Goal: Task Accomplishment & Management: Use online tool/utility

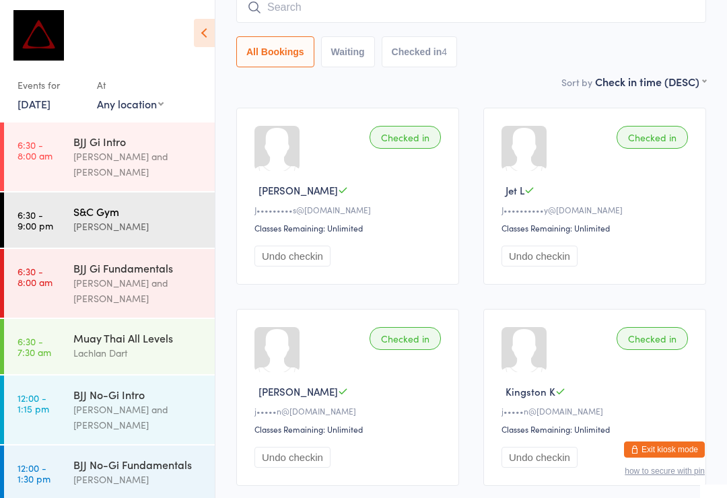
click at [157, 219] on div "[PERSON_NAME]" at bounding box center [138, 226] width 130 height 15
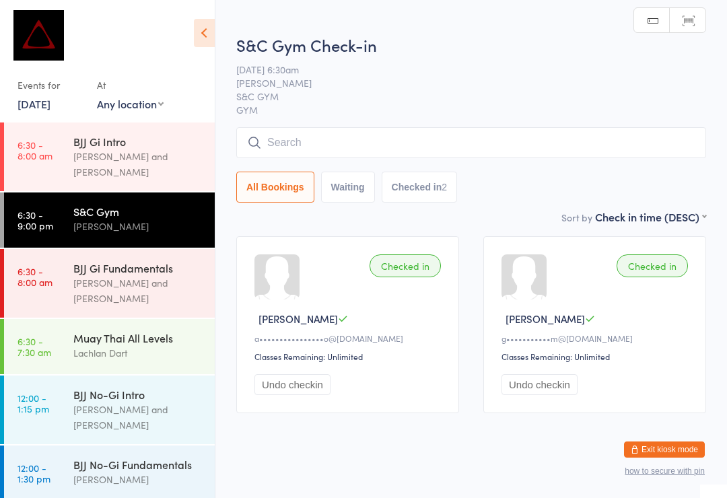
click at [418, 146] on input "search" at bounding box center [471, 142] width 470 height 31
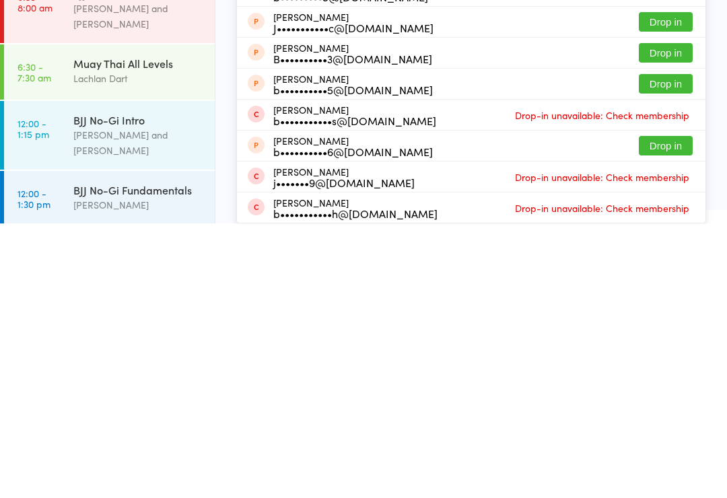
scroll to position [26, 0]
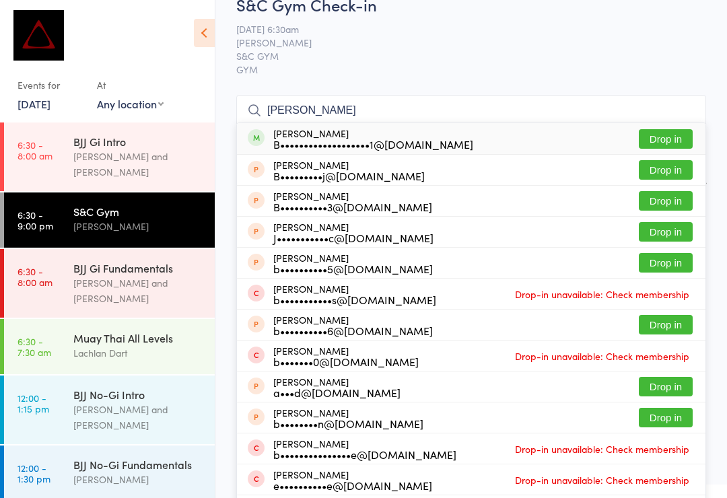
type input "Brandon vil"
click at [670, 137] on button "Drop in" at bounding box center [666, 139] width 54 height 20
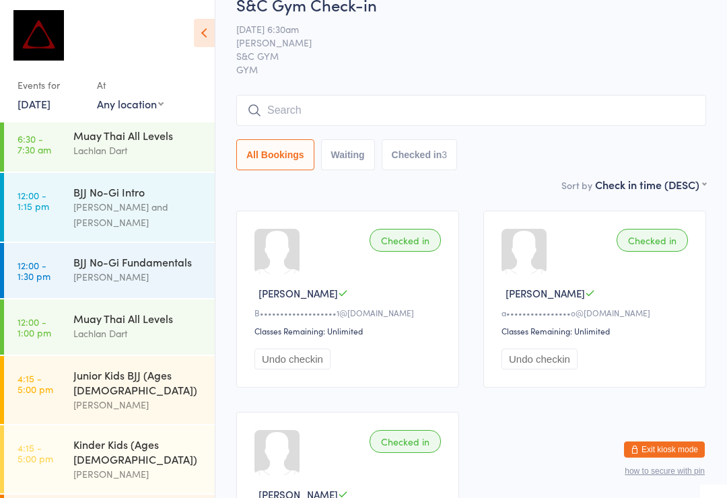
scroll to position [223, 0]
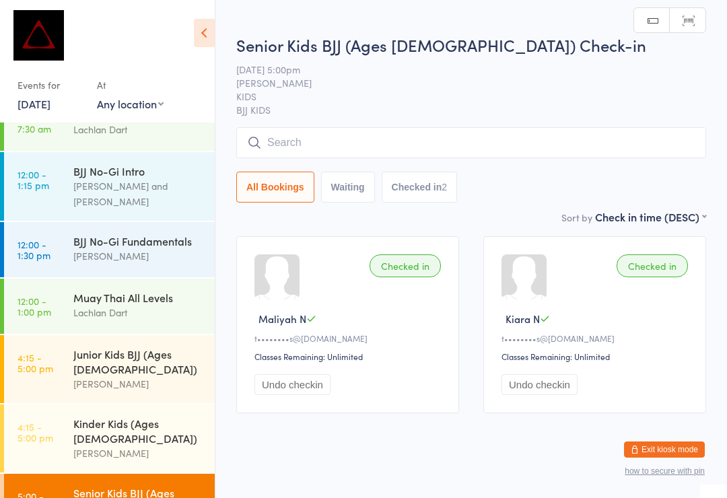
click at [333, 141] on input "search" at bounding box center [471, 142] width 470 height 31
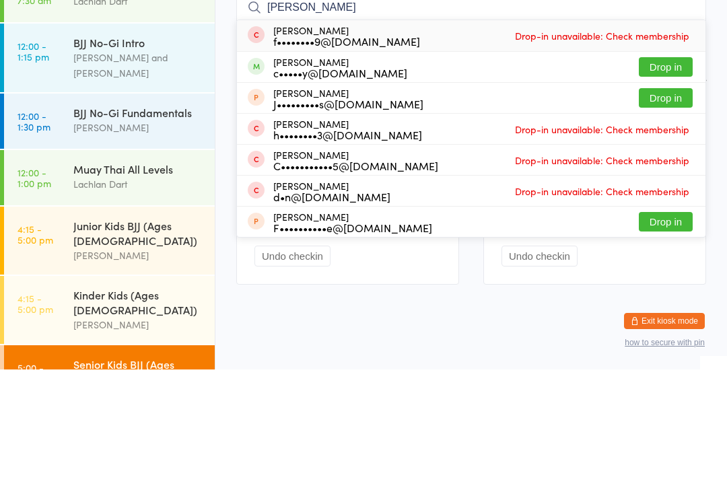
type input "Floy"
click at [682, 186] on button "Drop in" at bounding box center [666, 196] width 54 height 20
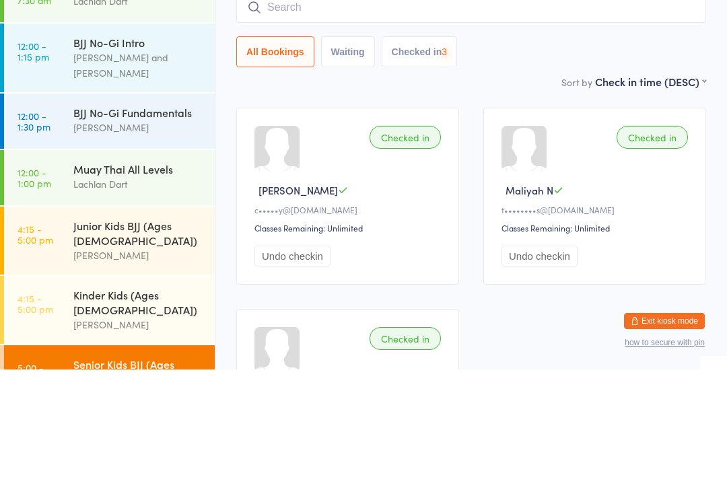
scroll to position [129, 0]
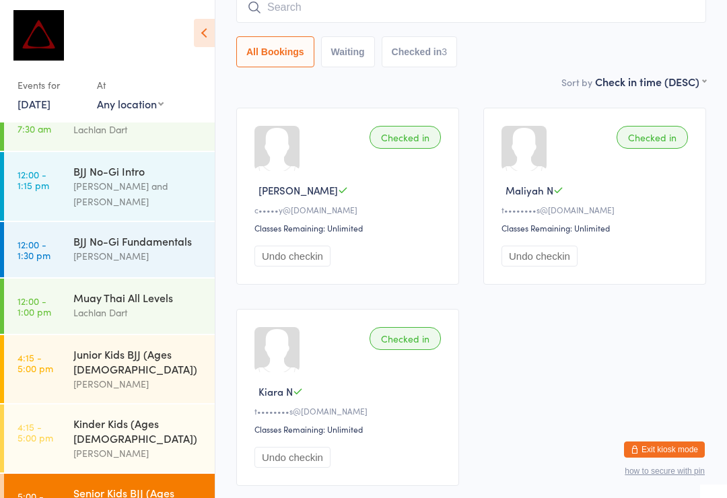
click at [324, 12] on input "search" at bounding box center [471, 7] width 470 height 31
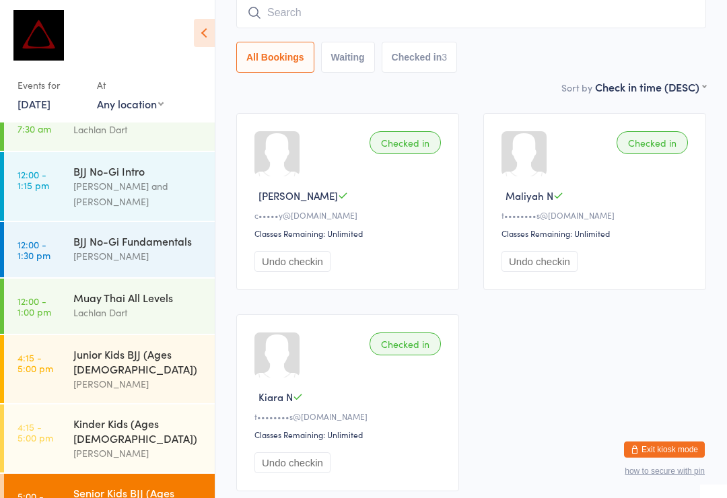
scroll to position [122, 0]
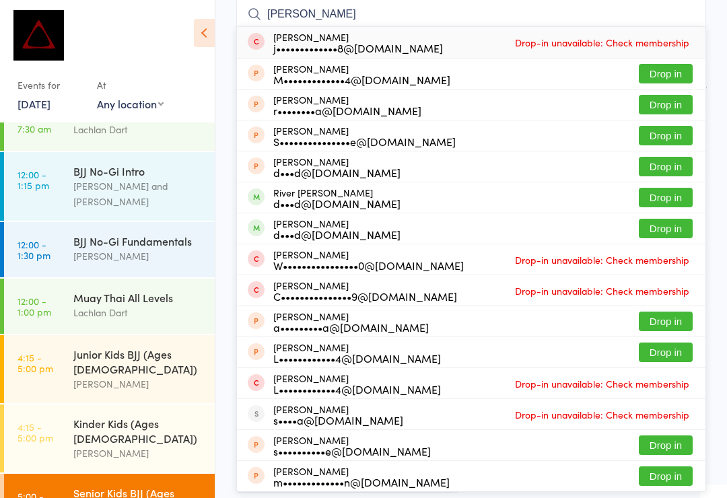
type input "Mckenzie"
click at [677, 199] on button "Drop in" at bounding box center [666, 198] width 54 height 20
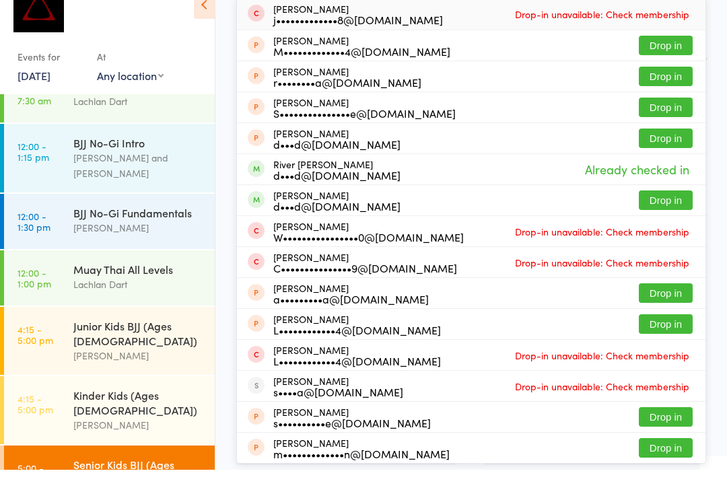
type input "Mckenzie"
click at [673, 219] on button "Drop in" at bounding box center [666, 229] width 54 height 20
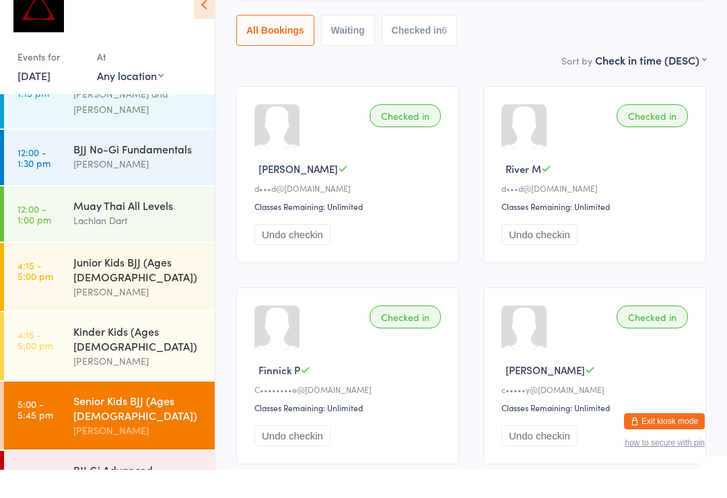
scroll to position [150, 0]
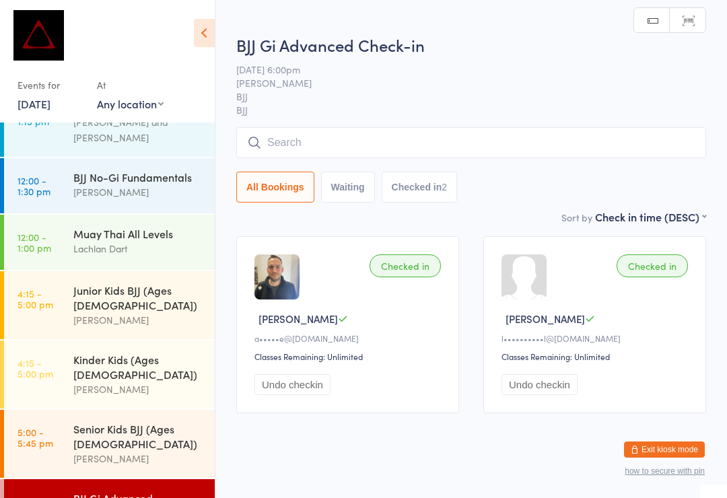
click at [548, 153] on input "search" at bounding box center [471, 142] width 470 height 31
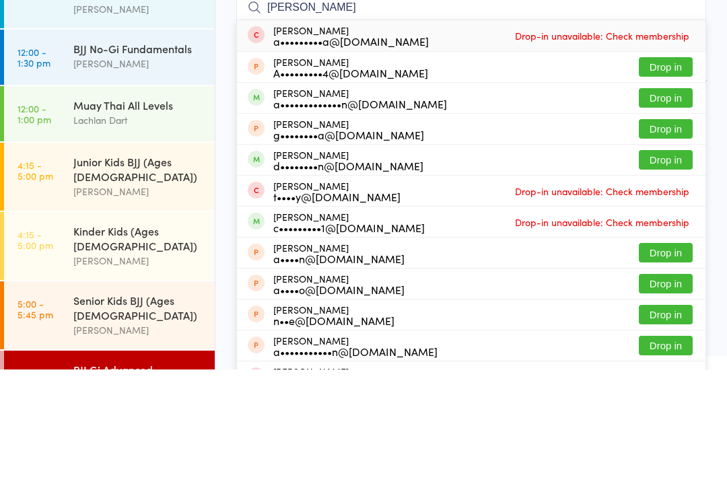
type input "Adriana"
click at [675, 217] on button "Drop in" at bounding box center [666, 227] width 54 height 20
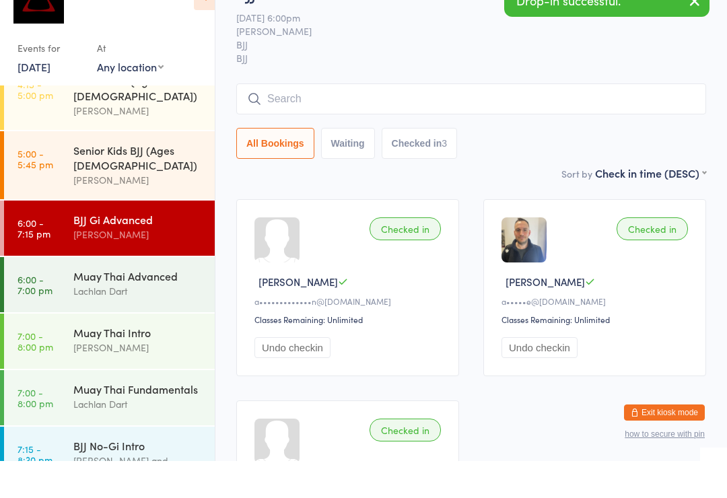
scroll to position [529, 0]
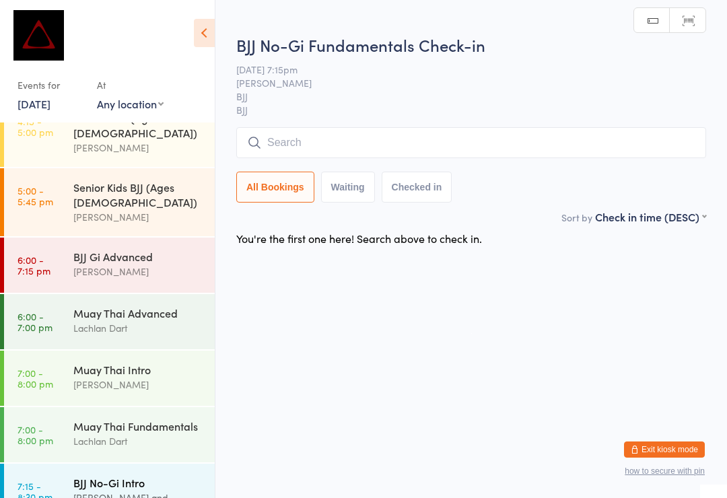
click at [127, 490] on div "[PERSON_NAME] and [PERSON_NAME]" at bounding box center [138, 505] width 130 height 31
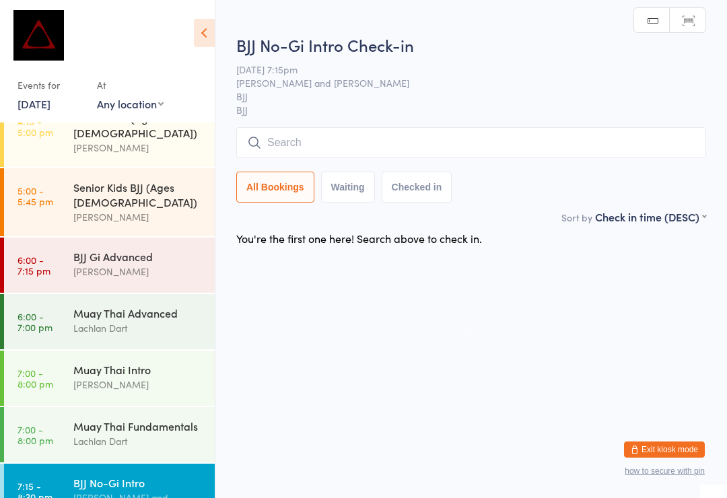
click at [559, 141] on input "search" at bounding box center [471, 142] width 470 height 31
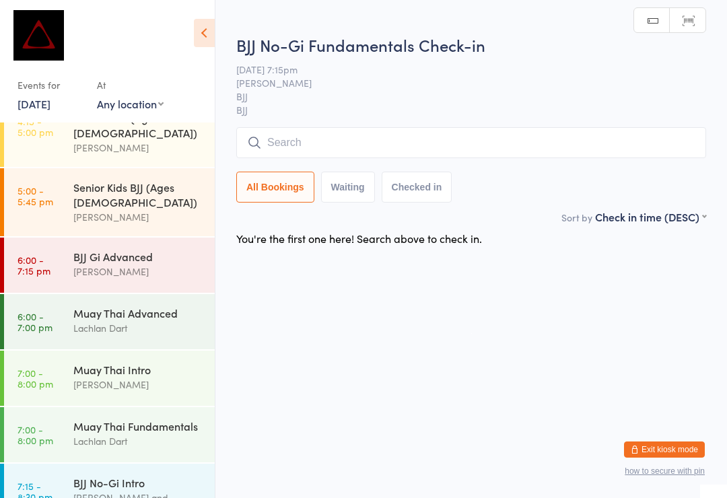
click at [485, 148] on input "search" at bounding box center [471, 142] width 470 height 31
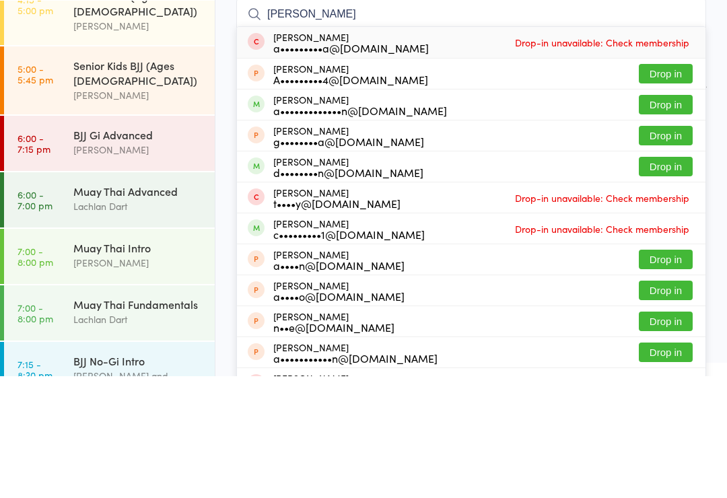
type input "Adriana"
click at [674, 217] on button "Drop in" at bounding box center [666, 227] width 54 height 20
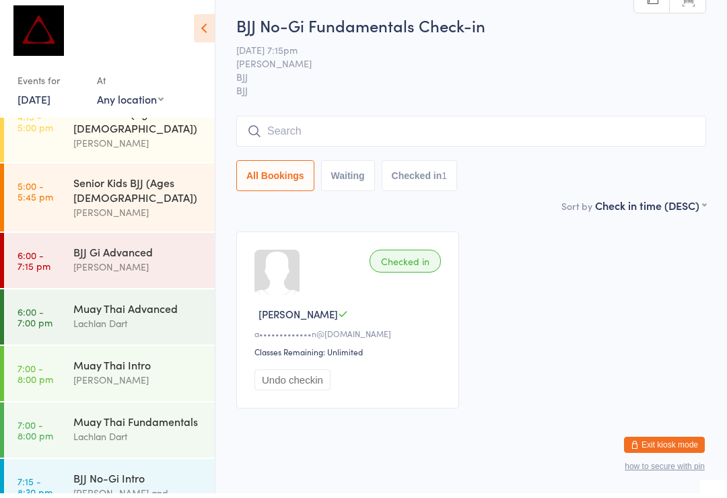
scroll to position [5, 0]
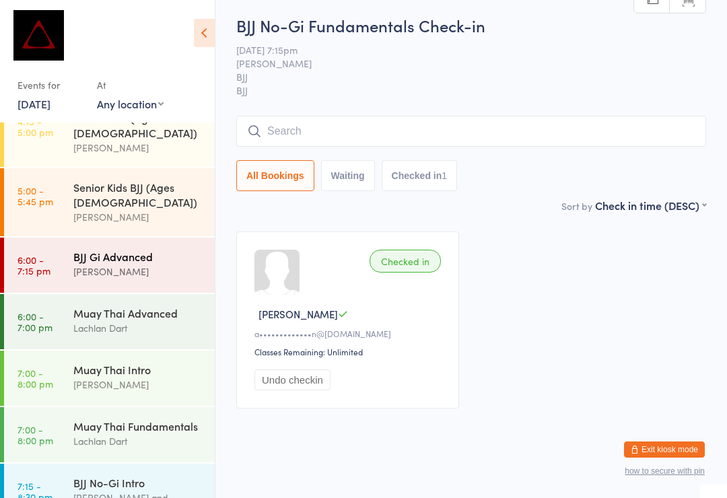
click at [152, 264] on div "[PERSON_NAME]" at bounding box center [138, 271] width 130 height 15
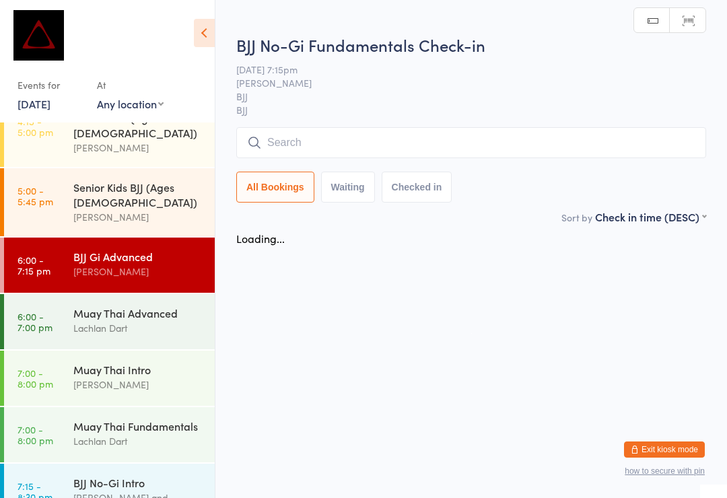
click at [485, 139] on input "search" at bounding box center [471, 142] width 470 height 31
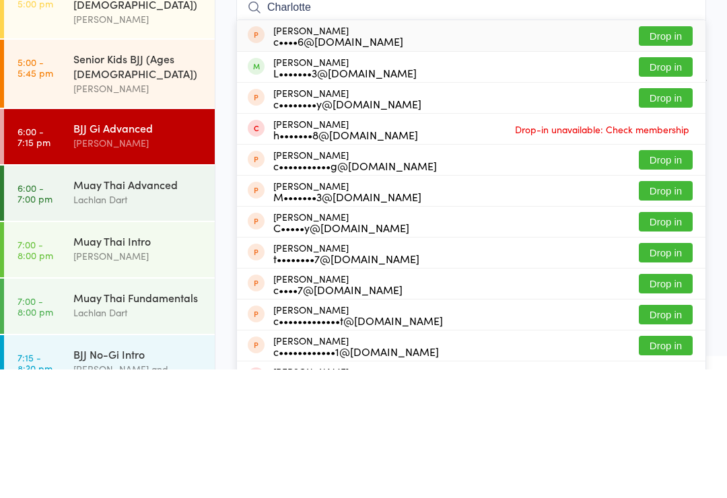
type input "Charlotte"
click at [683, 186] on button "Drop in" at bounding box center [666, 196] width 54 height 20
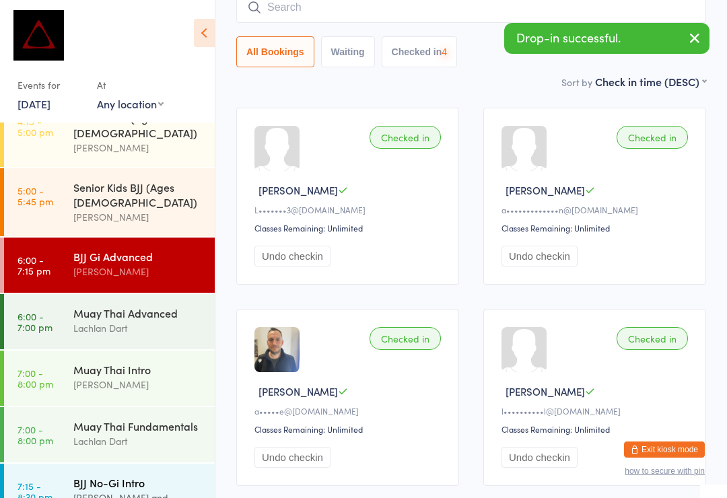
click at [153, 475] on div "BJJ No-Gi Intro" at bounding box center [138, 482] width 130 height 15
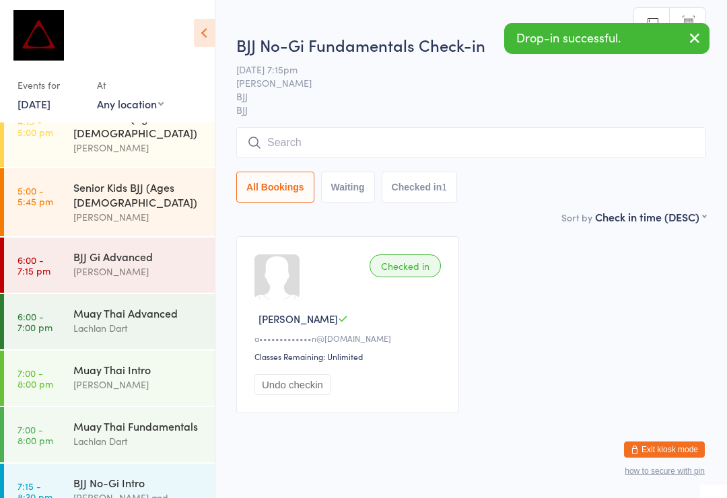
click at [485, 145] on input "search" at bounding box center [471, 142] width 470 height 31
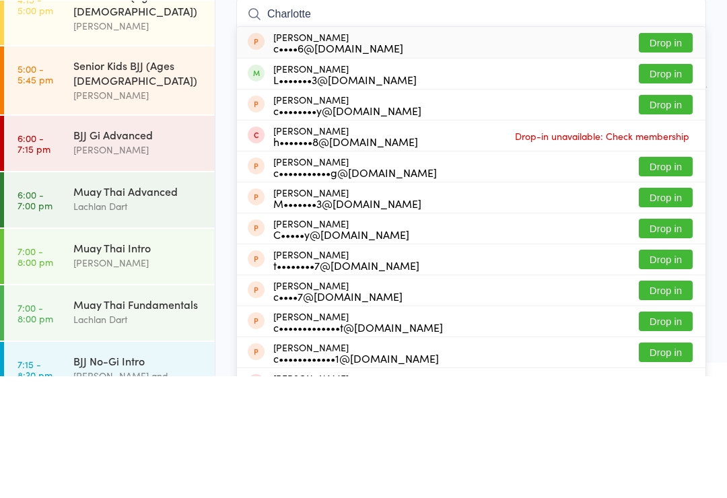
type input "Charlotte"
click at [673, 186] on button "Drop in" at bounding box center [666, 196] width 54 height 20
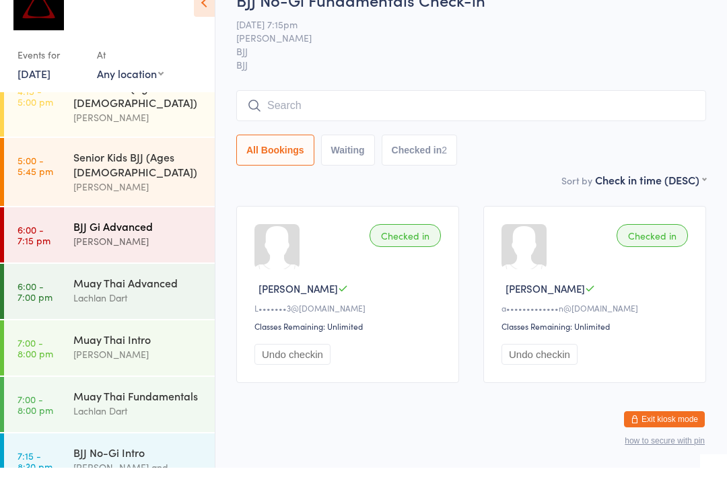
click at [82, 249] on div "BJJ Gi Advanced" at bounding box center [138, 256] width 130 height 15
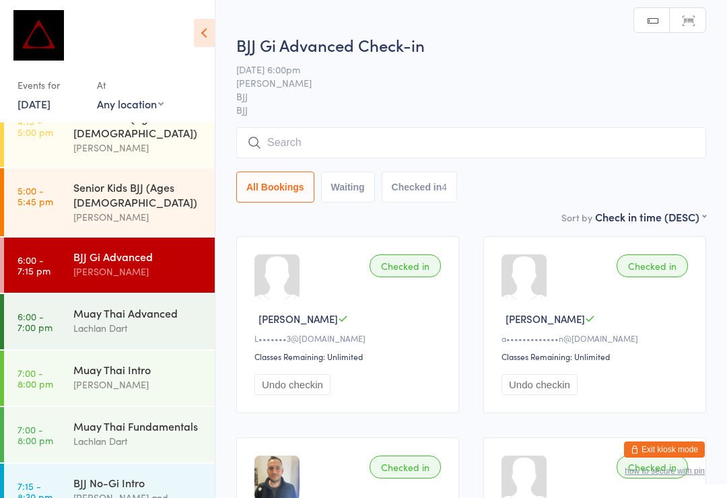
click at [284, 135] on input "search" at bounding box center [471, 142] width 470 height 31
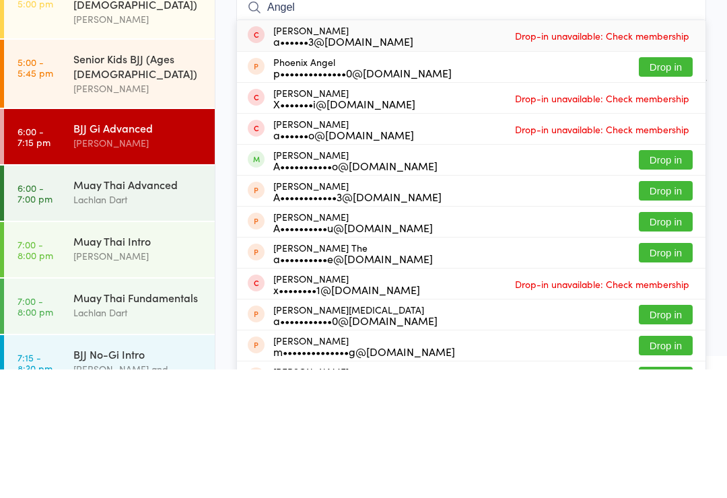
type input "Angel"
click at [652, 279] on button "Drop in" at bounding box center [666, 289] width 54 height 20
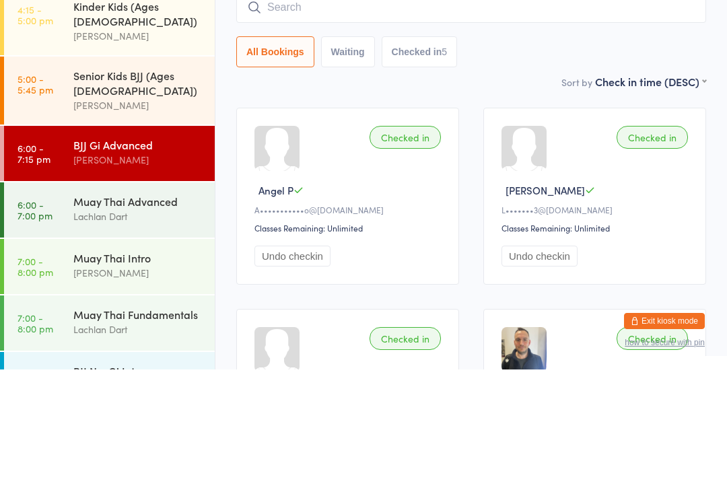
scroll to position [508, 0]
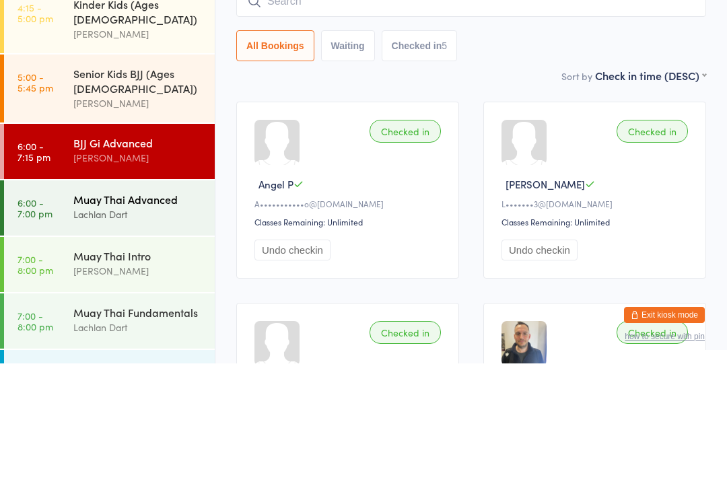
click at [57, 315] on link "6:00 - 7:00 pm Muay Thai Advanced Lachlan Dart" at bounding box center [109, 342] width 211 height 55
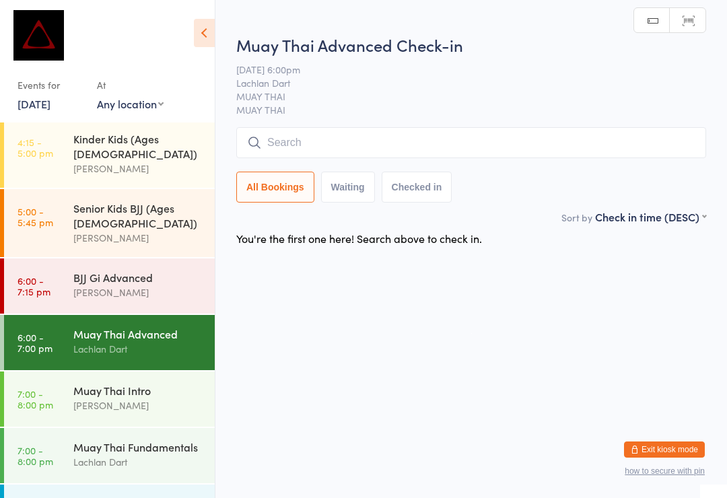
click at [269, 135] on input "search" at bounding box center [471, 142] width 470 height 31
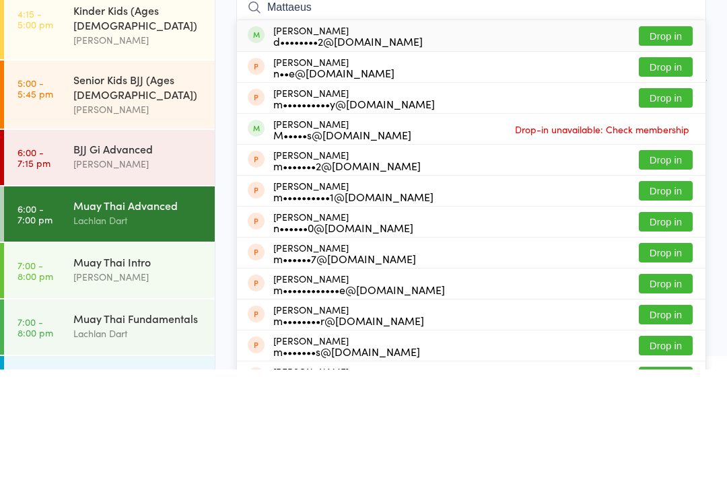
type input "Mattaeus"
click at [660, 155] on button "Drop in" at bounding box center [666, 165] width 54 height 20
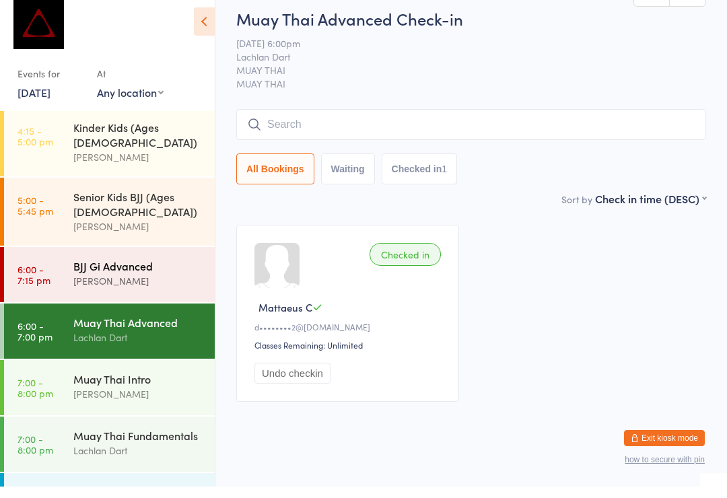
click at [121, 270] on div "BJJ Gi Advanced" at bounding box center [138, 277] width 130 height 15
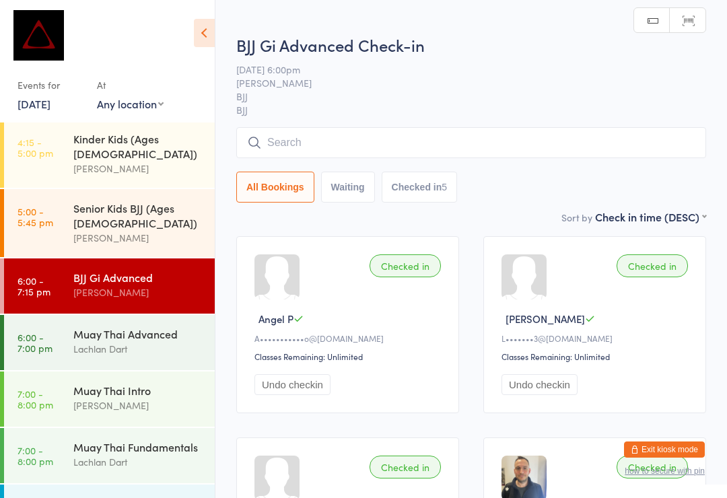
click at [289, 141] on input "search" at bounding box center [471, 142] width 470 height 31
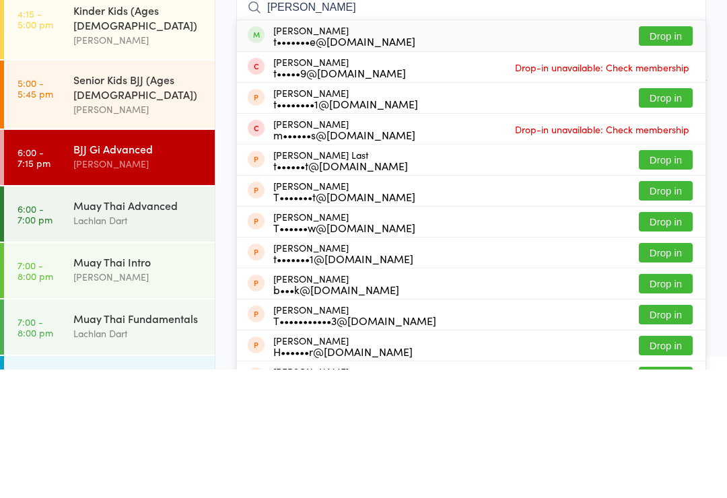
type input "Tim funge"
click at [666, 155] on button "Drop in" at bounding box center [666, 165] width 54 height 20
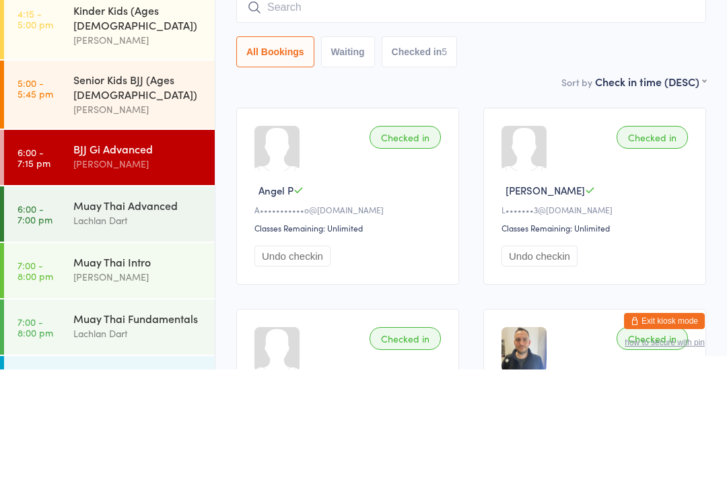
scroll to position [129, 0]
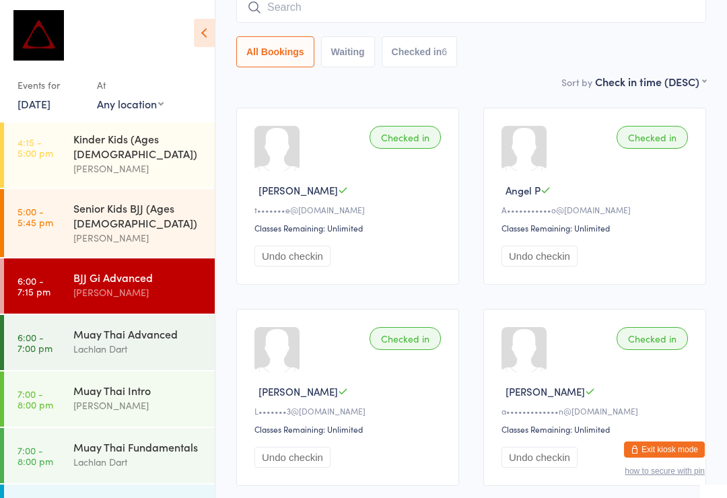
click at [289, 10] on input "search" at bounding box center [471, 7] width 470 height 31
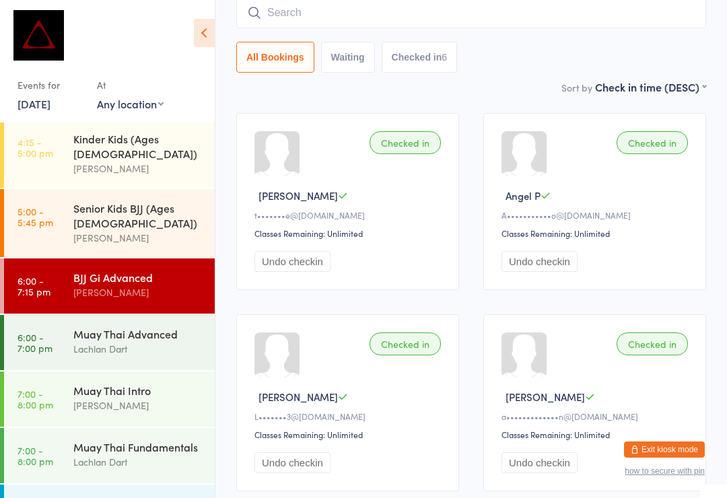
scroll to position [122, 0]
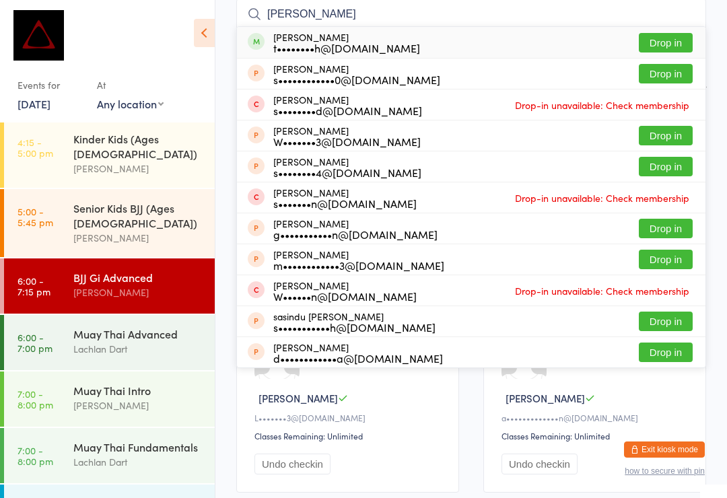
type input "Sleeth"
click at [661, 38] on button "Drop in" at bounding box center [666, 43] width 54 height 20
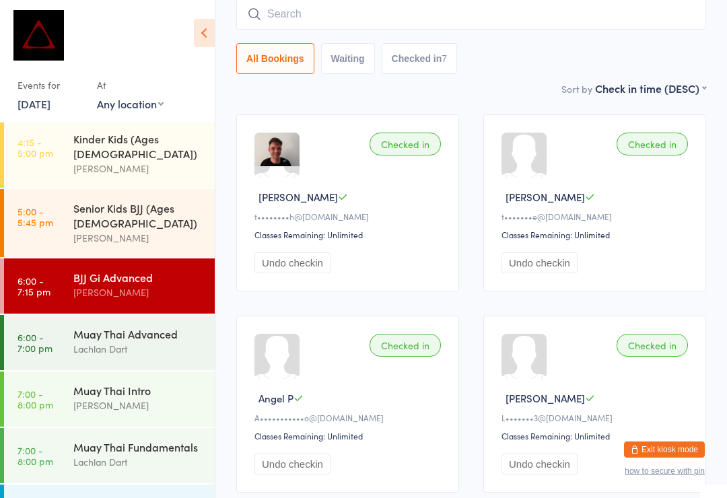
click at [281, 22] on input "search" at bounding box center [471, 14] width 470 height 31
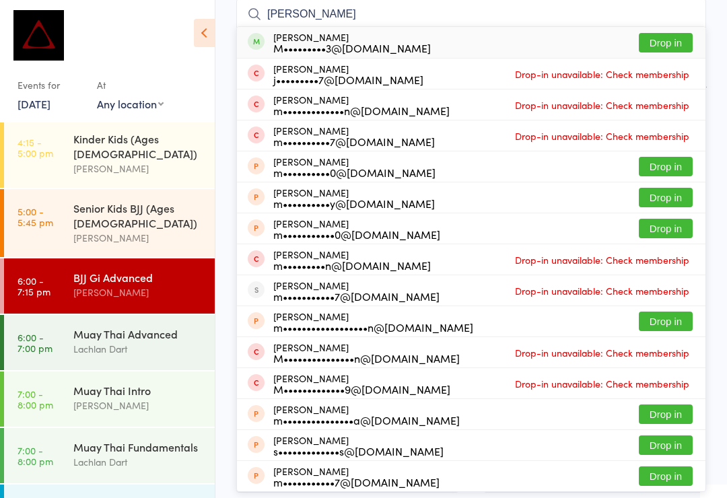
type input "Matthew jarman"
click at [656, 46] on button "Drop in" at bounding box center [666, 43] width 54 height 20
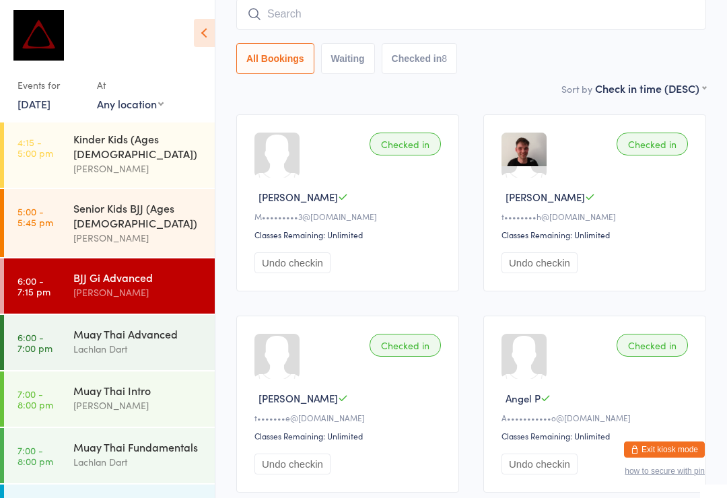
click at [353, 10] on input "search" at bounding box center [471, 14] width 470 height 31
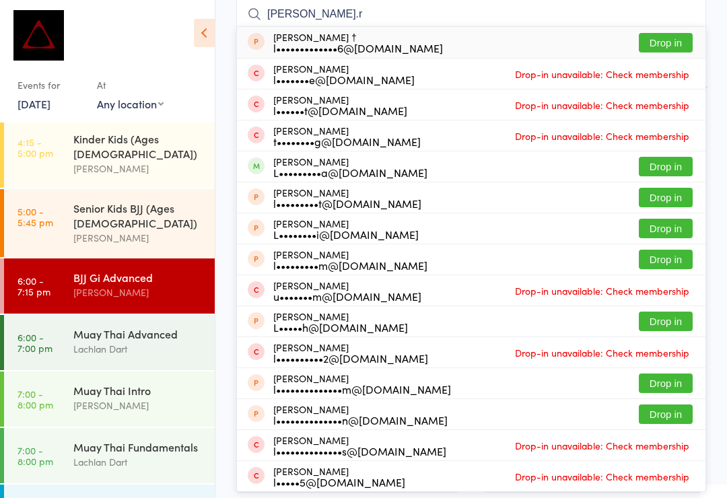
type input "Liam.r"
click at [681, 162] on button "Drop in" at bounding box center [666, 167] width 54 height 20
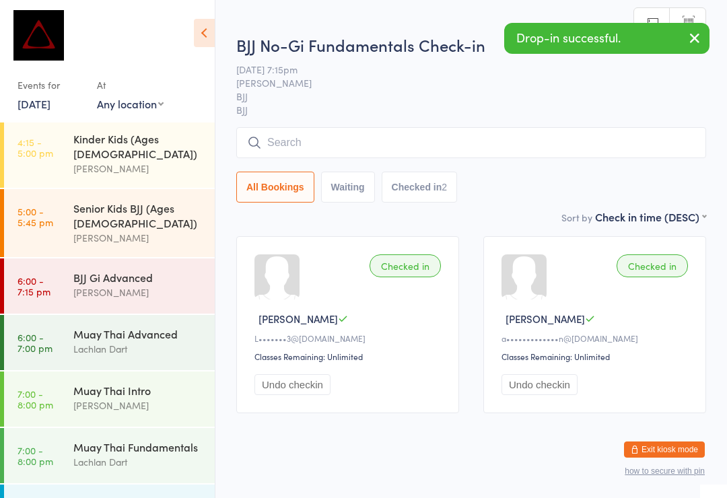
click at [400, 156] on input "search" at bounding box center [471, 142] width 470 height 31
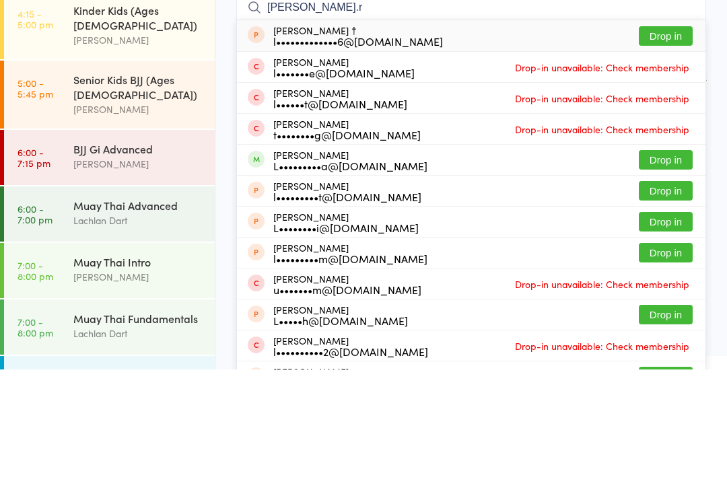
type input "Liam.r"
click at [691, 279] on button "Drop in" at bounding box center [666, 289] width 54 height 20
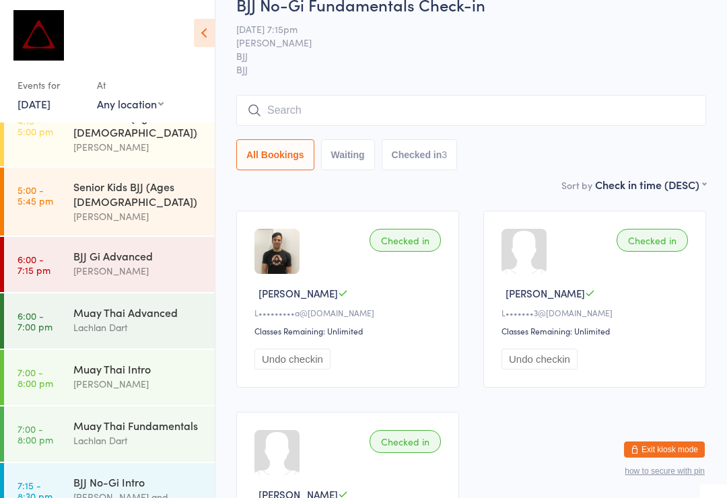
scroll to position [529, 0]
click at [151, 249] on div "BJJ Gi Advanced" at bounding box center [138, 256] width 130 height 15
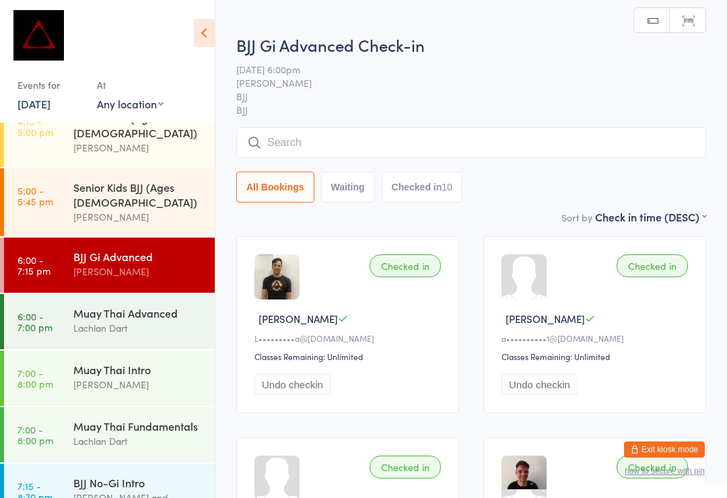
click at [323, 144] on input "search" at bounding box center [471, 142] width 470 height 31
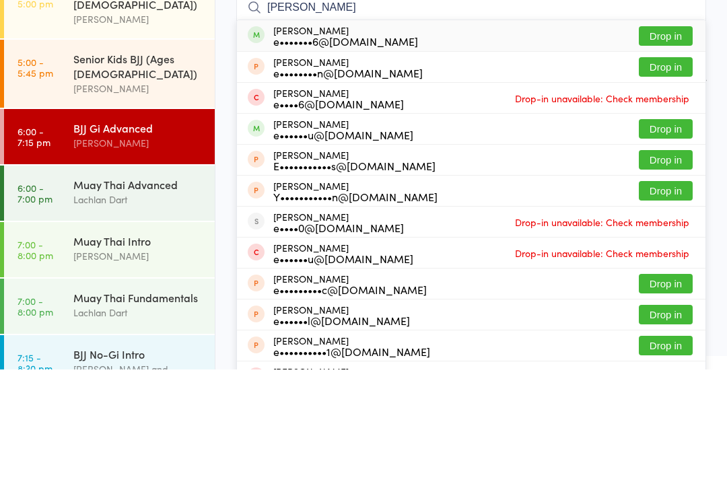
type input "Erika"
click at [667, 155] on button "Drop in" at bounding box center [666, 165] width 54 height 20
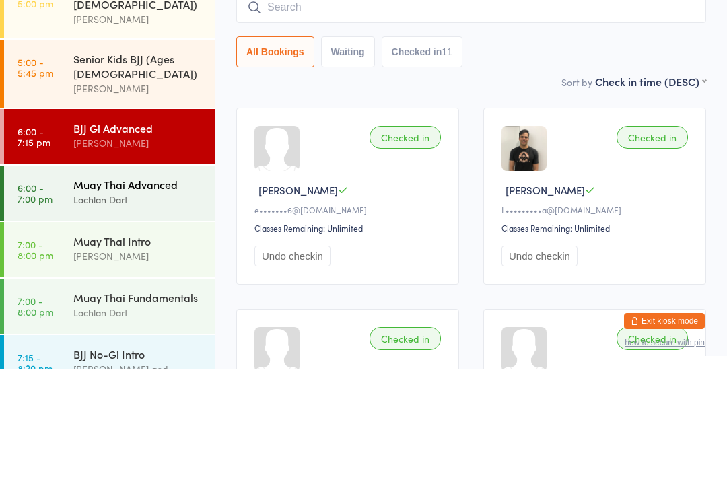
click at [124, 306] on div "Muay Thai Advanced" at bounding box center [138, 313] width 130 height 15
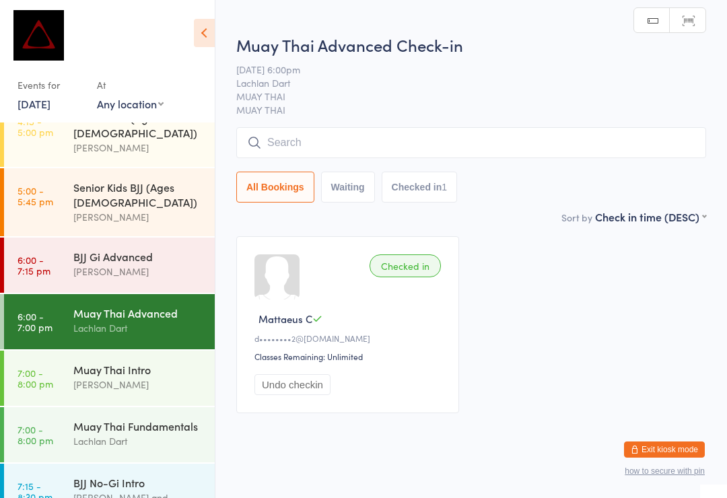
click at [495, 130] on input "search" at bounding box center [471, 142] width 470 height 31
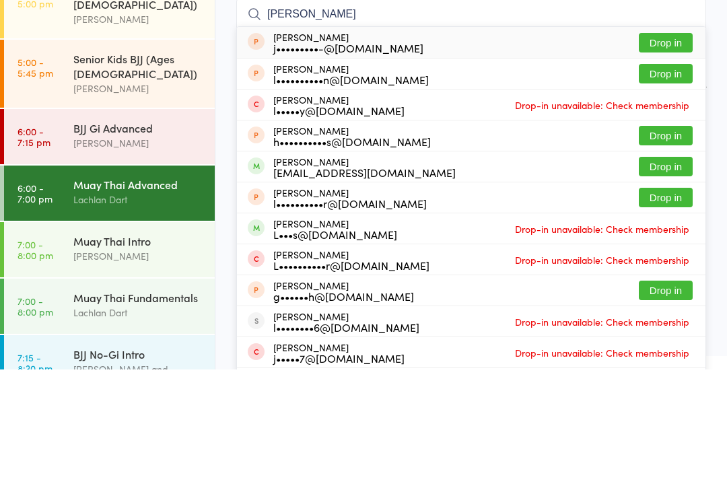
scroll to position [124, 0]
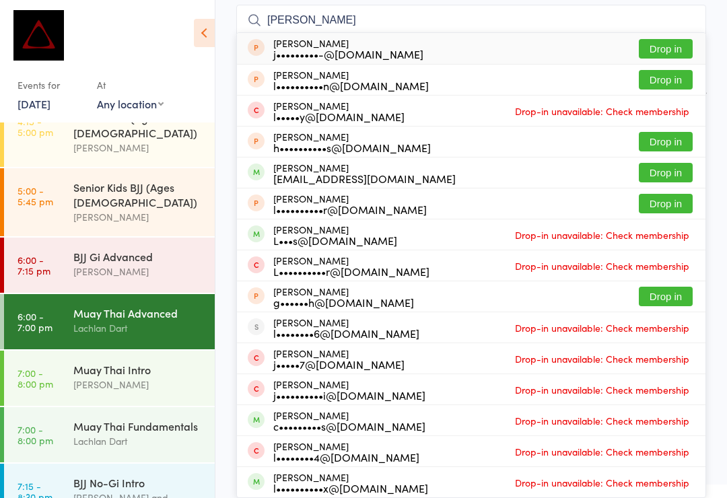
type input "Lukas"
click at [665, 168] on button "Drop in" at bounding box center [666, 173] width 54 height 20
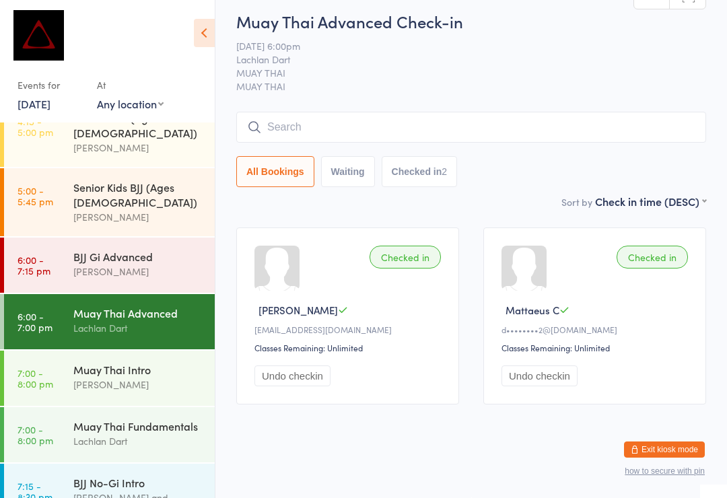
click at [592, 112] on input "search" at bounding box center [471, 127] width 470 height 31
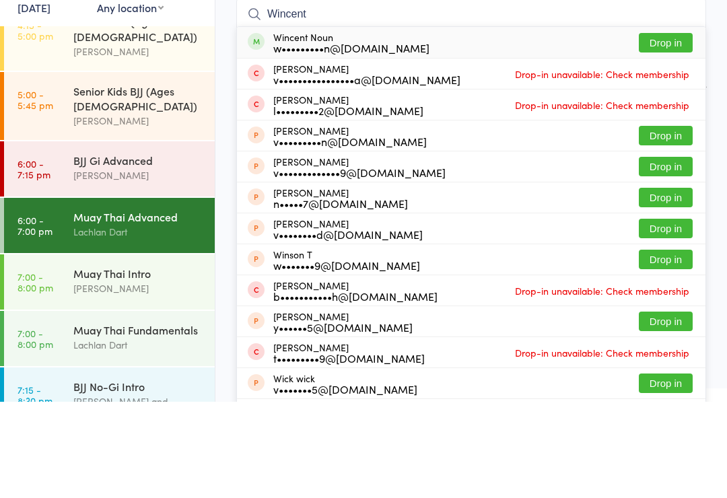
type input "Wincent"
click at [671, 129] on button "Drop in" at bounding box center [666, 139] width 54 height 20
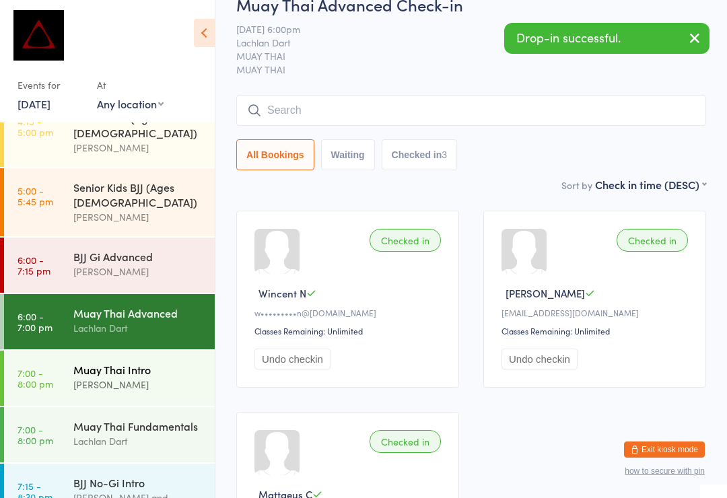
click at [139, 362] on div "Muay Thai Intro" at bounding box center [138, 369] width 130 height 15
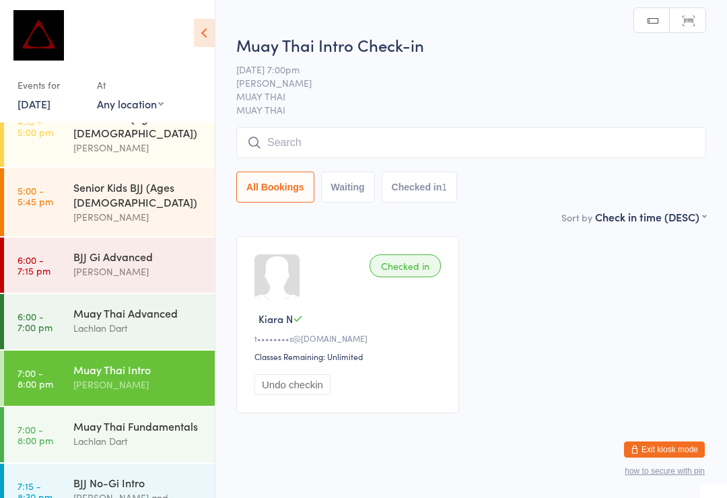
click at [536, 147] on input "search" at bounding box center [471, 142] width 470 height 31
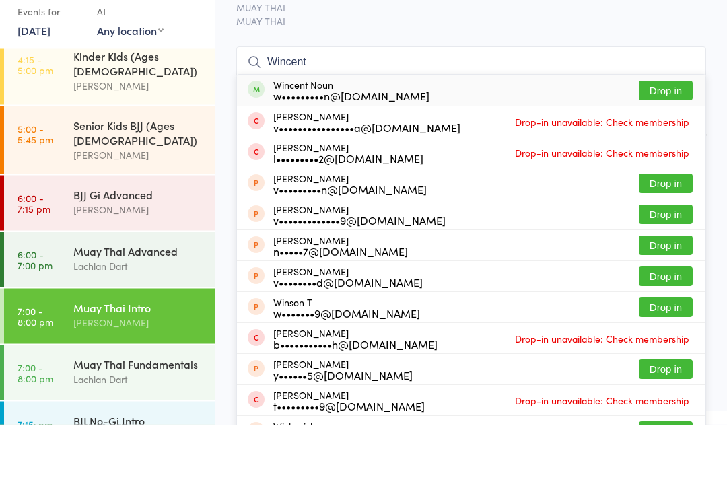
scroll to position [508, 0]
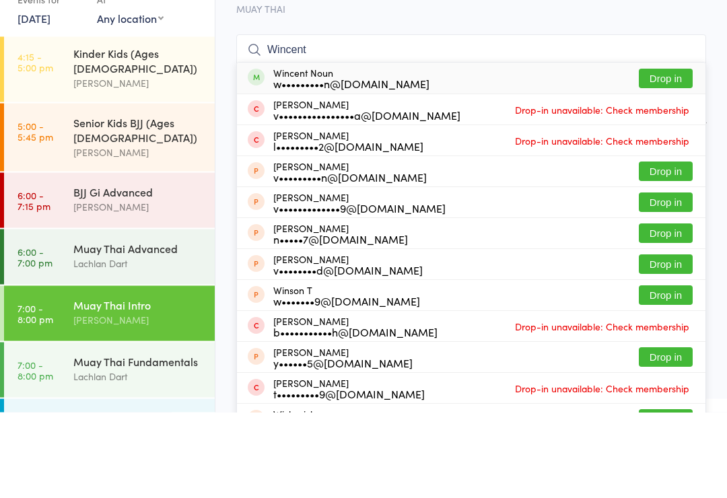
type input "Wincent"
click at [668, 155] on button "Drop in" at bounding box center [666, 165] width 54 height 20
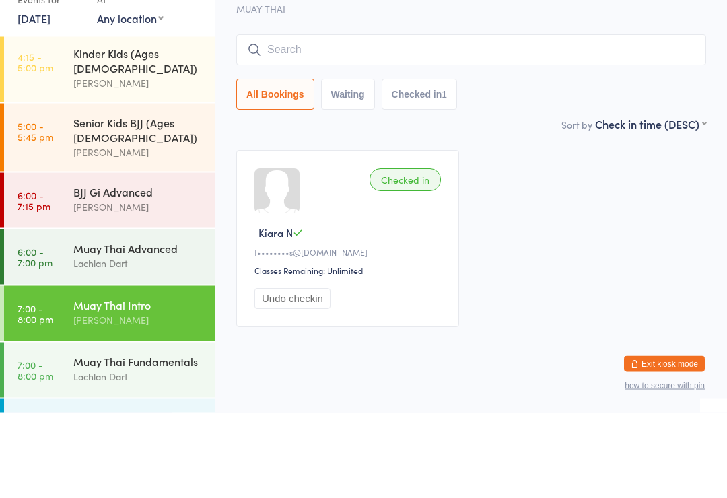
scroll to position [5, 0]
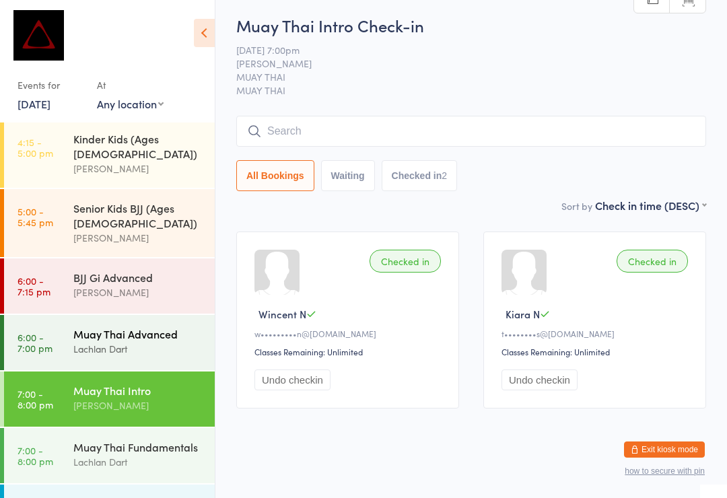
click at [138, 341] on div "Lachlan Dart" at bounding box center [138, 348] width 130 height 15
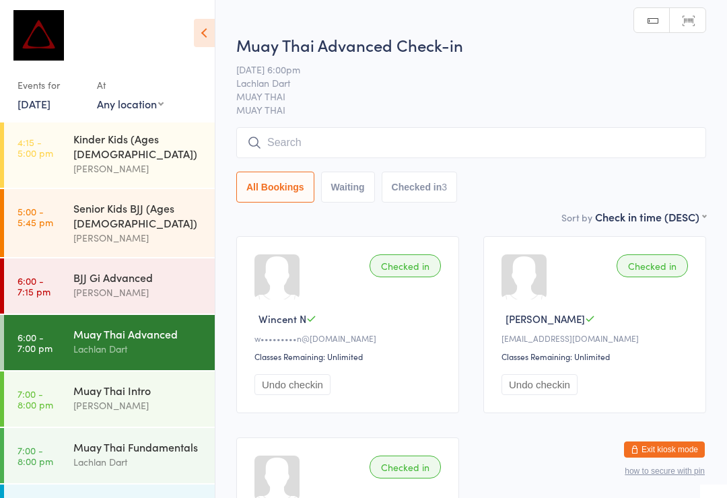
click at [474, 139] on input "search" at bounding box center [471, 142] width 470 height 31
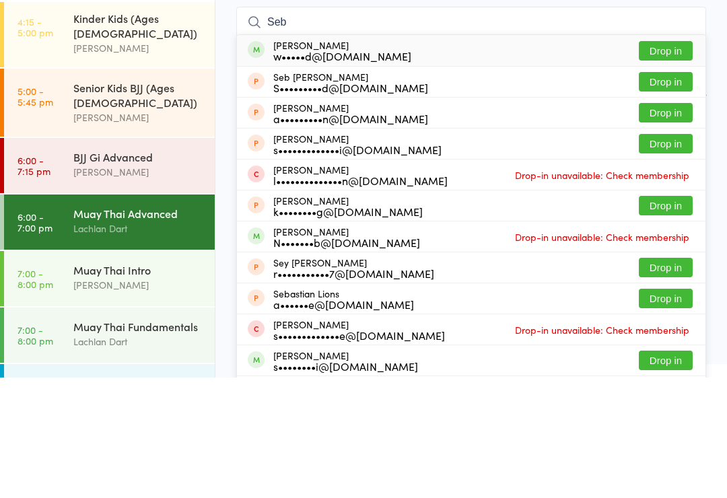
type input "Seb"
click at [658, 162] on button "Drop in" at bounding box center [666, 172] width 54 height 20
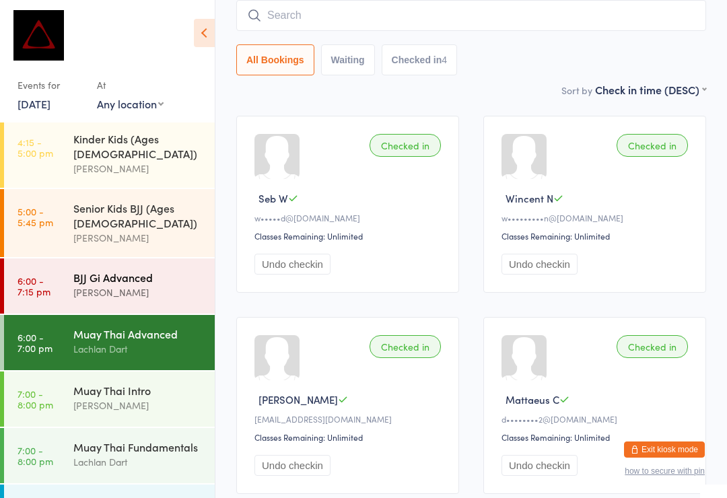
click at [153, 285] on div "[PERSON_NAME]" at bounding box center [138, 292] width 130 height 15
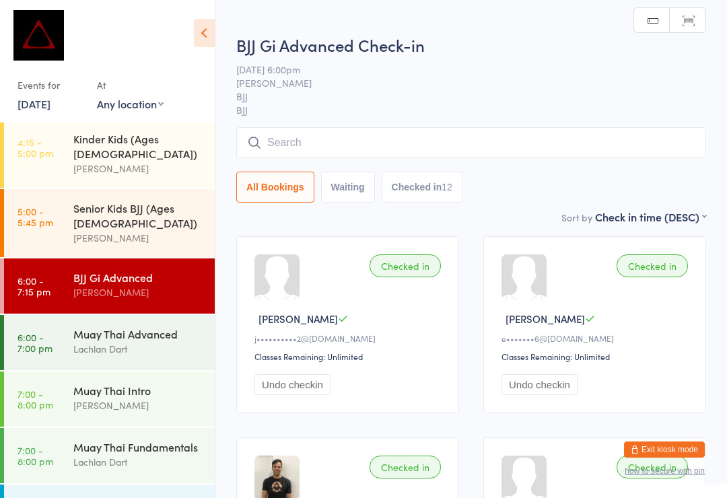
click at [472, 120] on div "BJJ Gi Advanced Check-in 15 Sep 6:00pm David Hart BJJ BJJ Manual search Scanner…" at bounding box center [471, 122] width 470 height 176
click at [485, 145] on input "search" at bounding box center [471, 142] width 470 height 31
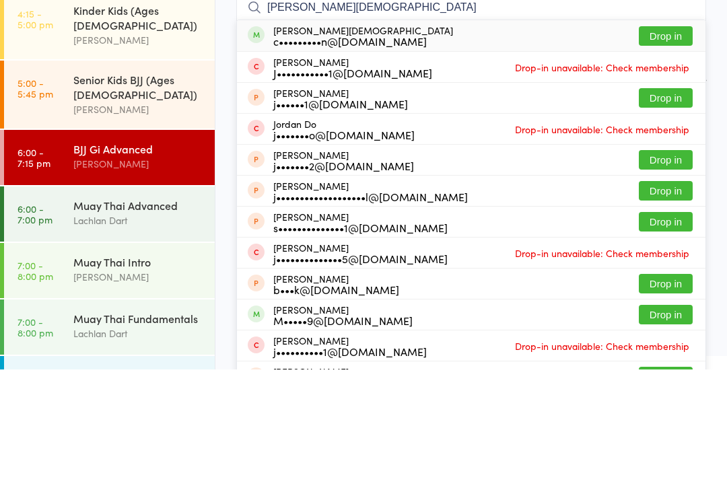
type input "Jordan chick"
click at [672, 155] on button "Drop in" at bounding box center [666, 165] width 54 height 20
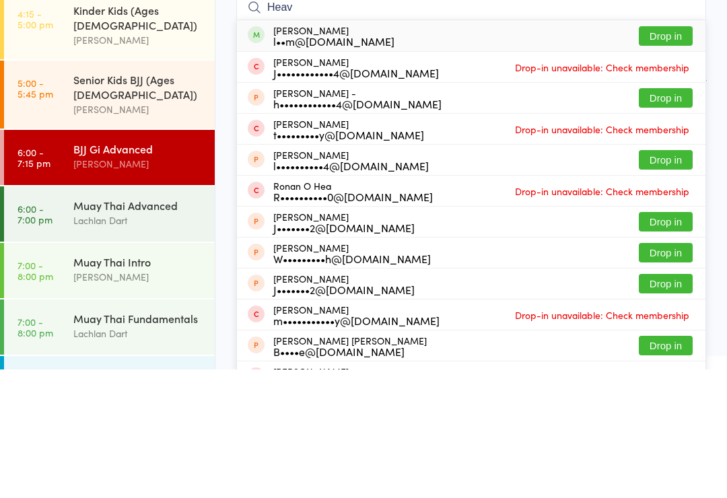
type input "Heav"
click at [679, 155] on button "Drop in" at bounding box center [666, 165] width 54 height 20
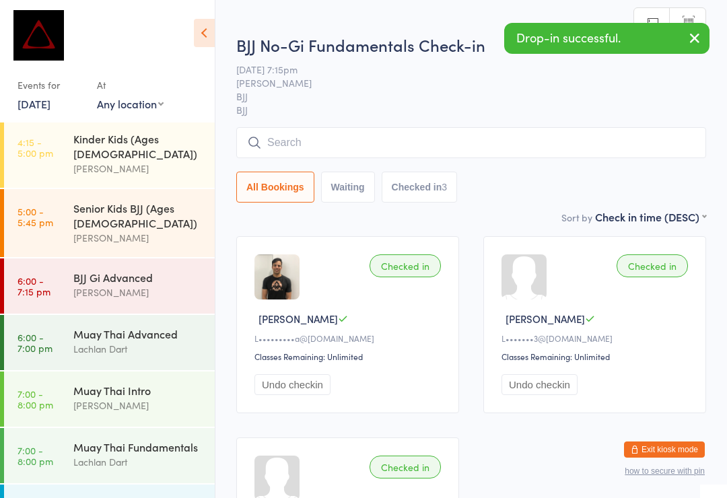
click at [462, 131] on input "search" at bounding box center [471, 142] width 470 height 31
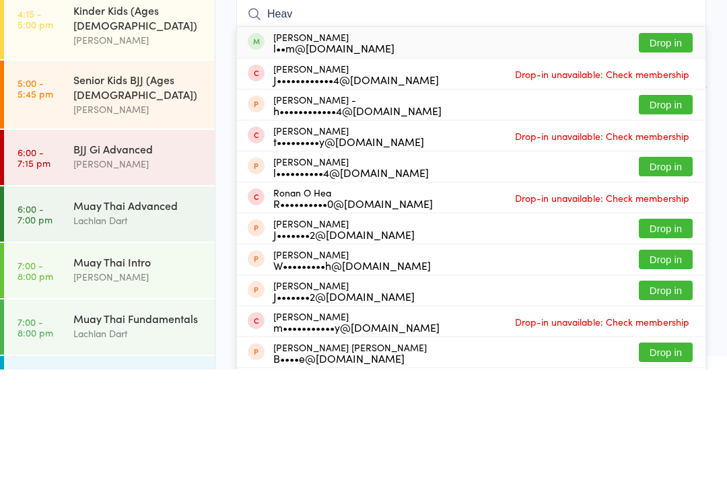
type input "Heav"
click at [669, 162] on button "Drop in" at bounding box center [666, 172] width 54 height 20
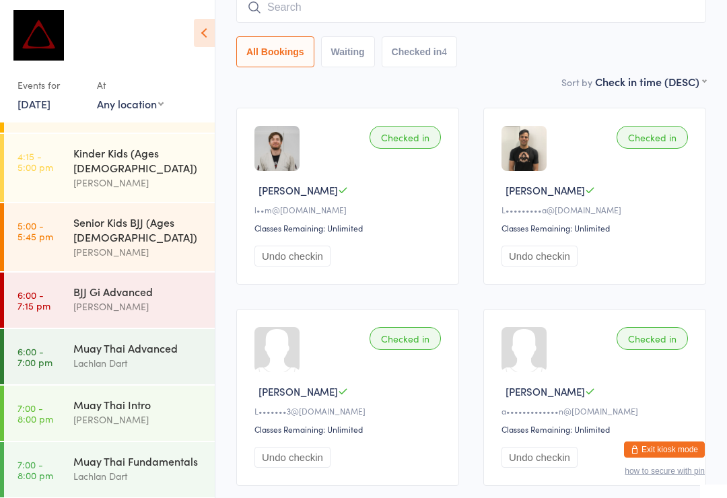
scroll to position [487, 0]
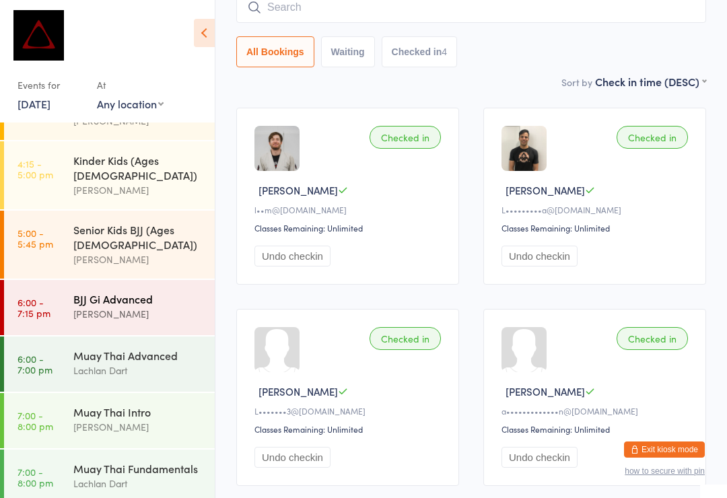
click at [166, 291] on div "BJJ Gi Advanced" at bounding box center [138, 298] width 130 height 15
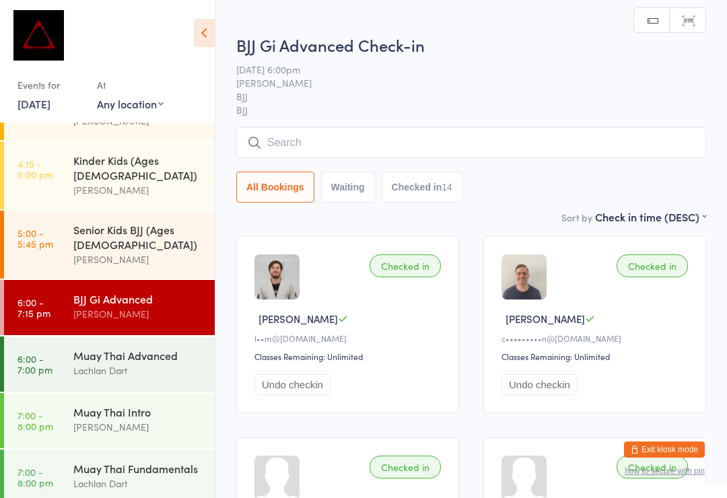
click at [547, 133] on input "search" at bounding box center [471, 142] width 470 height 31
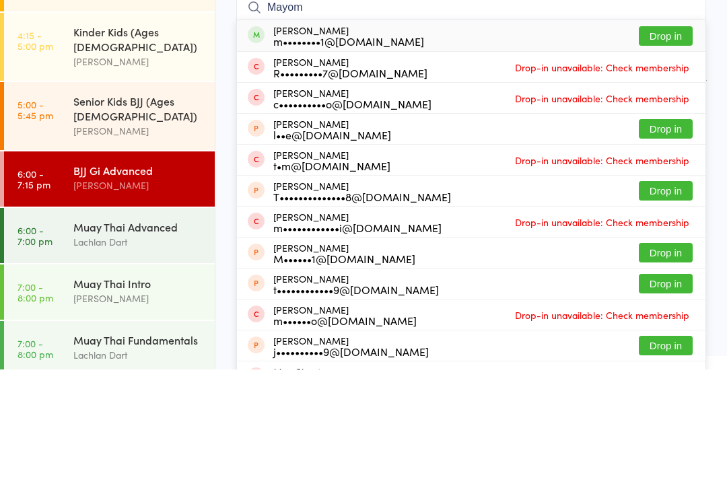
type input "Mayom"
click at [668, 155] on button "Drop in" at bounding box center [666, 165] width 54 height 20
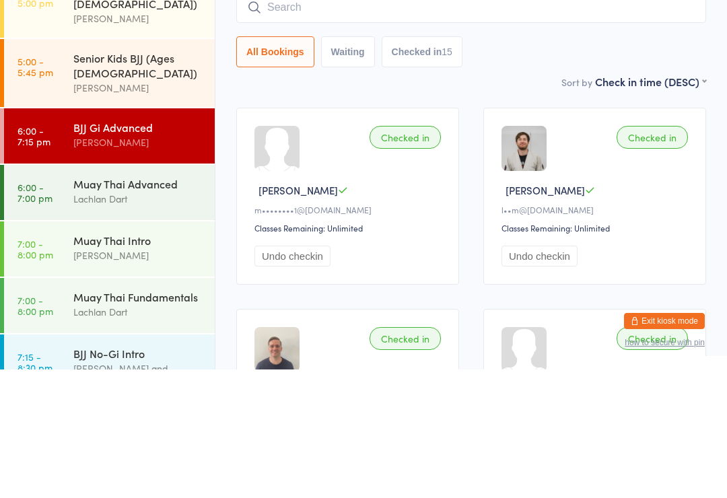
scroll to position [529, 0]
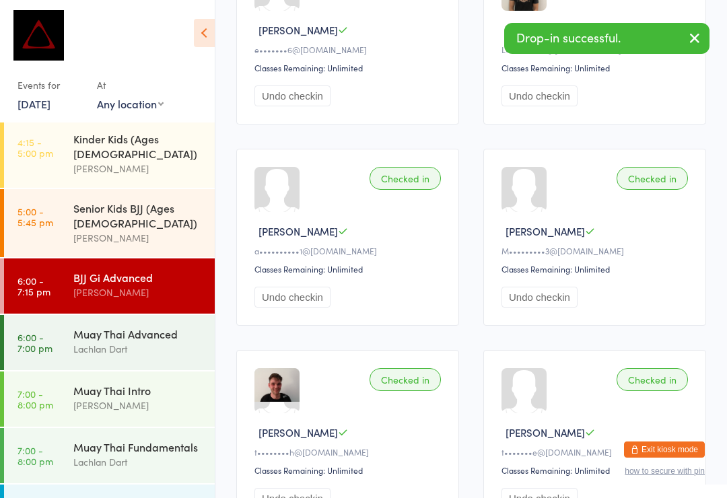
scroll to position [705, 0]
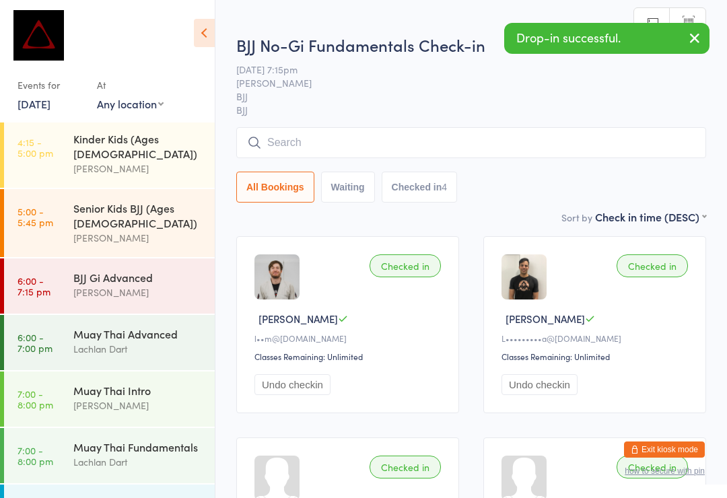
click at [493, 136] on input "search" at bounding box center [471, 142] width 470 height 31
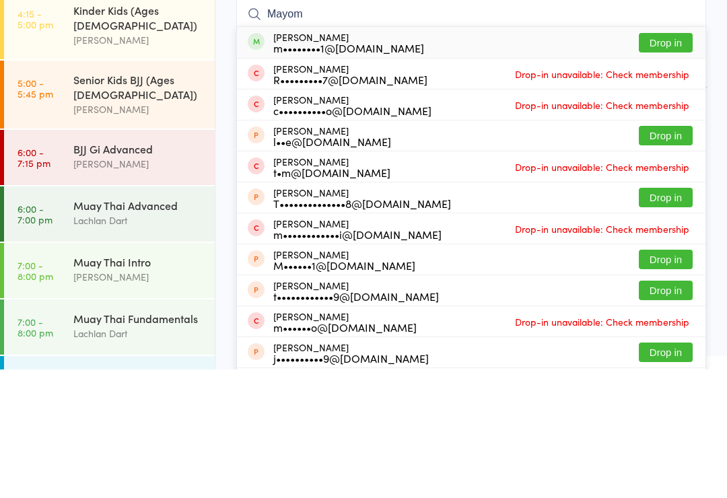
type input "Mayom"
click at [664, 162] on button "Drop in" at bounding box center [666, 172] width 54 height 20
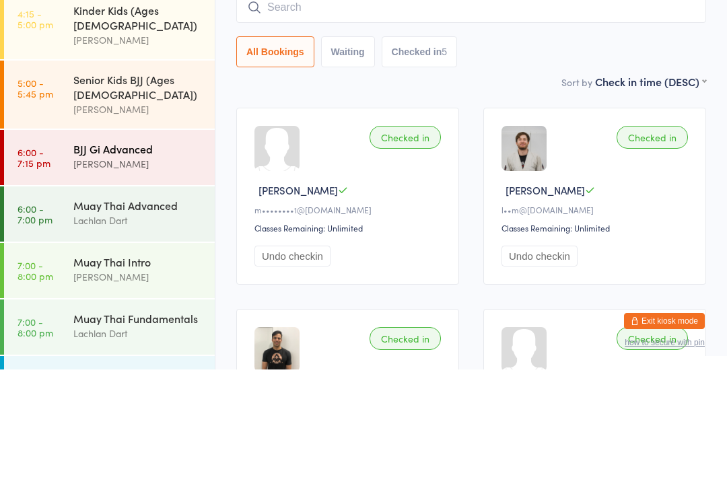
click at [143, 285] on div "[PERSON_NAME]" at bounding box center [138, 292] width 130 height 15
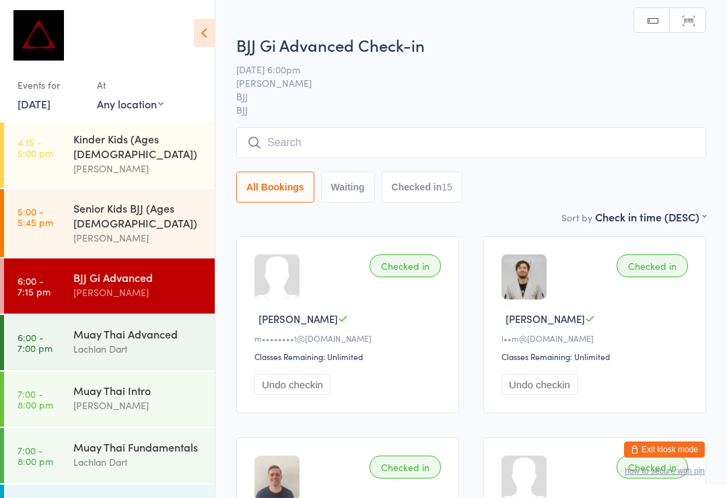
click at [378, 148] on input "search" at bounding box center [471, 142] width 470 height 31
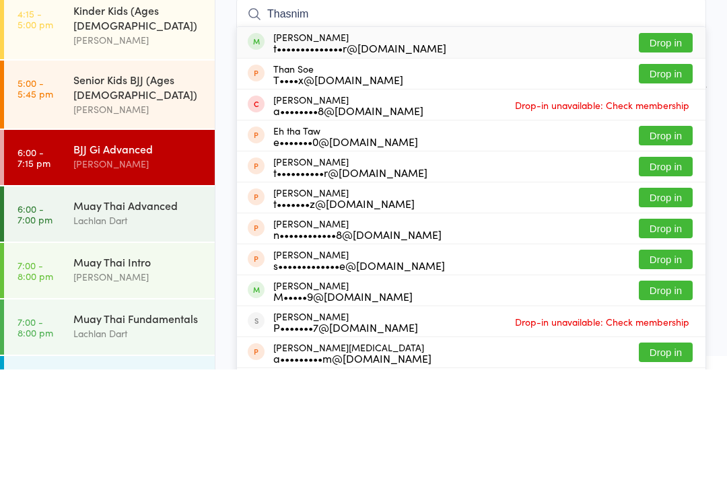
type input "Thasnim"
click at [672, 162] on button "Drop in" at bounding box center [666, 172] width 54 height 20
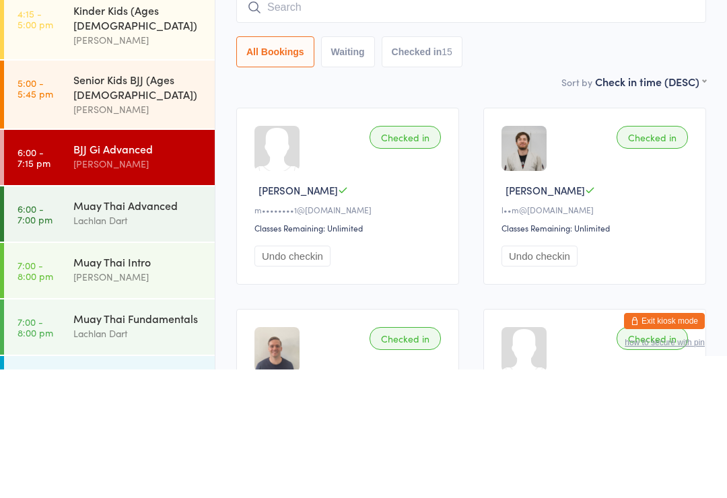
scroll to position [129, 0]
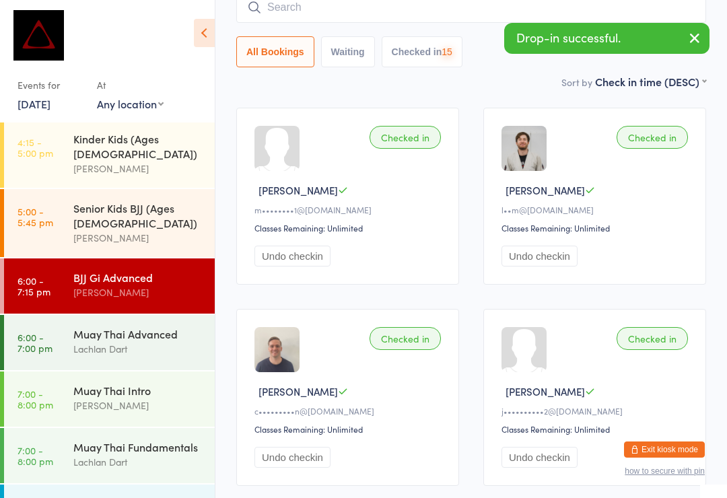
click at [335, 18] on input "search" at bounding box center [471, 7] width 470 height 31
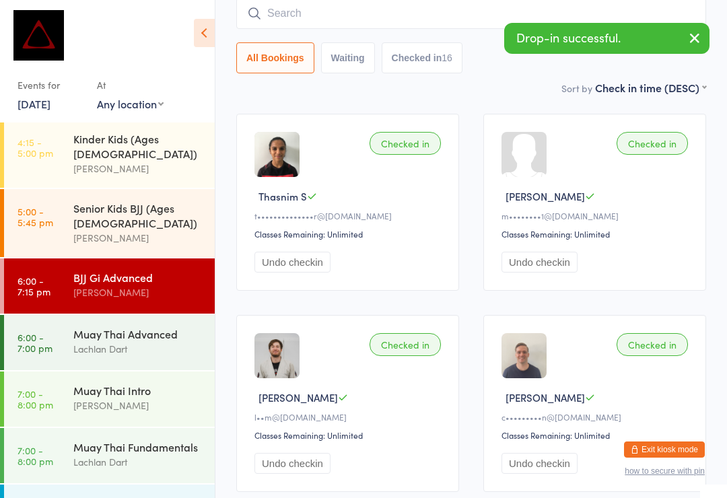
scroll to position [122, 0]
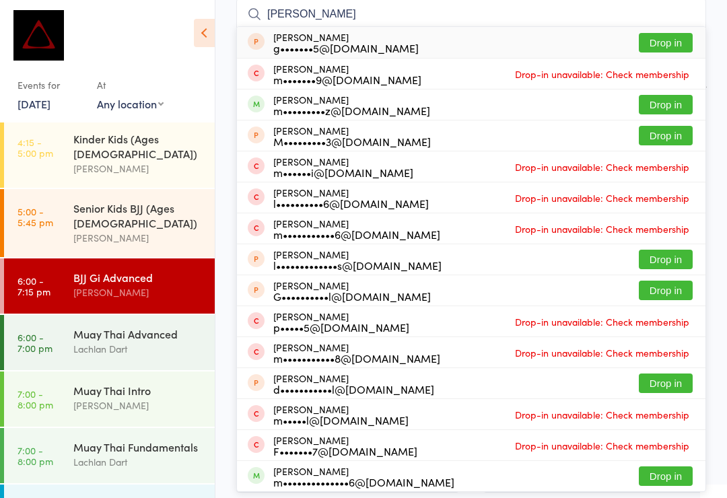
type input "Michael gr"
click at [678, 96] on button "Drop in" at bounding box center [666, 105] width 54 height 20
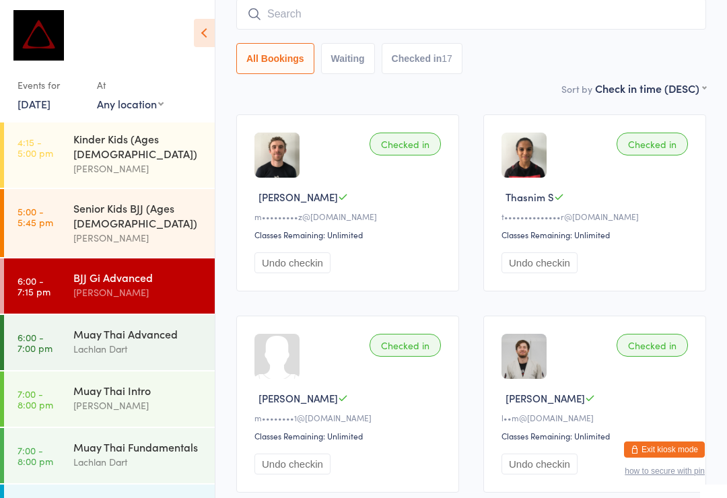
click at [686, 448] on button "Exit kiosk mode" at bounding box center [664, 450] width 81 height 16
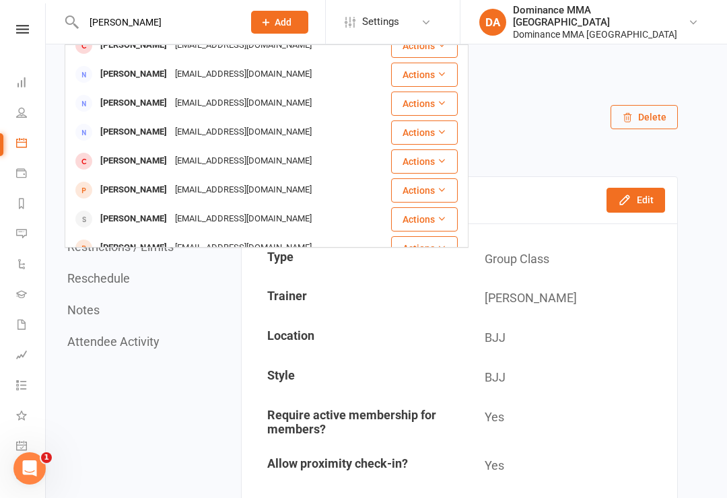
scroll to position [7, 0]
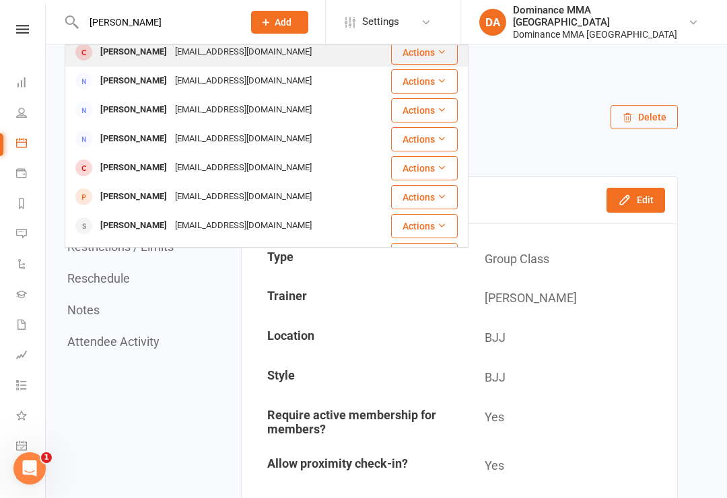
type input "[PERSON_NAME]"
click at [183, 55] on div "[EMAIL_ADDRESS][DOMAIN_NAME]" at bounding box center [243, 52] width 145 height 20
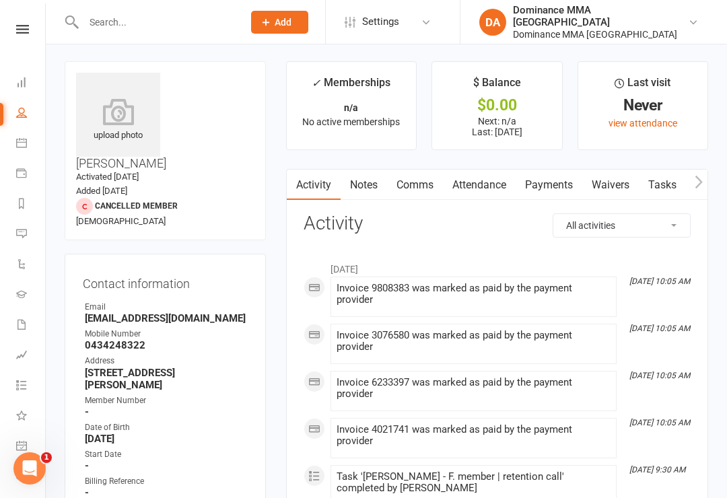
scroll to position [19, 0]
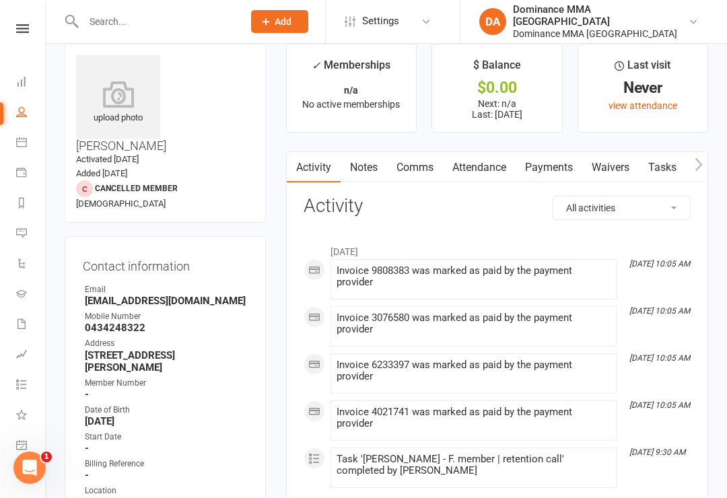
click at [540, 168] on link "Payments" at bounding box center [549, 168] width 67 height 31
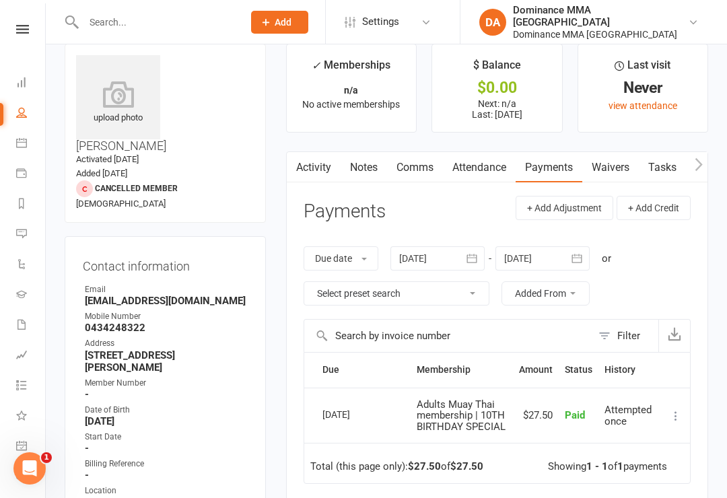
click at [611, 159] on link "Waivers" at bounding box center [610, 167] width 57 height 31
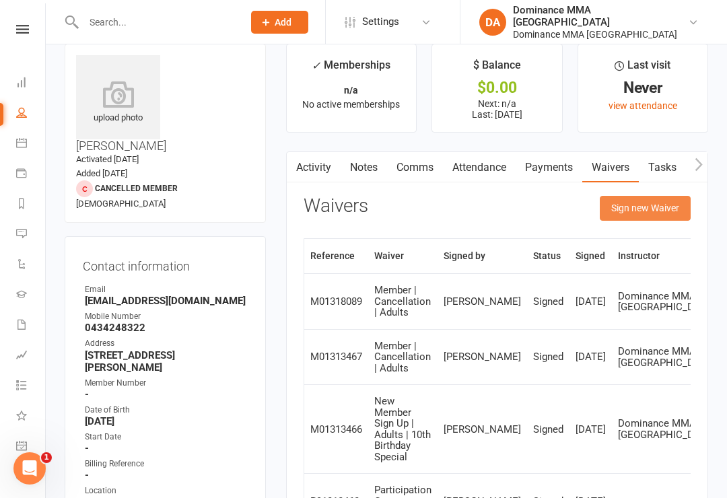
click at [640, 209] on button "Sign new Waiver" at bounding box center [645, 208] width 91 height 24
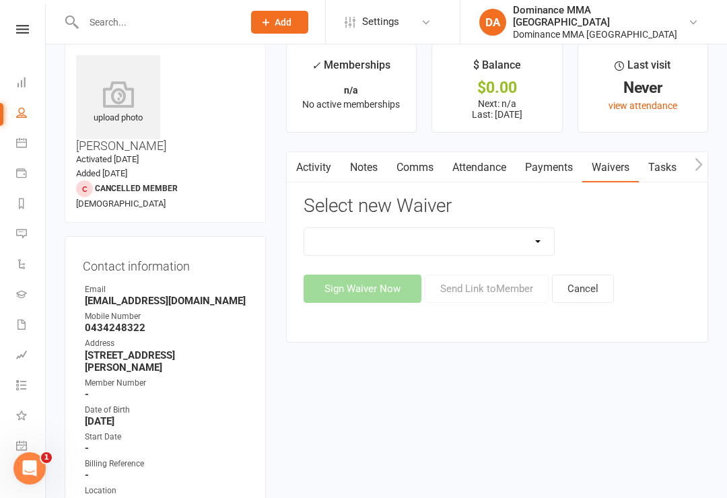
click at [527, 236] on select "Member | Cancellation | Adults Member | Injury Report Form (FOH staff use only)…" at bounding box center [429, 241] width 250 height 27
select select "603"
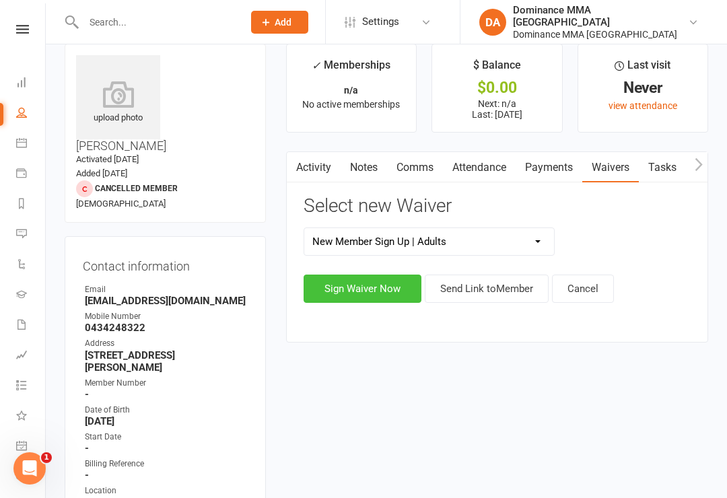
click at [362, 293] on button "Sign Waiver Now" at bounding box center [363, 289] width 118 height 28
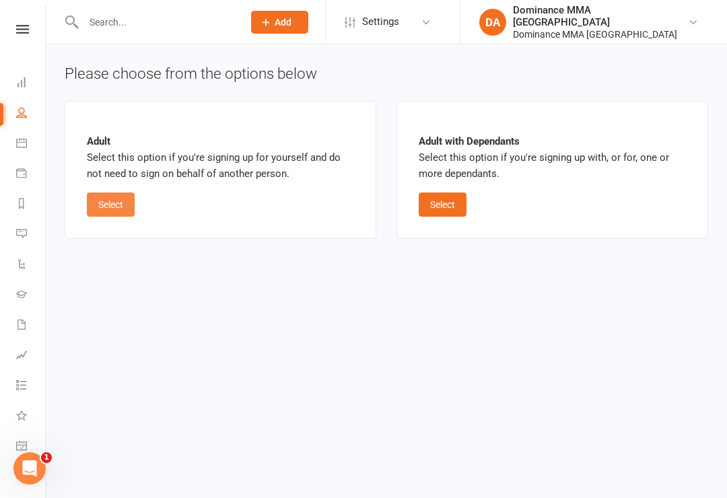
click at [103, 208] on button "Select" at bounding box center [111, 205] width 48 height 24
select select "bank_account"
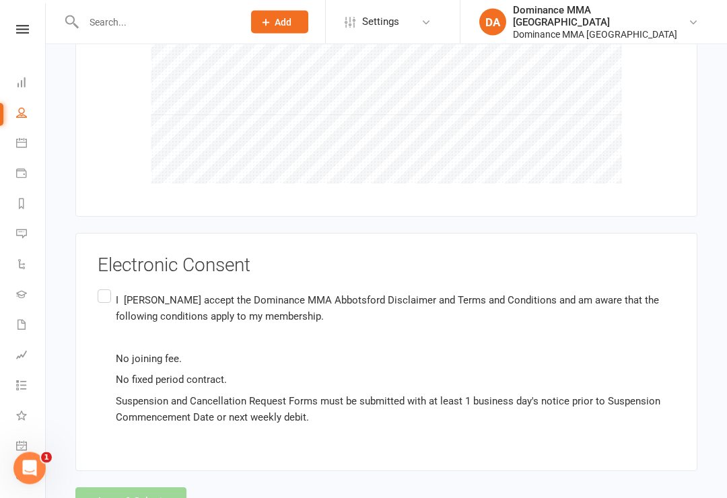
scroll to position [1930, 0]
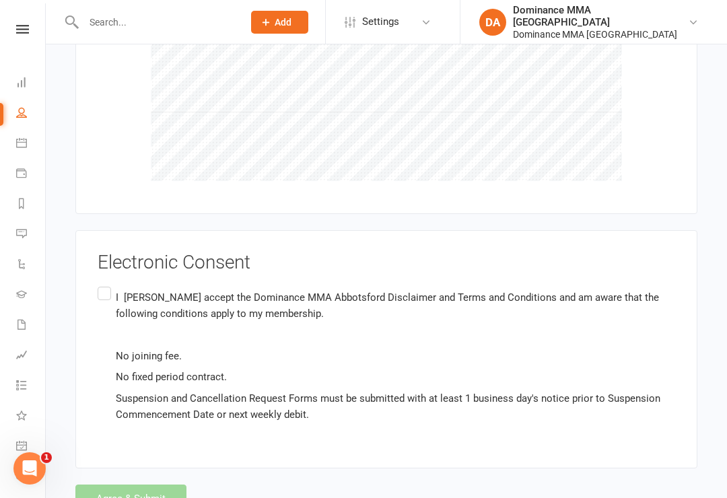
click at [102, 284] on label "I Anthea Yang accept the Dominance MMA Abbotsford Disclaimer and Terms and Cond…" at bounding box center [387, 355] width 578 height 143
click at [102, 284] on input "I Anthea Yang accept the Dominance MMA Abbotsford Disclaimer and Terms and Cond…" at bounding box center [102, 284] width 9 height 0
click at [143, 485] on button "Agree & Submit" at bounding box center [130, 499] width 111 height 28
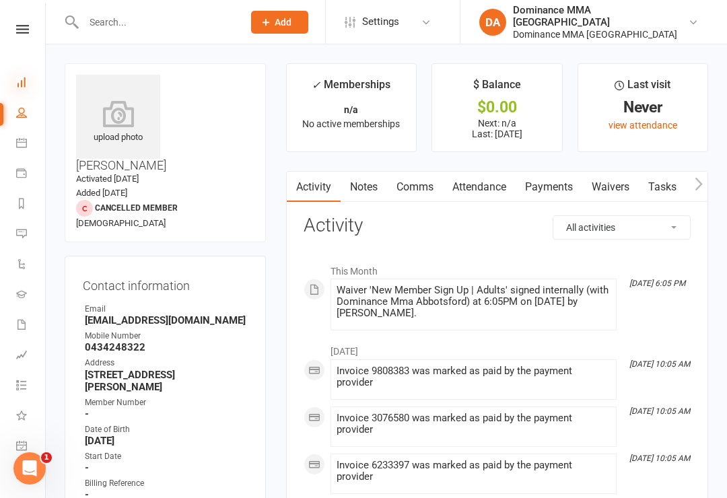
click at [18, 83] on icon at bounding box center [21, 82] width 11 height 11
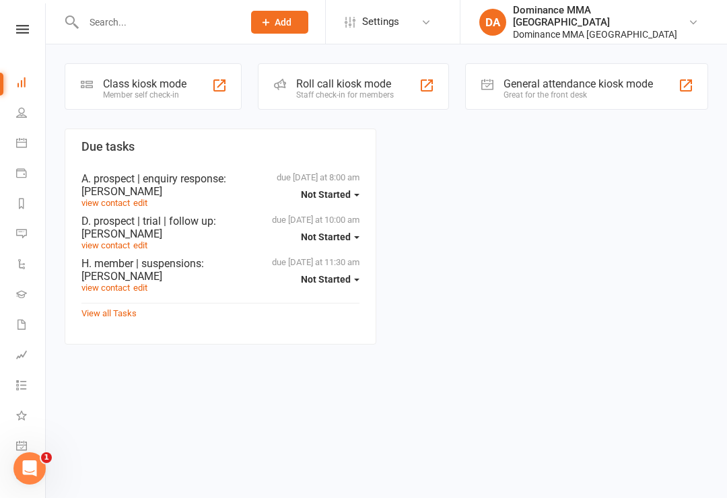
click at [128, 81] on div "Class kiosk mode" at bounding box center [144, 83] width 83 height 13
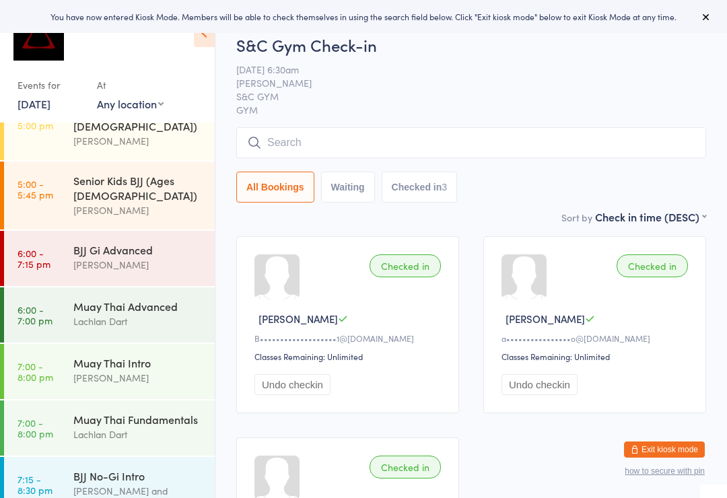
scroll to position [523, 0]
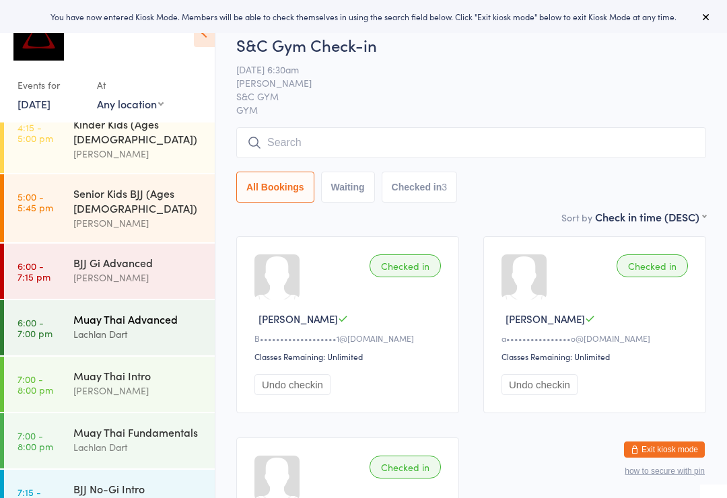
click at [92, 312] on div "Muay Thai Advanced" at bounding box center [138, 319] width 130 height 15
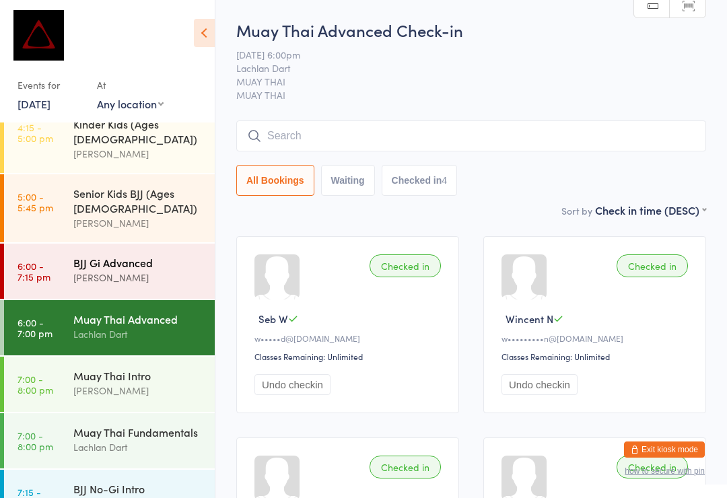
click at [104, 255] on div "BJJ Gi Advanced" at bounding box center [138, 262] width 130 height 15
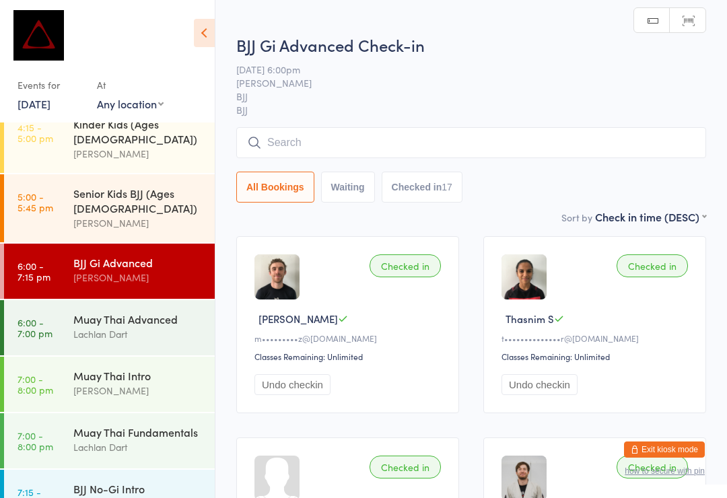
click at [275, 139] on input "search" at bounding box center [471, 142] width 470 height 31
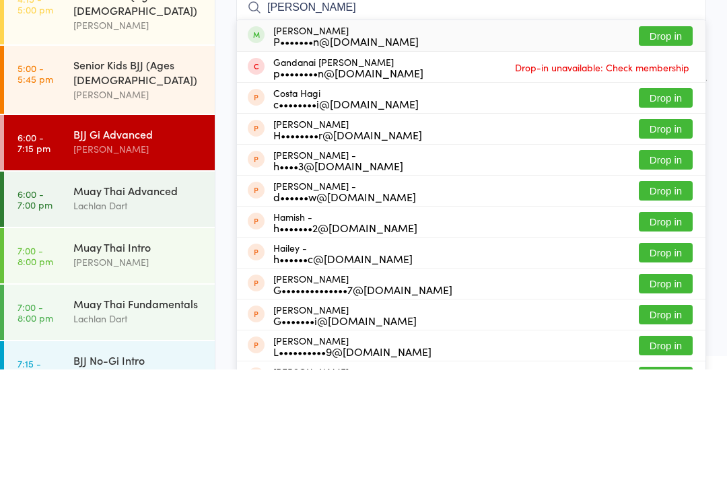
type input "Haga"
click at [666, 155] on button "Drop in" at bounding box center [666, 165] width 54 height 20
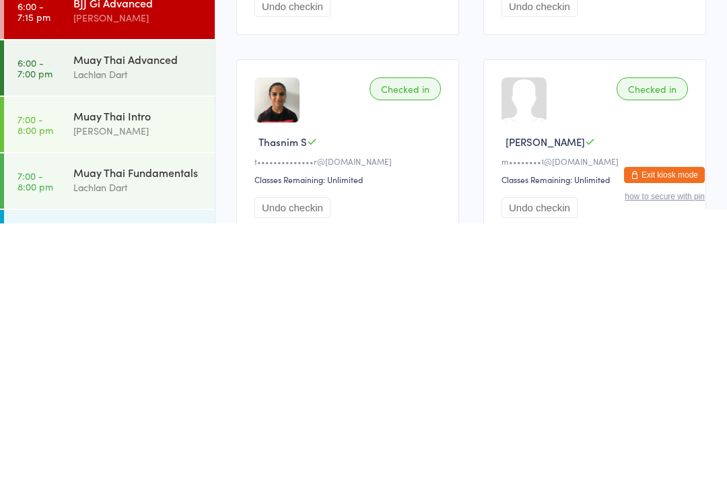
scroll to position [104, 0]
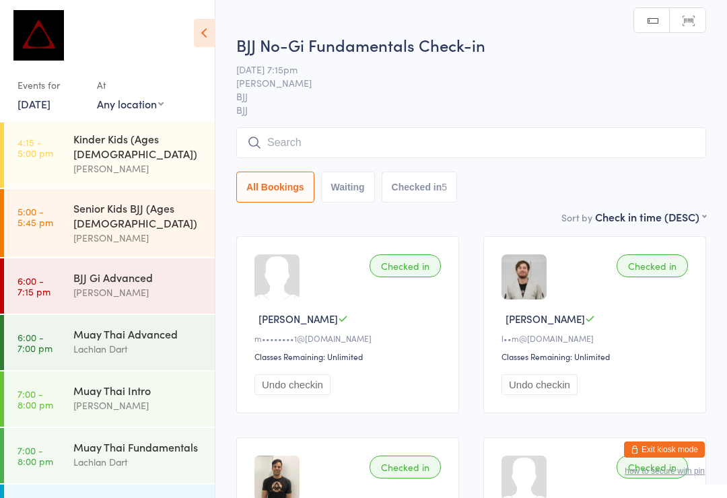
click at [320, 147] on input "search" at bounding box center [471, 142] width 470 height 31
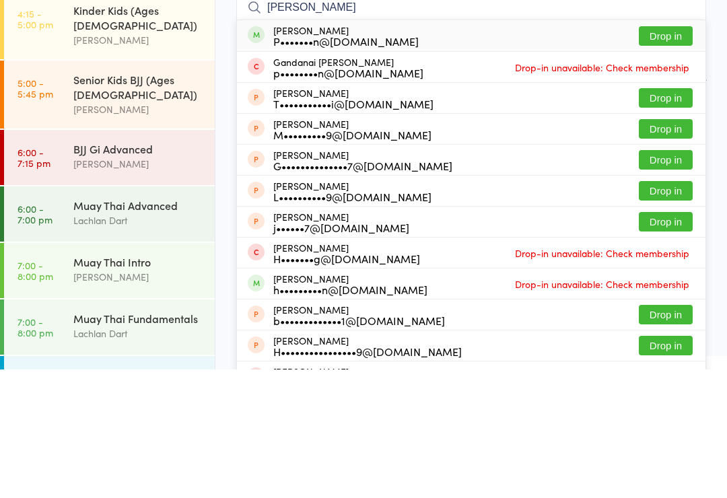
type input "Hagan"
click at [689, 155] on button "Drop in" at bounding box center [666, 165] width 54 height 20
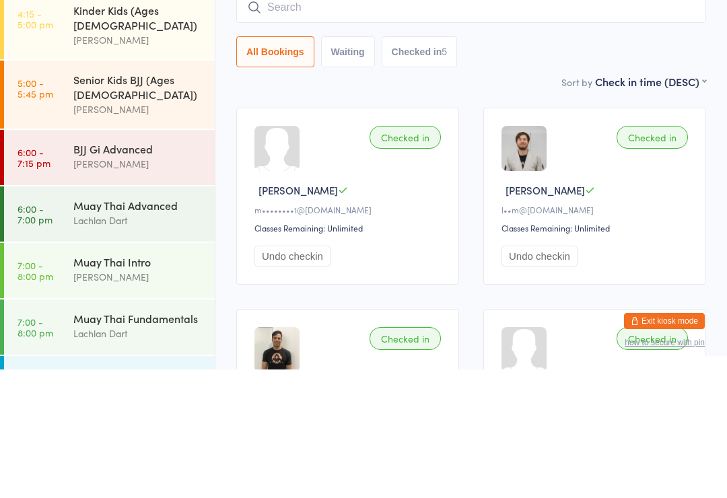
scroll to position [129, 0]
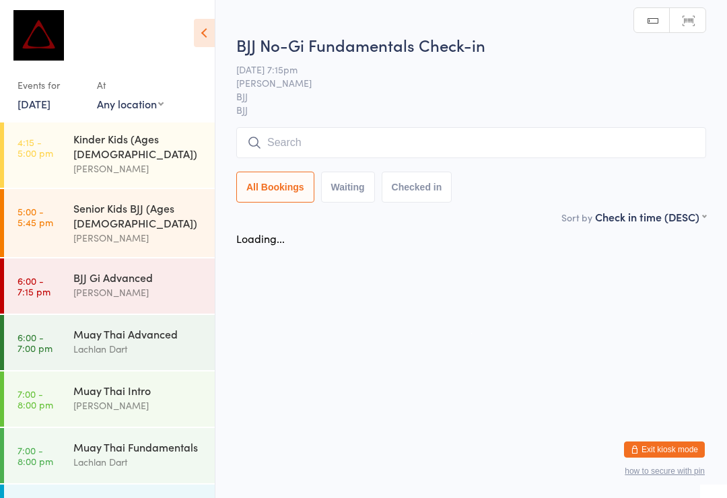
scroll to position [0, 0]
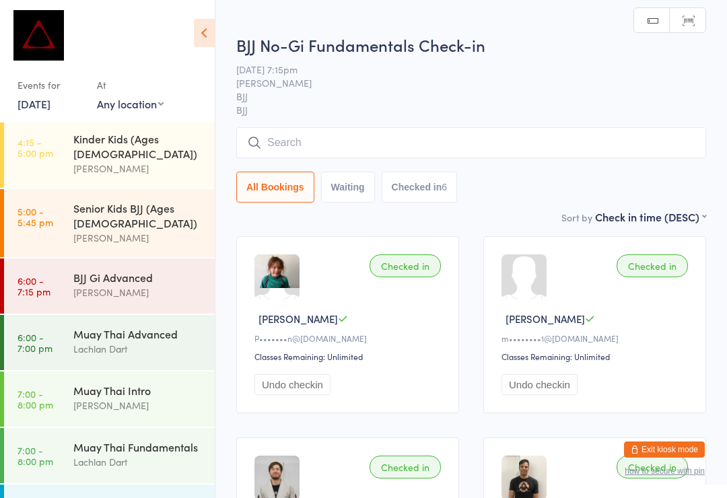
click at [348, 151] on input "search" at bounding box center [471, 142] width 470 height 31
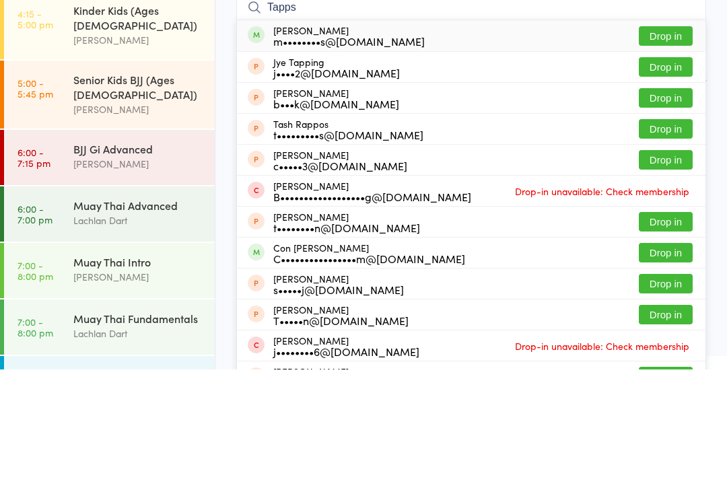
type input "Tapps"
click at [676, 155] on button "Drop in" at bounding box center [666, 165] width 54 height 20
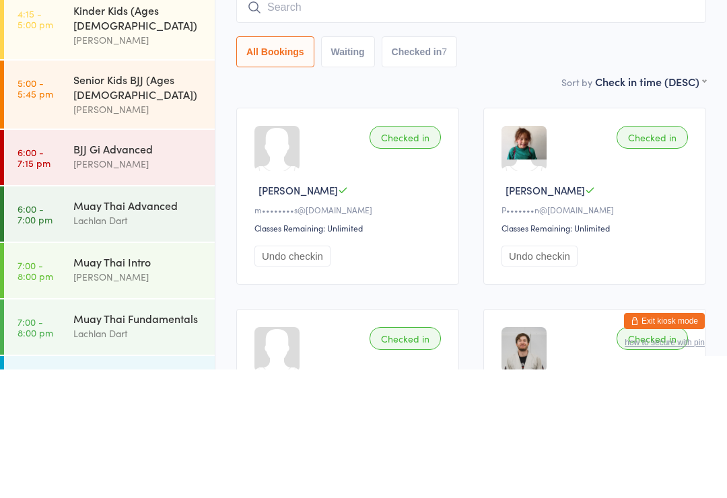
click at [279, 203] on div "Sort by Check in time (DESC) First name (ASC) First name (DESC) Last name (ASC)…" at bounding box center [471, 210] width 470 height 15
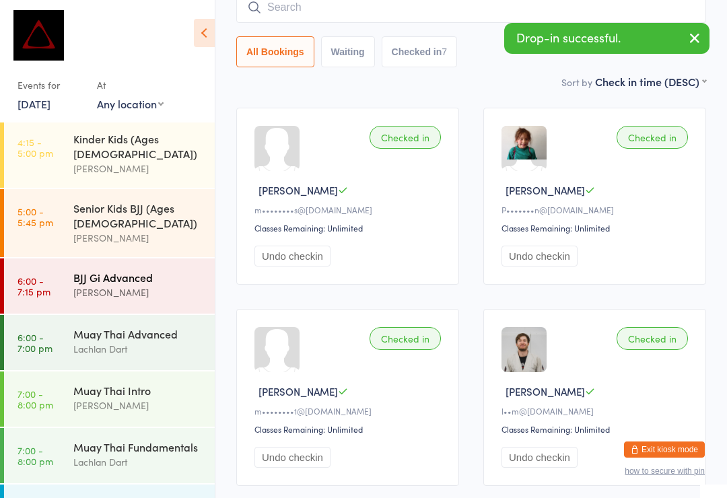
click at [153, 270] on div "BJJ Gi Advanced" at bounding box center [138, 277] width 130 height 15
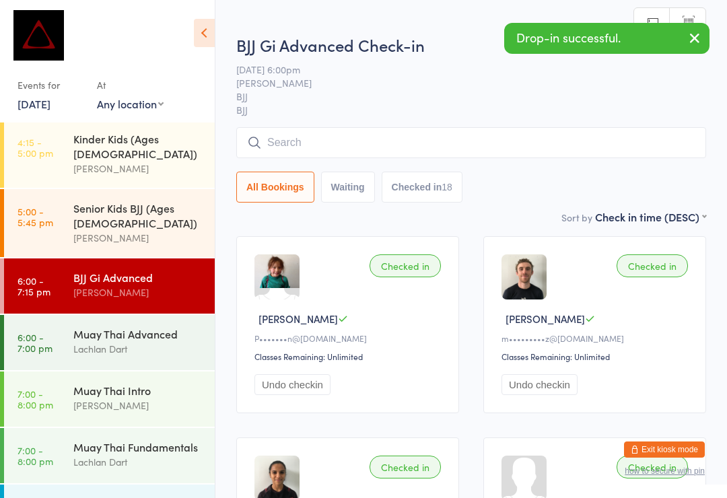
click at [357, 142] on input "search" at bounding box center [471, 142] width 470 height 31
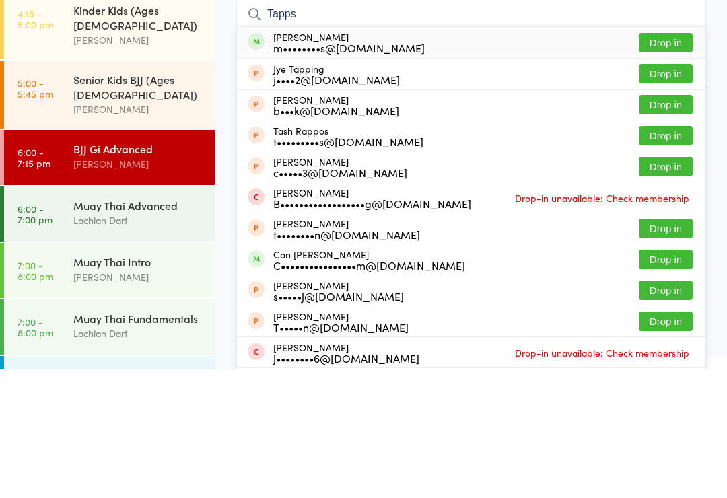
type input "Tapps"
click at [668, 162] on button "Drop in" at bounding box center [666, 172] width 54 height 20
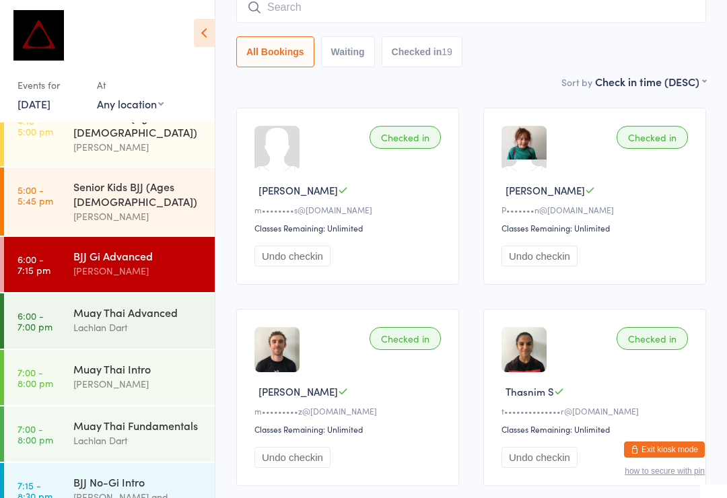
scroll to position [529, 0]
click at [157, 320] on div "Lachlan Dart" at bounding box center [138, 327] width 130 height 15
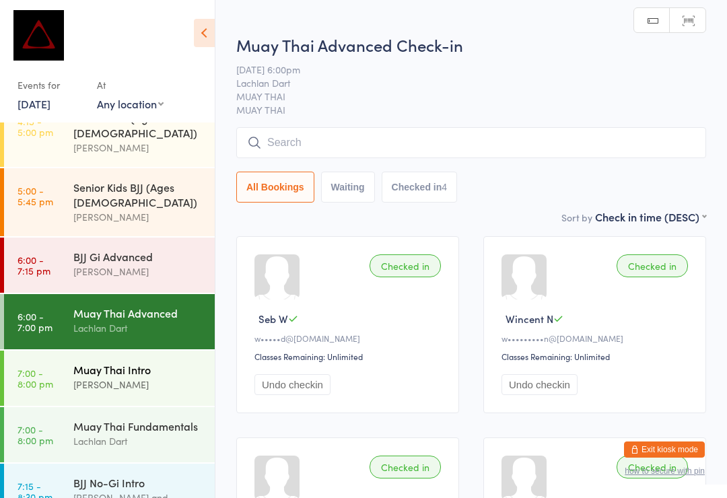
click at [164, 377] on div "[PERSON_NAME]" at bounding box center [138, 384] width 130 height 15
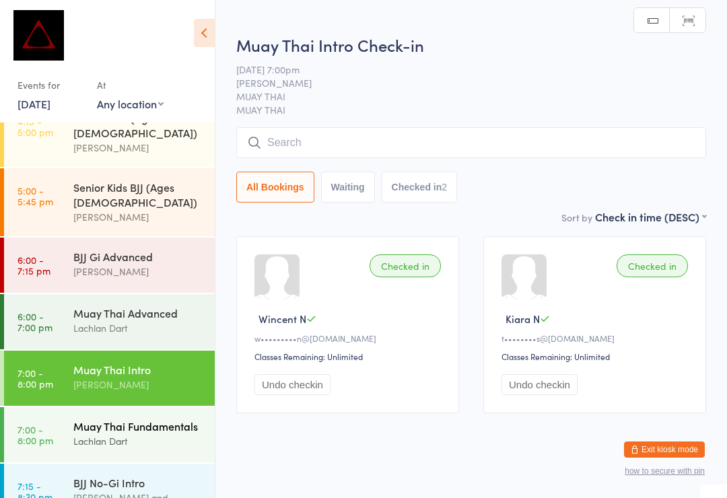
click at [165, 433] on div "Lachlan Dart" at bounding box center [138, 440] width 130 height 15
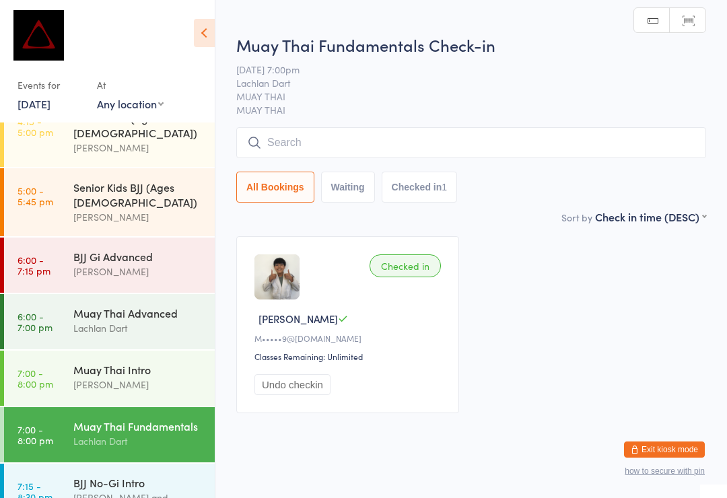
click at [524, 146] on input "search" at bounding box center [471, 142] width 470 height 31
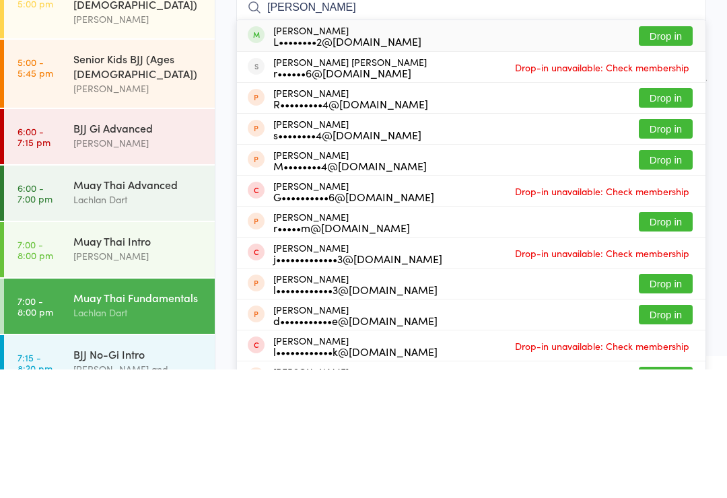
type input "Lee ros"
click at [664, 155] on button "Drop in" at bounding box center [666, 165] width 54 height 20
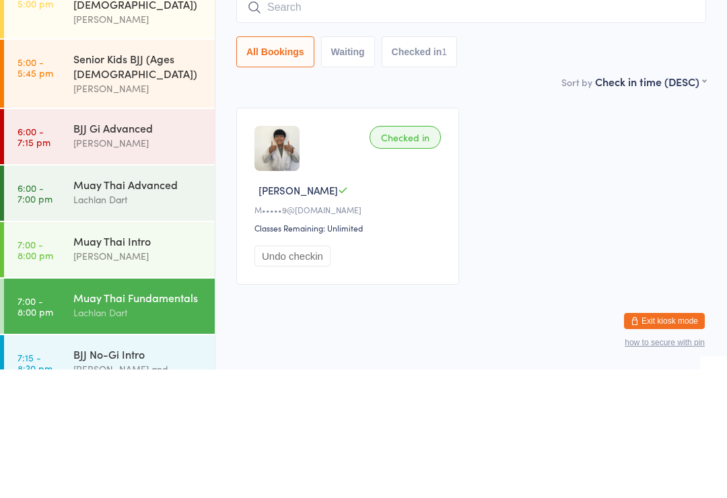
scroll to position [26, 0]
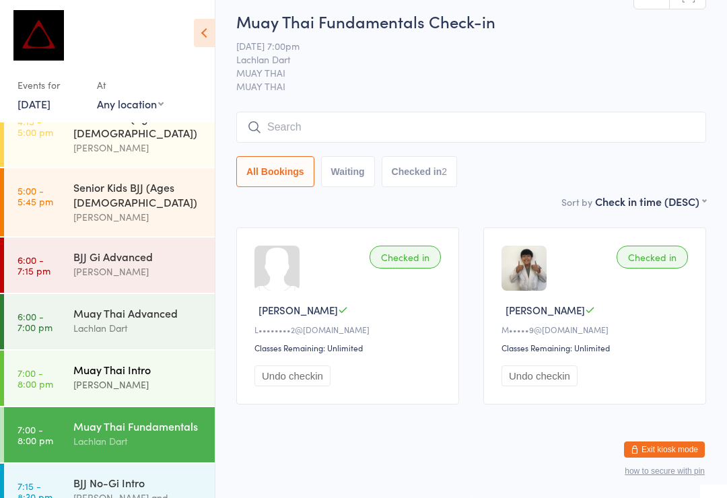
click at [40, 368] on time "7:00 - 8:00 pm" at bounding box center [36, 379] width 36 height 22
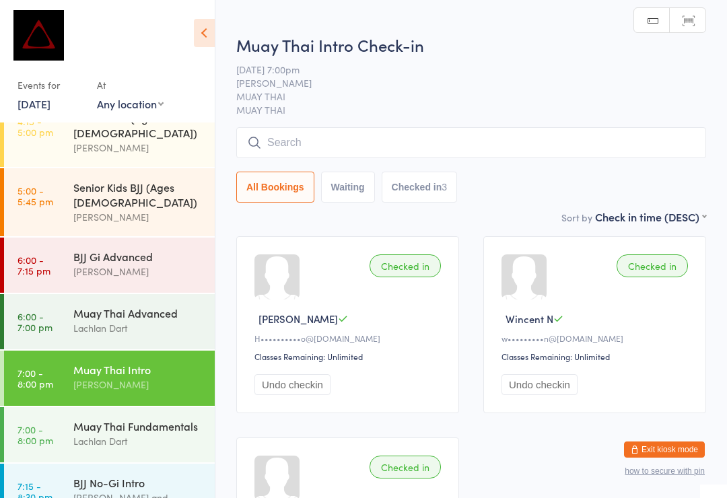
click at [323, 134] on input "search" at bounding box center [471, 142] width 470 height 31
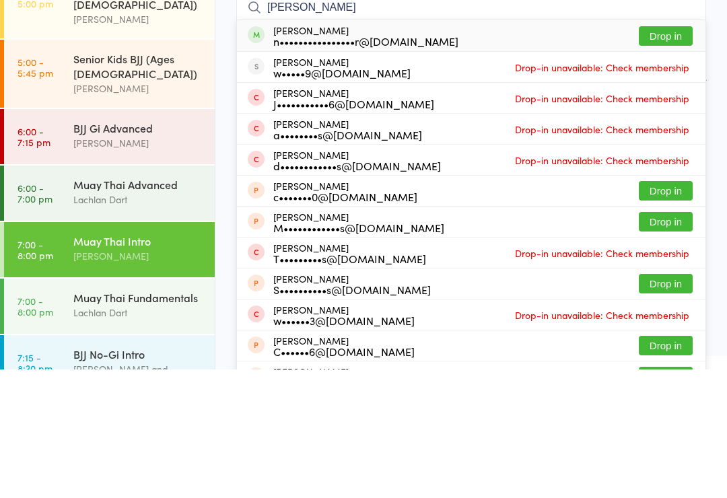
type input "Nick evans"
click at [652, 155] on button "Drop in" at bounding box center [666, 165] width 54 height 20
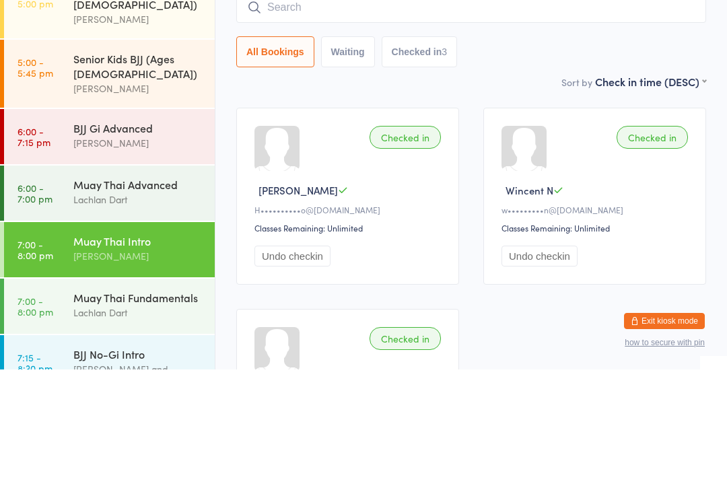
scroll to position [129, 0]
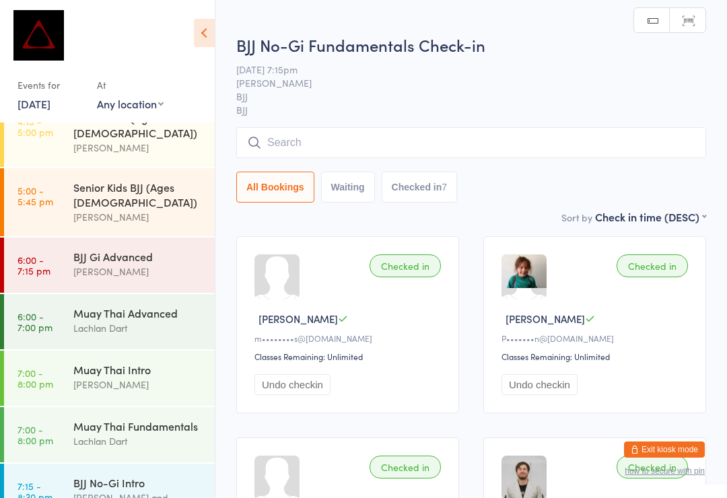
click at [445, 130] on input "search" at bounding box center [471, 142] width 470 height 31
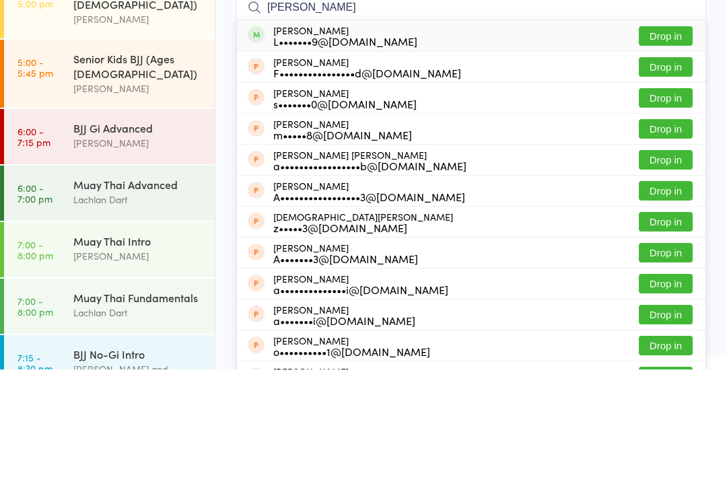
type input "Abdul"
click at [673, 155] on button "Drop in" at bounding box center [666, 165] width 54 height 20
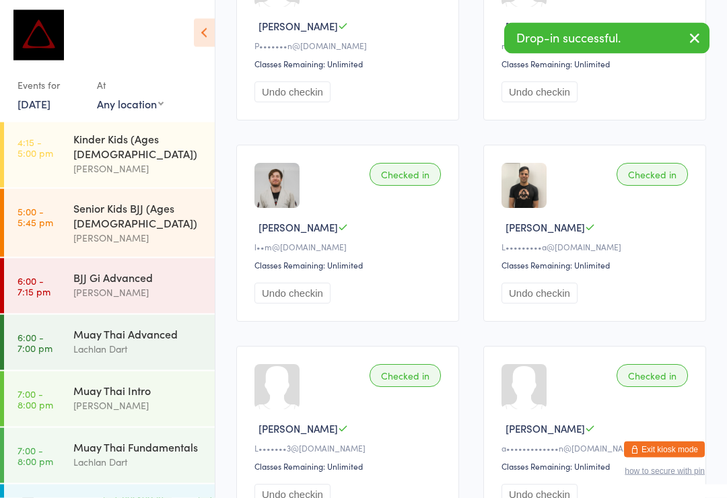
scroll to position [621, 0]
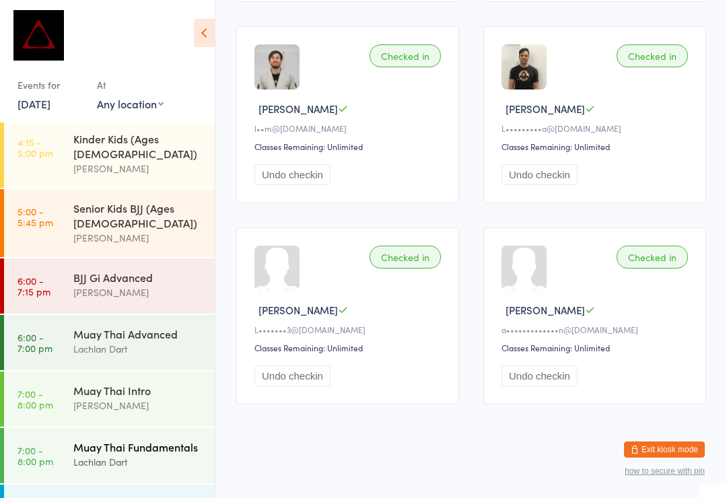
click at [130, 454] on div "Lachlan Dart" at bounding box center [138, 461] width 130 height 15
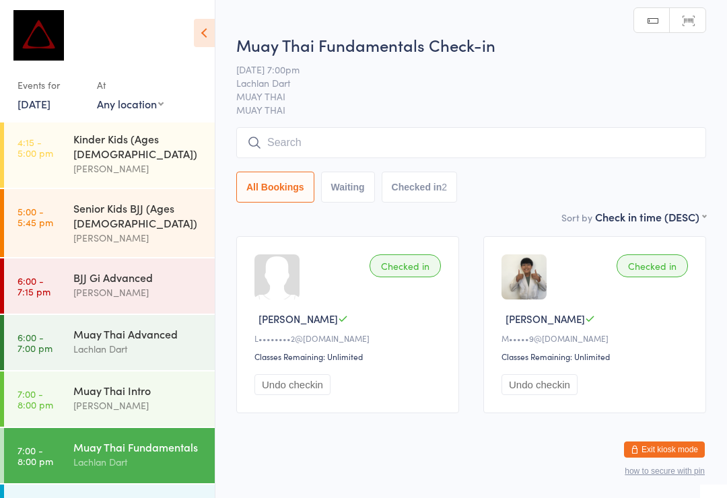
click at [346, 140] on input "search" at bounding box center [471, 142] width 470 height 31
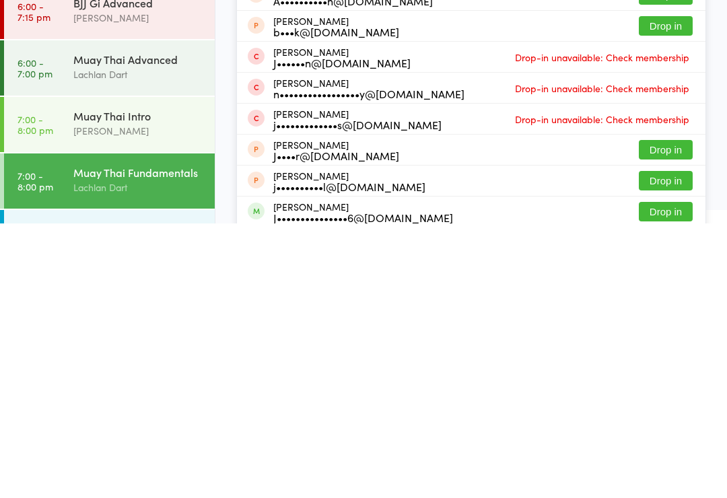
scroll to position [117, 0]
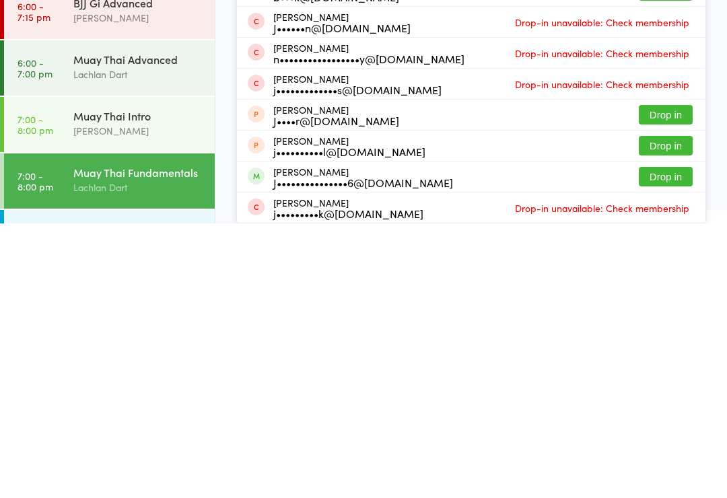
type input "Jonathan"
click at [653, 442] on button "Drop in" at bounding box center [666, 452] width 54 height 20
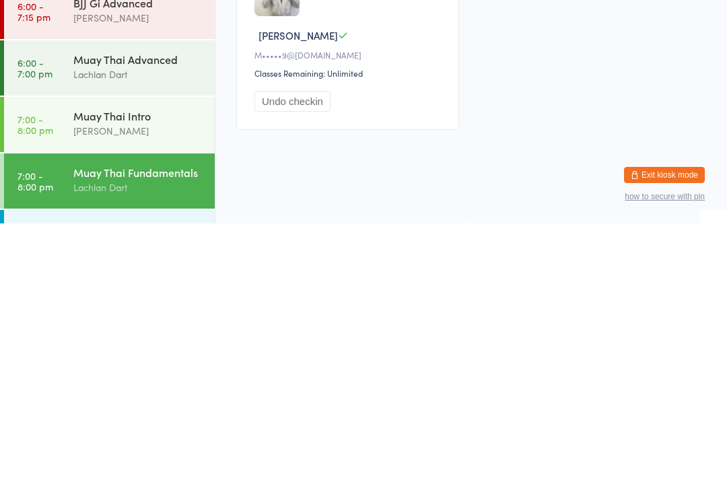
scroll to position [231, 0]
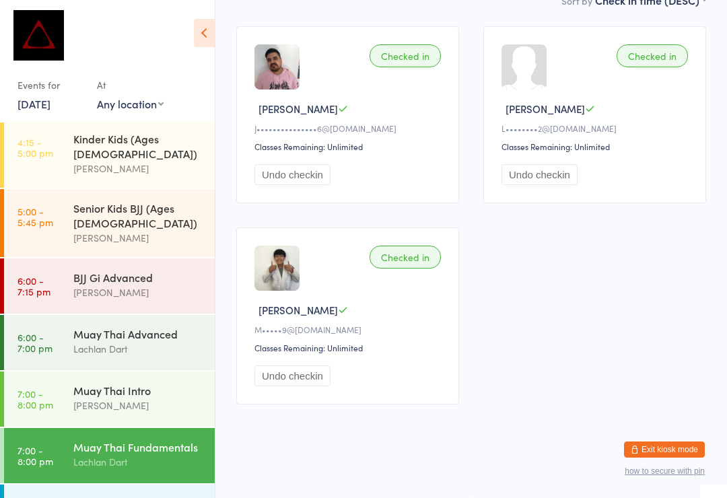
click at [725, 157] on ui-view "Muay Thai Fundamentals Check-in 15 Sep 7:00pm Lachlan Dart MUAY THAI MUAY THAI …" at bounding box center [471, 113] width 512 height 608
click at [718, 154] on div "Checked in Jonathan M J•••••••••••••••6@gmail.com Classes Remaining: Unlimited …" at bounding box center [471, 215] width 494 height 403
click at [674, 448] on button "Exit kiosk mode" at bounding box center [664, 450] width 81 height 16
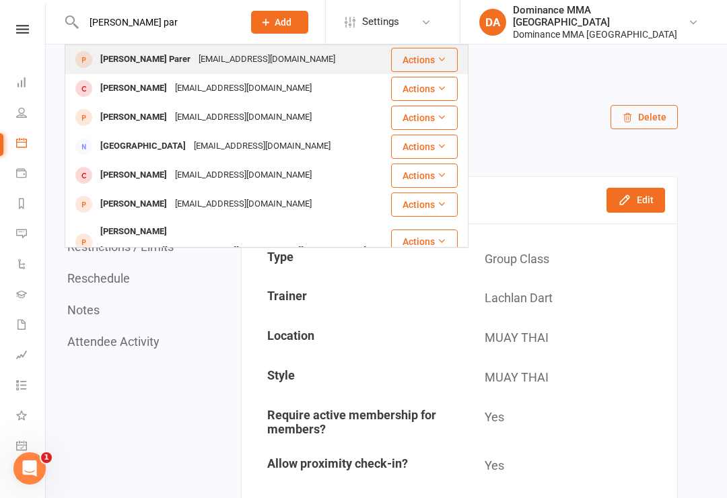
type input "Jett par"
click at [129, 56] on div "Jett Parer" at bounding box center [145, 60] width 98 height 20
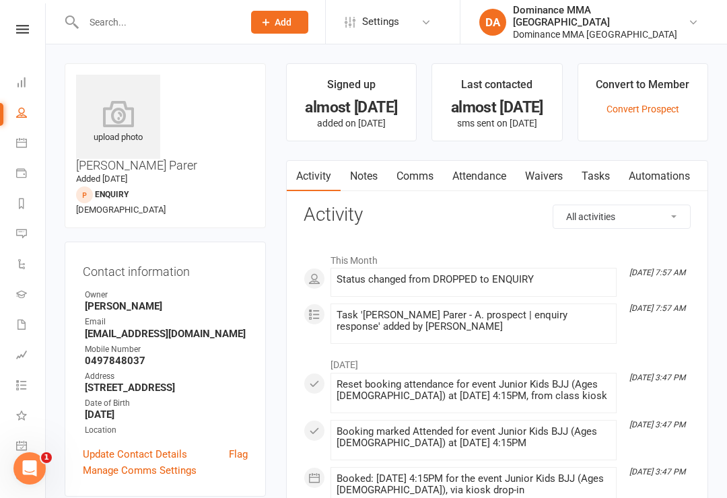
click at [550, 172] on link "Waivers" at bounding box center [544, 176] width 57 height 31
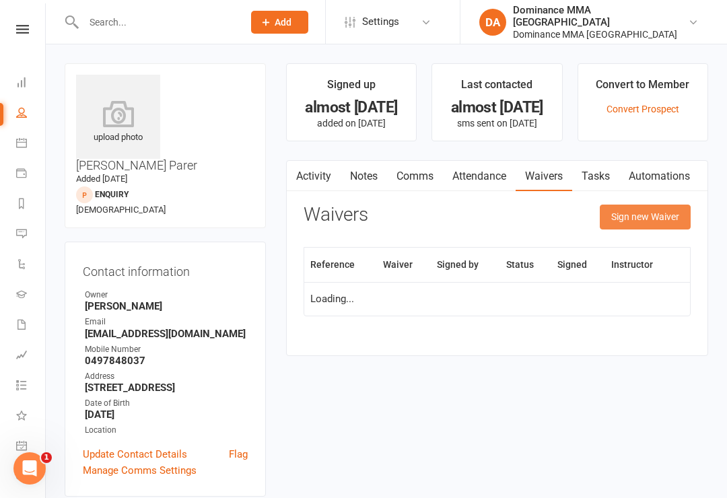
click at [640, 216] on button "Sign new Waiver" at bounding box center [645, 217] width 91 height 24
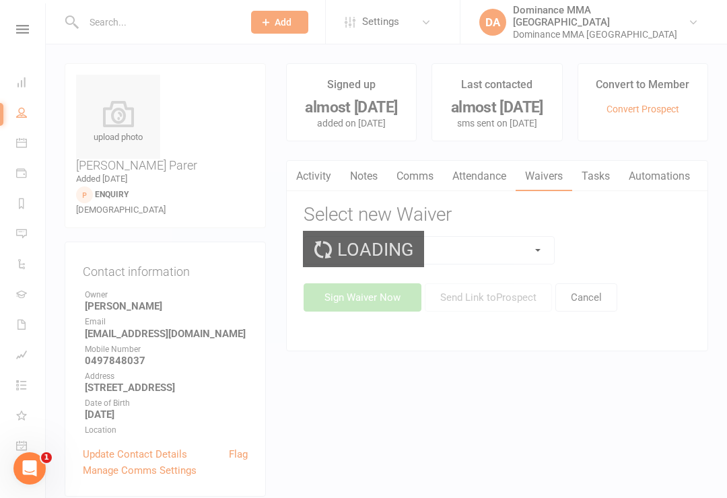
click at [522, 248] on select at bounding box center [429, 250] width 250 height 27
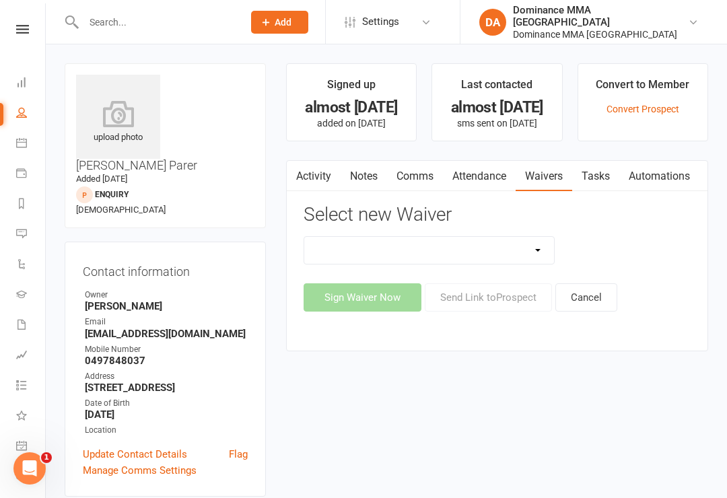
select select "45"
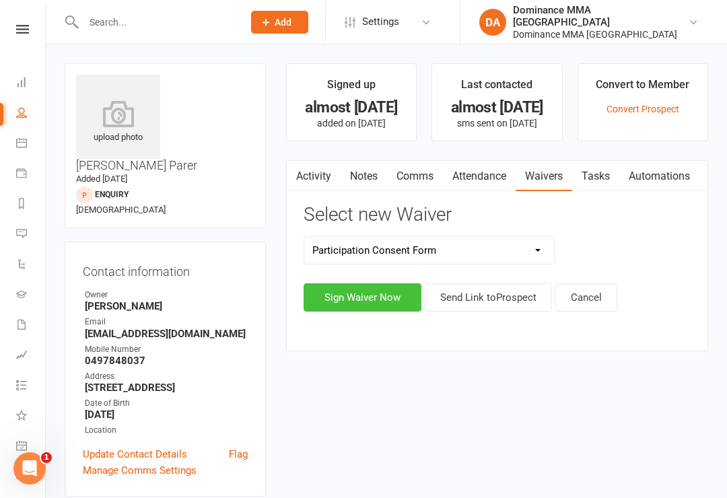
click at [348, 296] on button "Sign Waiver Now" at bounding box center [363, 297] width 118 height 28
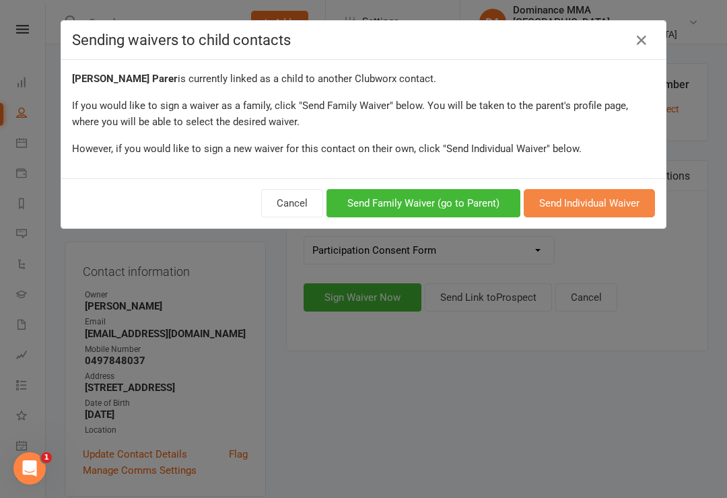
click at [562, 204] on button "Send Individual Waiver" at bounding box center [589, 203] width 131 height 28
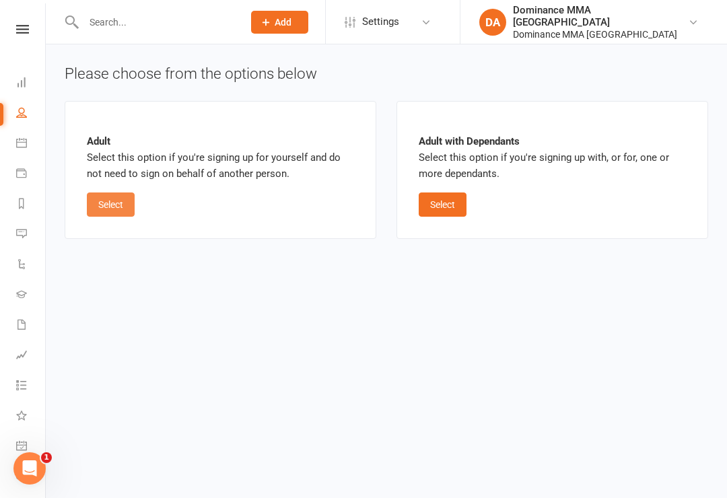
click at [117, 195] on button "Select" at bounding box center [111, 205] width 48 height 24
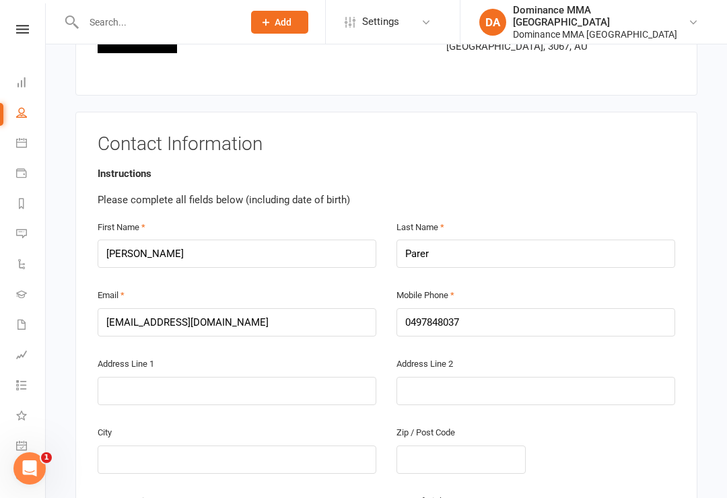
scroll to position [172, 0]
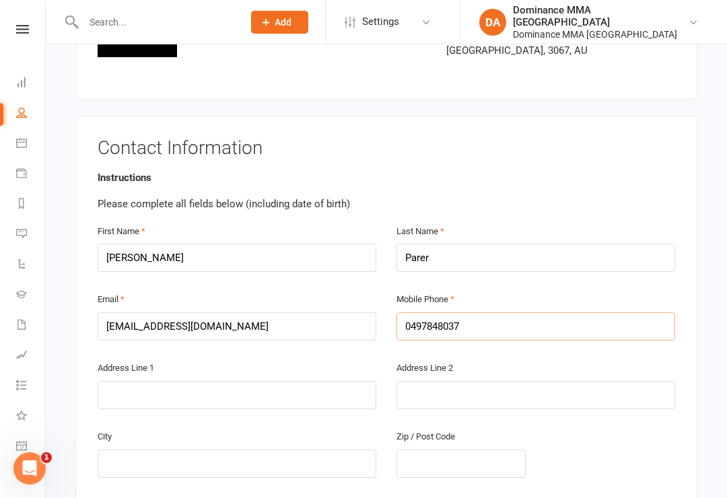
click at [572, 312] on input "0497848037" at bounding box center [535, 326] width 279 height 28
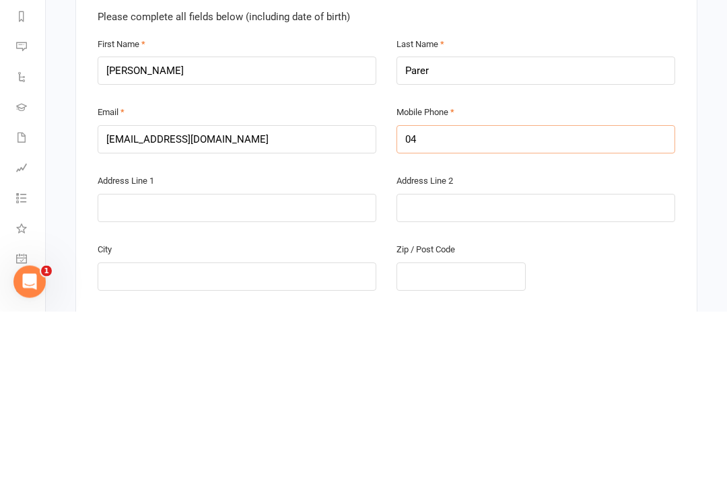
type input "0"
type input "0490912664"
click at [253, 312] on input "cin_cheung@yahoo.com" at bounding box center [237, 326] width 279 height 28
type input "c"
type input "Jet.parer@gmail.com"
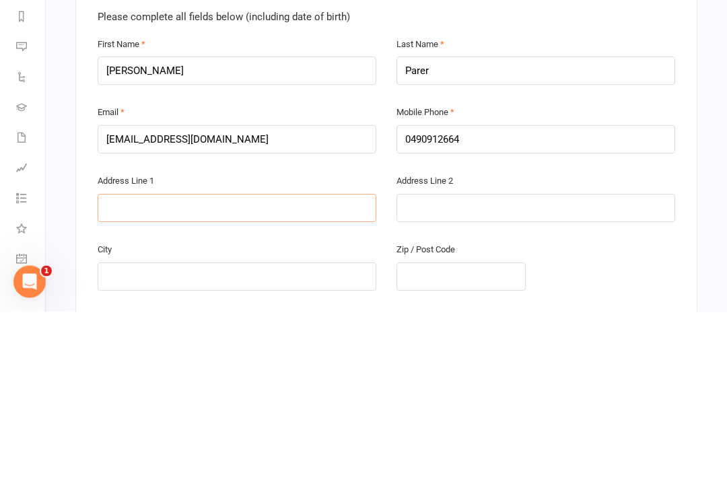
click at [303, 381] on input "text" at bounding box center [237, 395] width 279 height 28
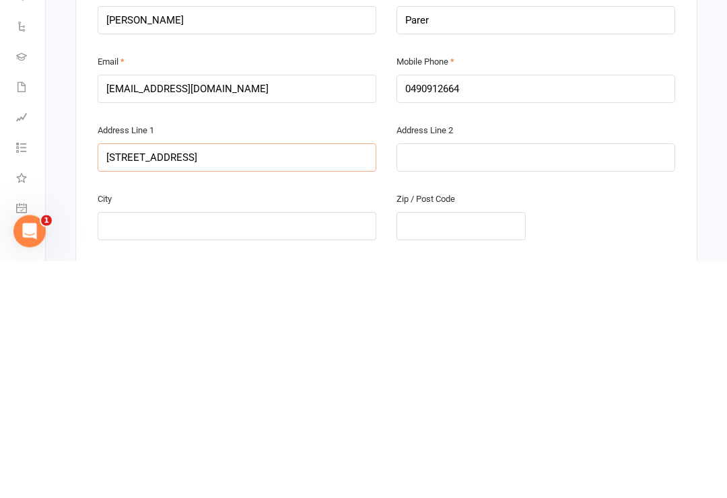
type input "76 abinger street"
click at [298, 428] on div "City" at bounding box center [237, 462] width 299 height 69
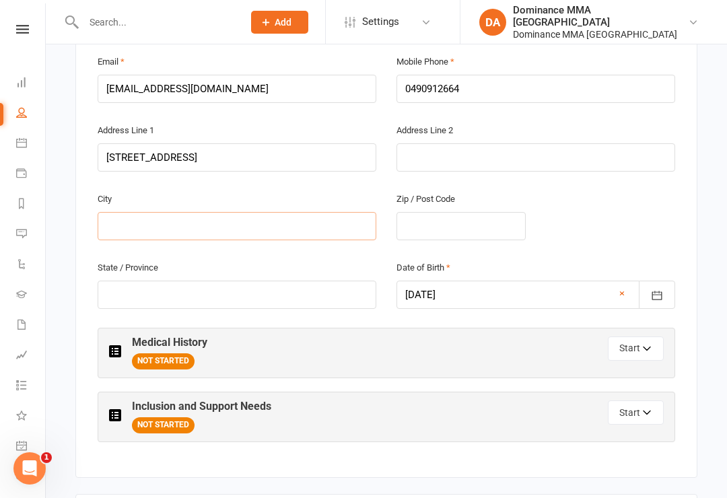
click at [291, 219] on input "text" at bounding box center [237, 226] width 279 height 28
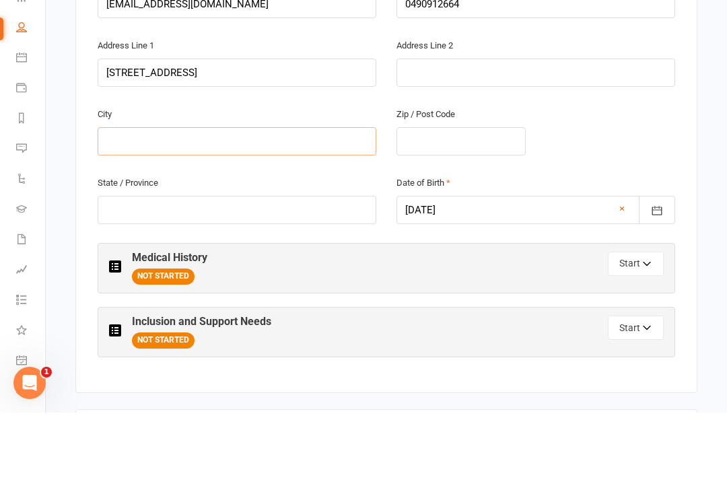
type input "A"
type input "Richmond"
click at [473, 213] on input "text" at bounding box center [460, 227] width 129 height 28
type input "3121"
click at [263, 281] on input "text" at bounding box center [237, 295] width 279 height 28
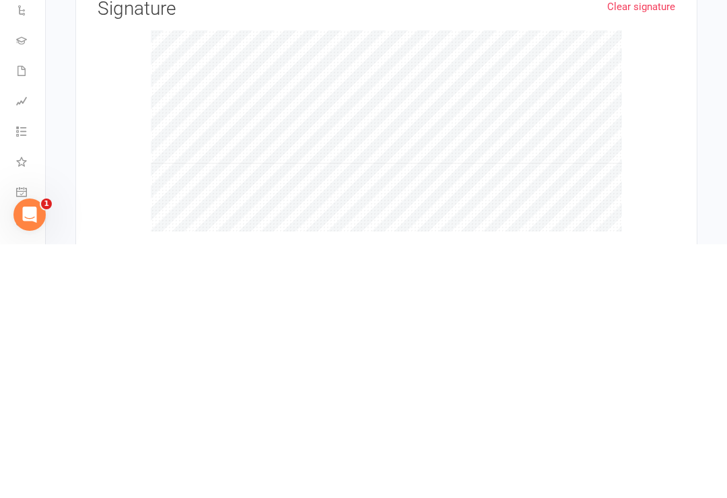
scroll to position [1378, 0]
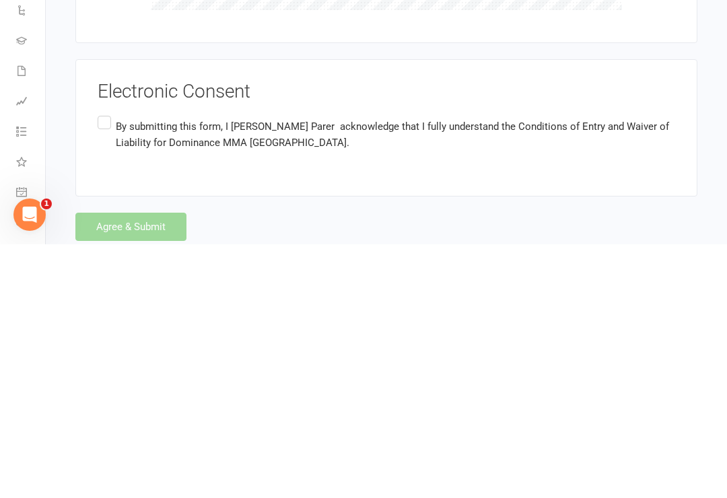
type input "Victoria"
click at [457, 372] on p "By submitting this form, I Jett Parer acknowledge that I fully understand the C…" at bounding box center [395, 388] width 559 height 32
click at [106, 367] on input "By submitting this form, I Jett Parer acknowledge that I fully understand the C…" at bounding box center [102, 367] width 9 height 0
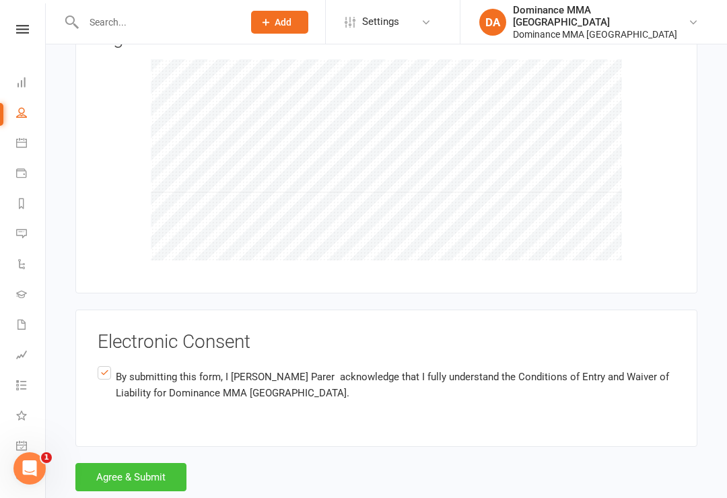
click at [144, 463] on button "Agree & Submit" at bounding box center [130, 477] width 111 height 28
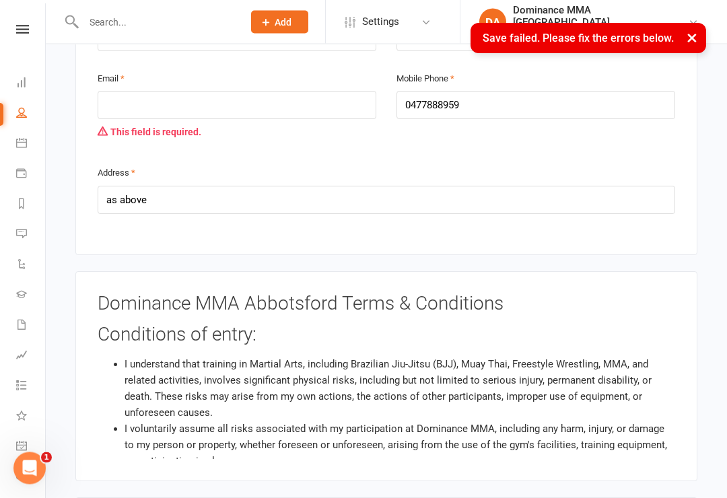
scroll to position [851, 0]
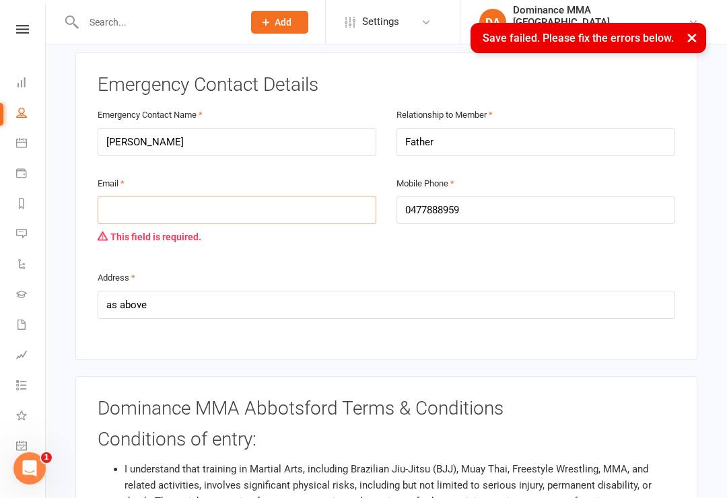
click at [251, 196] on input "email" at bounding box center [237, 210] width 279 height 28
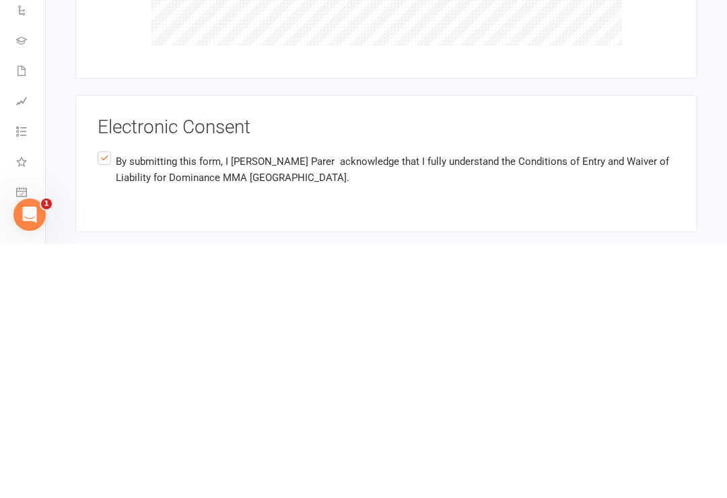
scroll to position [1636, 0]
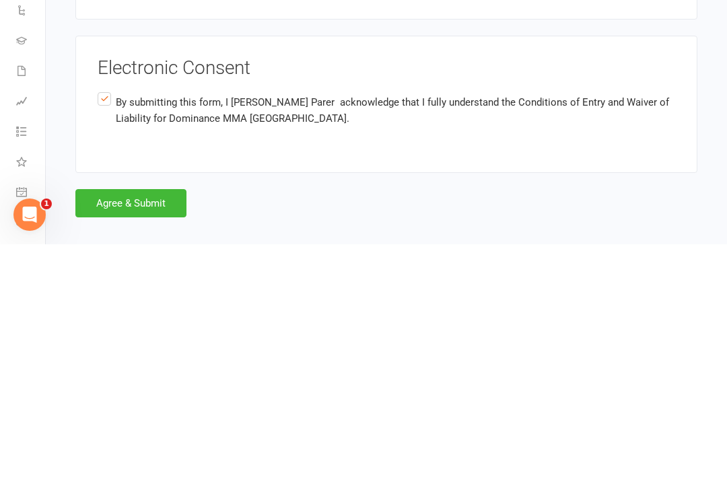
type input "markparer@gmail.com"
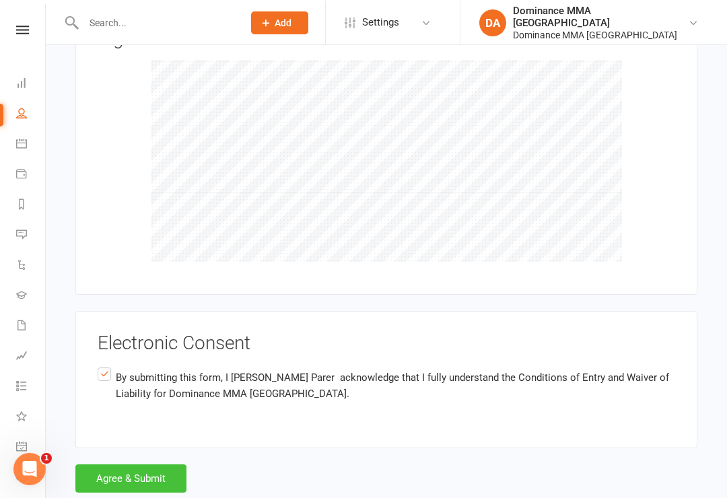
click at [149, 464] on button "Agree & Submit" at bounding box center [130, 478] width 111 height 28
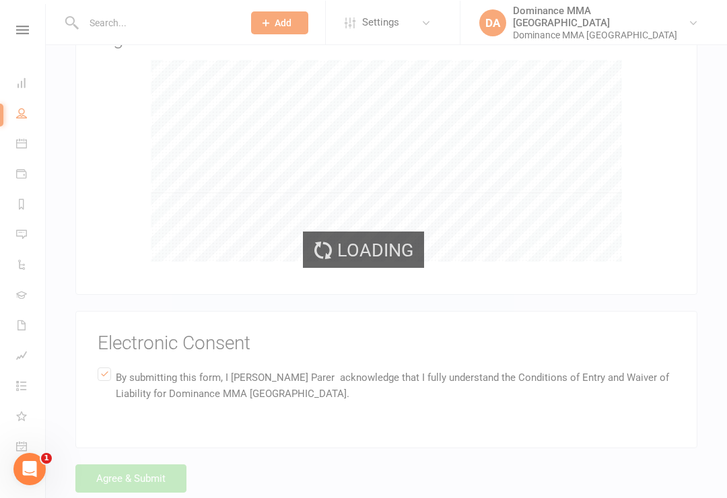
scroll to position [1614, 0]
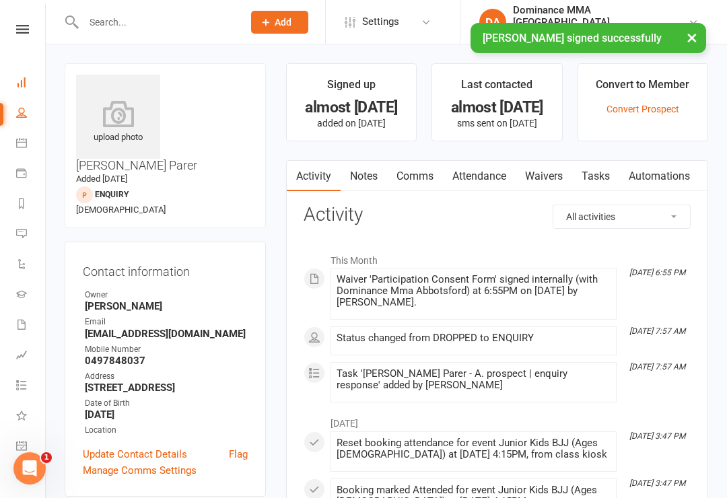
click at [19, 90] on link "Dashboard" at bounding box center [31, 84] width 30 height 30
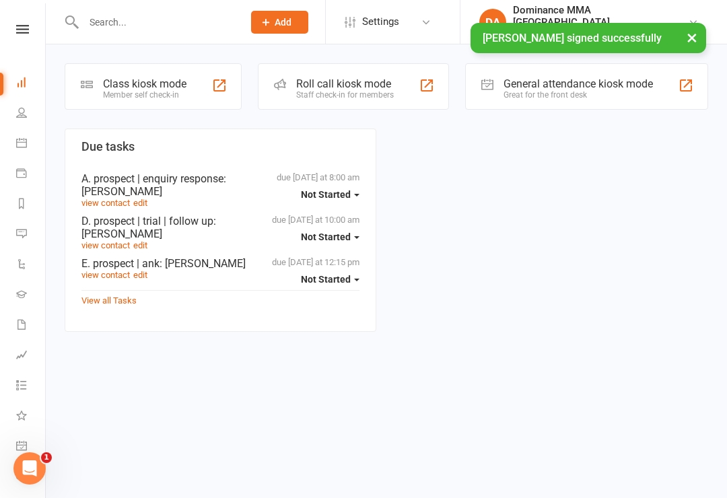
click at [152, 85] on div "Class kiosk mode" at bounding box center [144, 83] width 83 height 13
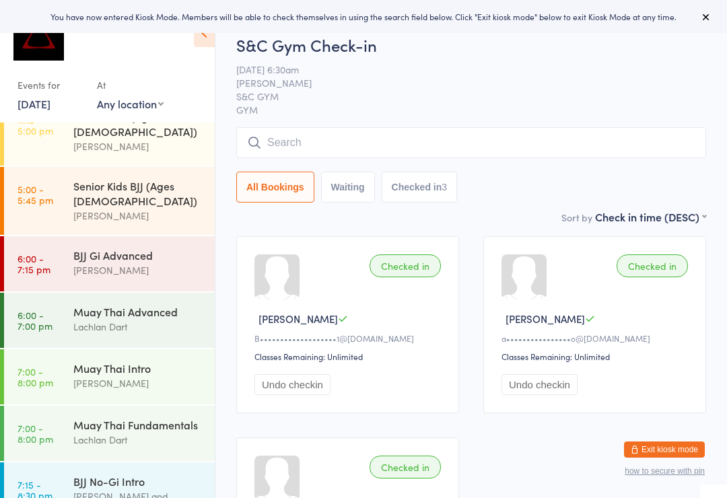
scroll to position [529, 0]
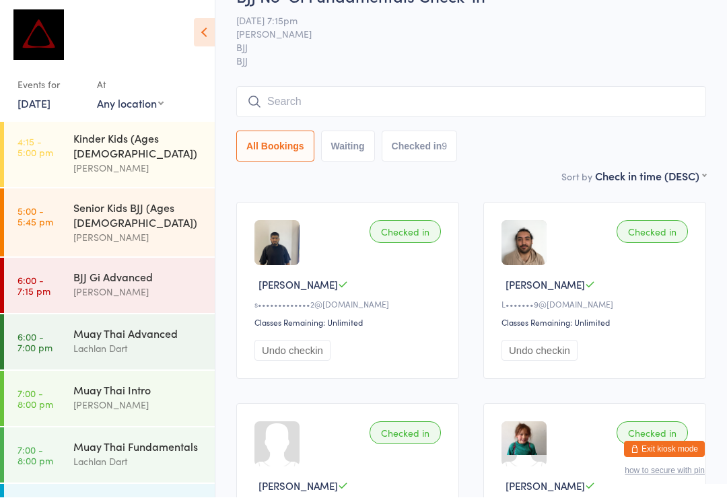
scroll to position [34, 0]
click at [571, 116] on input "search" at bounding box center [471, 101] width 470 height 31
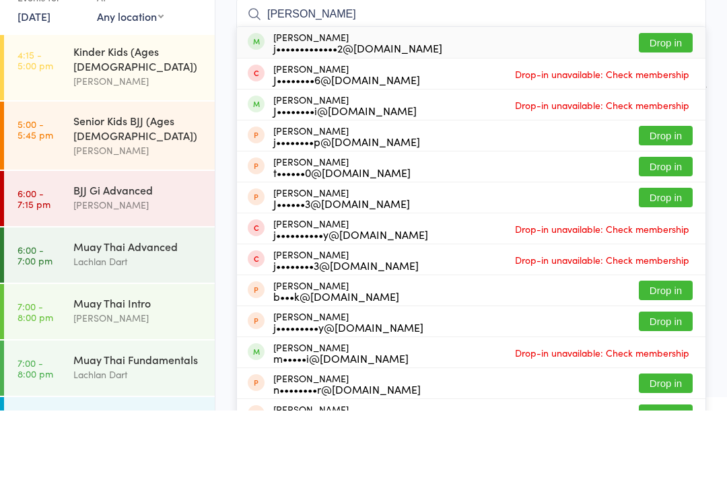
type input "[PERSON_NAME]"
click at [653, 120] on button "Drop in" at bounding box center [666, 130] width 54 height 20
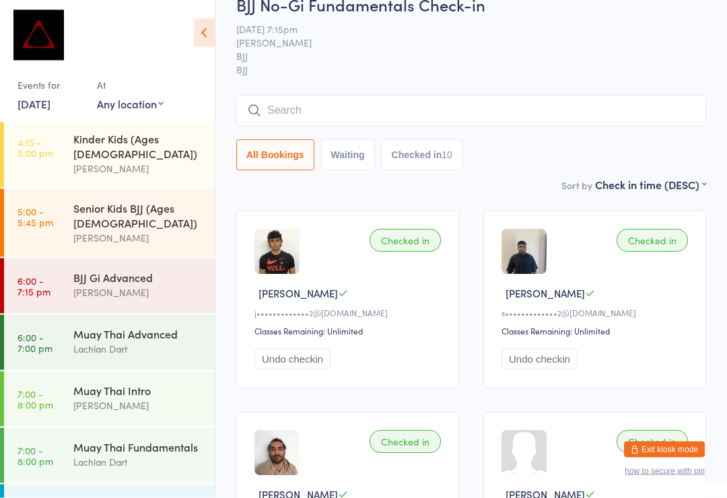
scroll to position [0, 0]
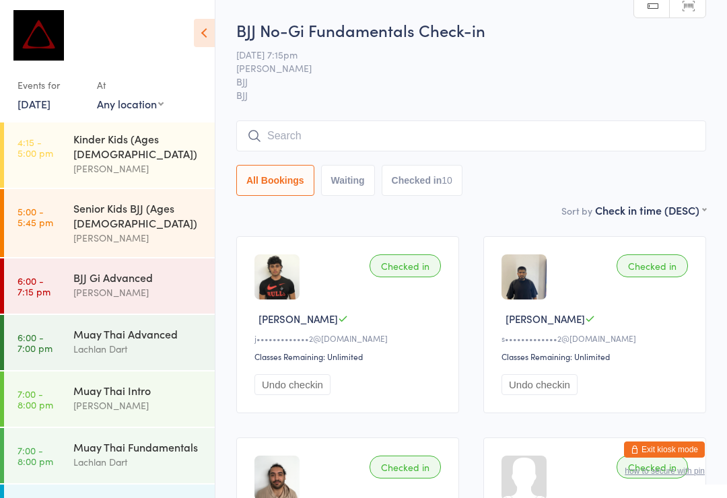
click at [444, 136] on input "search" at bounding box center [471, 135] width 470 height 31
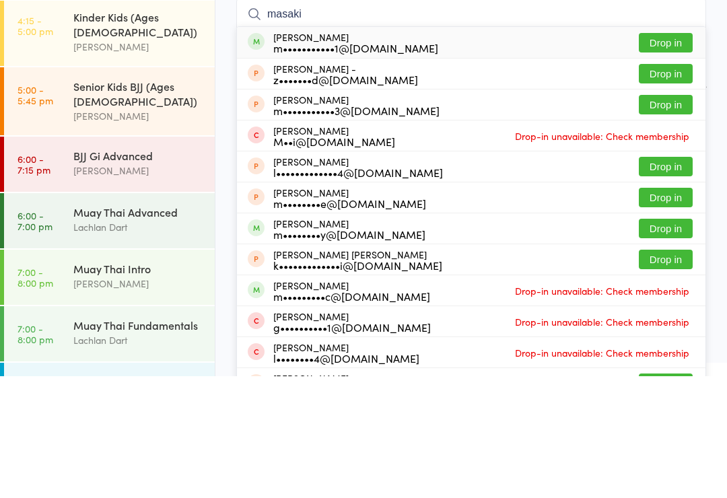
type input "masaki"
click at [676, 155] on button "Drop in" at bounding box center [666, 165] width 54 height 20
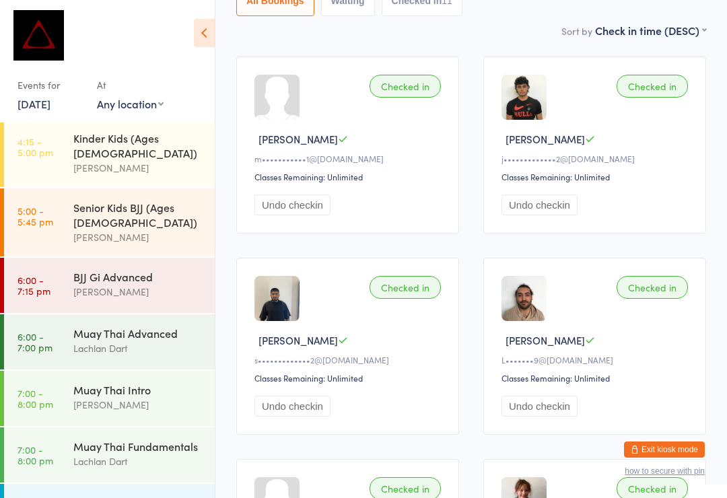
scroll to position [508, 0]
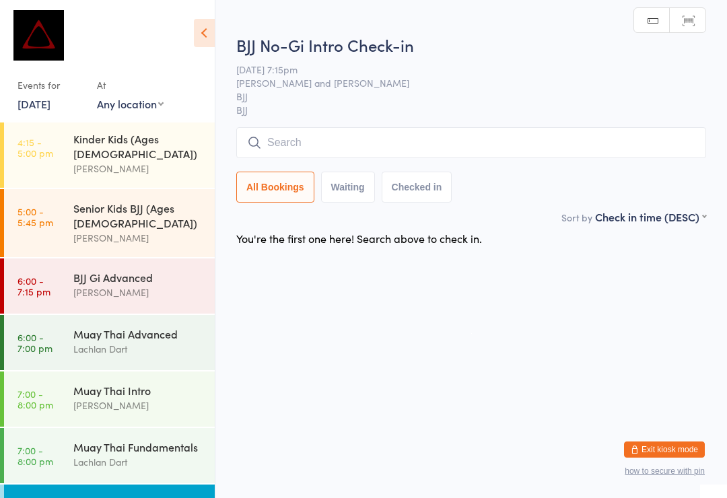
click at [421, 137] on input "search" at bounding box center [471, 142] width 470 height 31
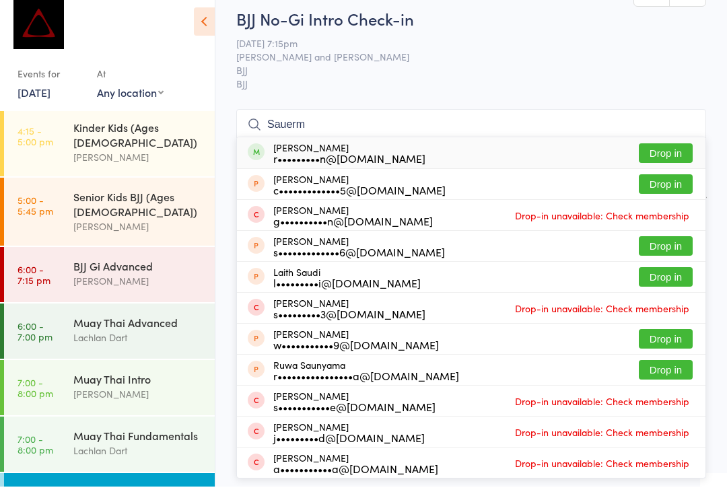
type input "Sauerm"
click at [676, 155] on button "Drop in" at bounding box center [666, 165] width 54 height 20
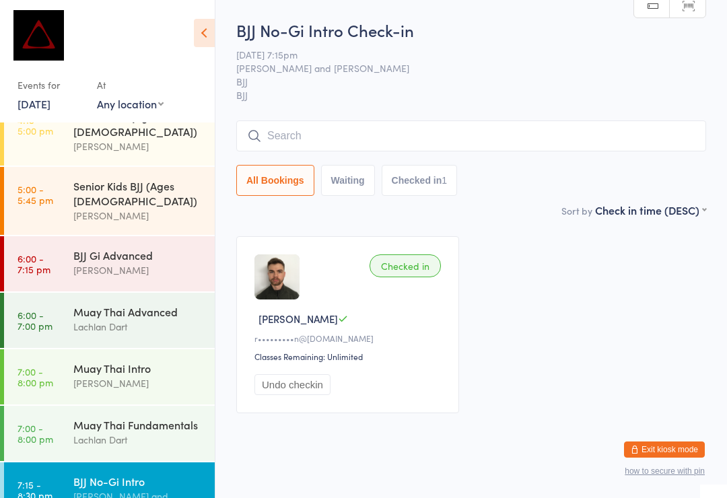
scroll to position [529, 0]
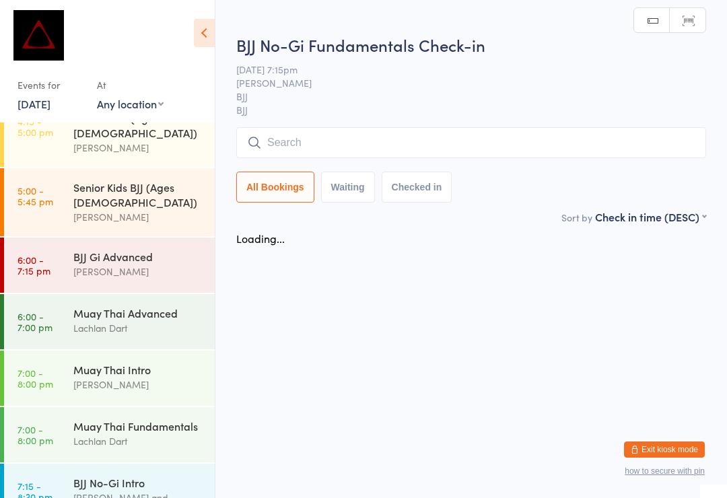
click at [285, 132] on input "search" at bounding box center [471, 142] width 470 height 31
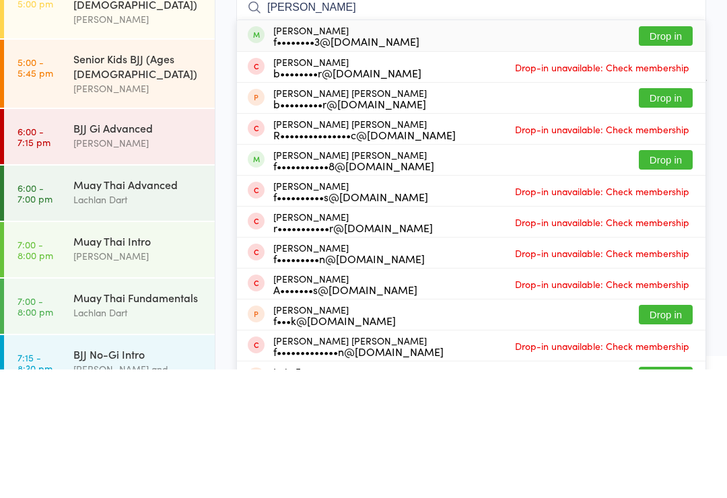
type input "[PERSON_NAME]"
click at [656, 155] on button "Drop in" at bounding box center [666, 165] width 54 height 20
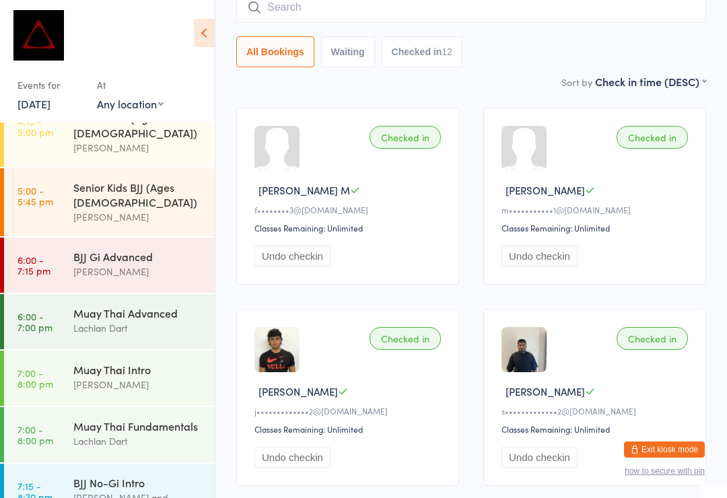
click at [615, 5] on input "search" at bounding box center [471, 7] width 470 height 31
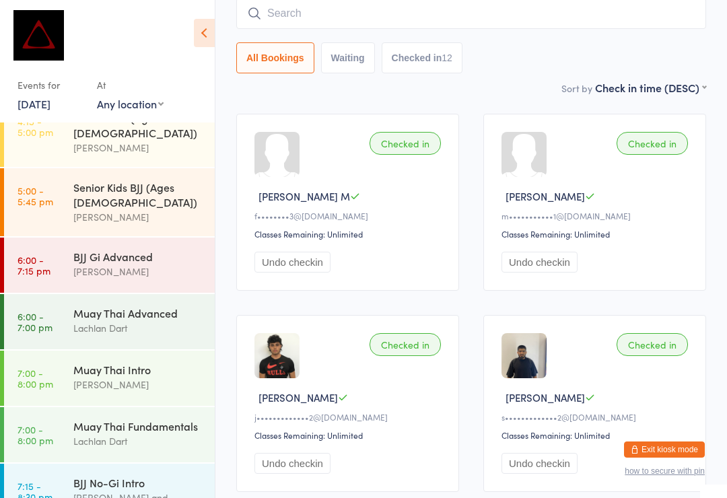
scroll to position [122, 0]
type input "[PERSON_NAME]"
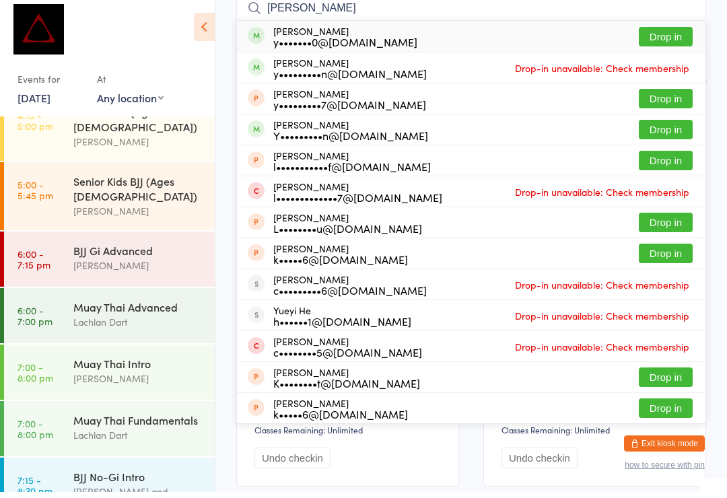
scroll to position [508, 0]
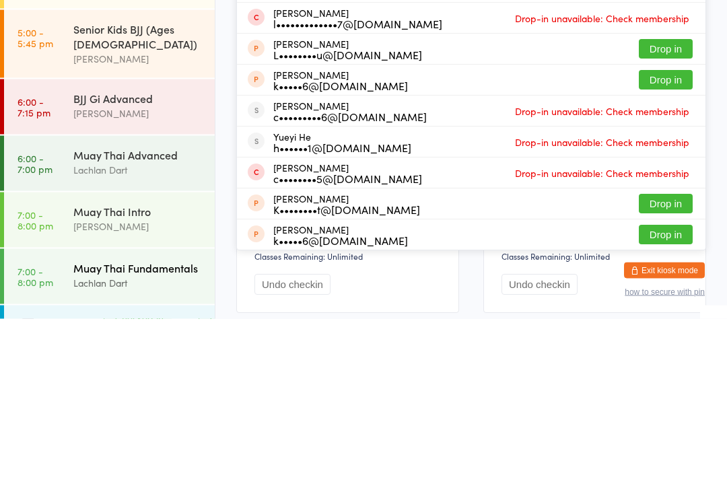
click at [77, 454] on div "Lachlan Dart" at bounding box center [138, 461] width 130 height 15
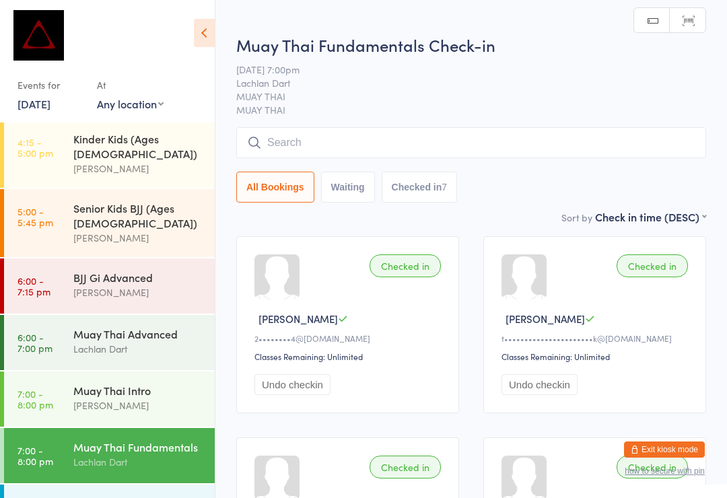
click at [599, 158] on input "search" at bounding box center [471, 142] width 470 height 31
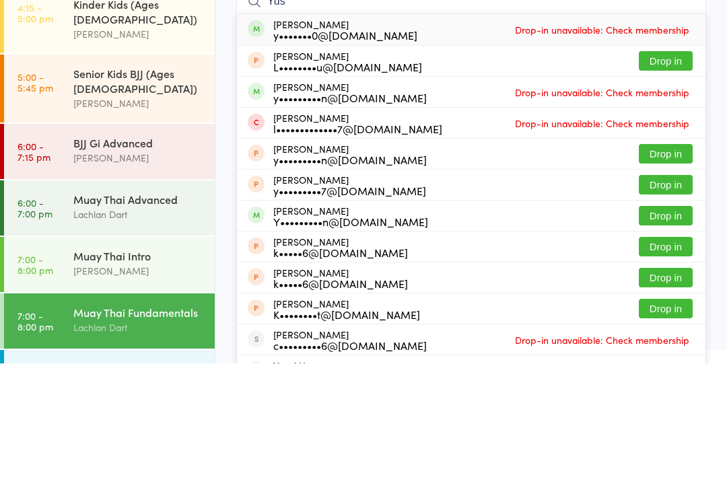
type input "Yus"
click at [673, 341] on button "Drop in" at bounding box center [666, 351] width 54 height 20
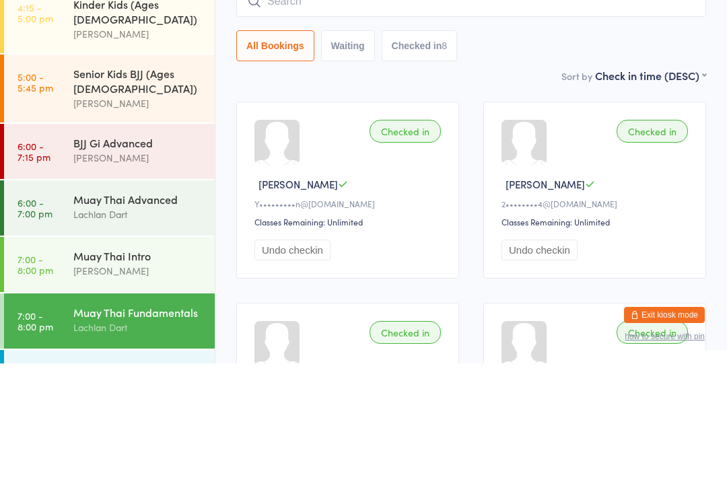
scroll to position [135, 0]
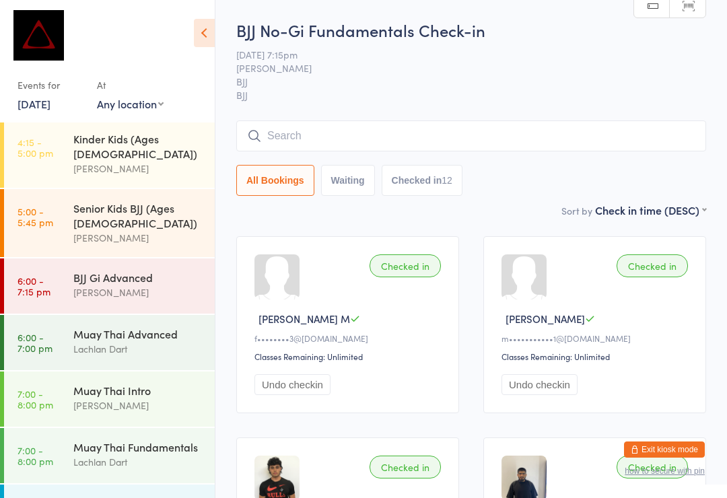
click at [316, 131] on input "search" at bounding box center [471, 135] width 470 height 31
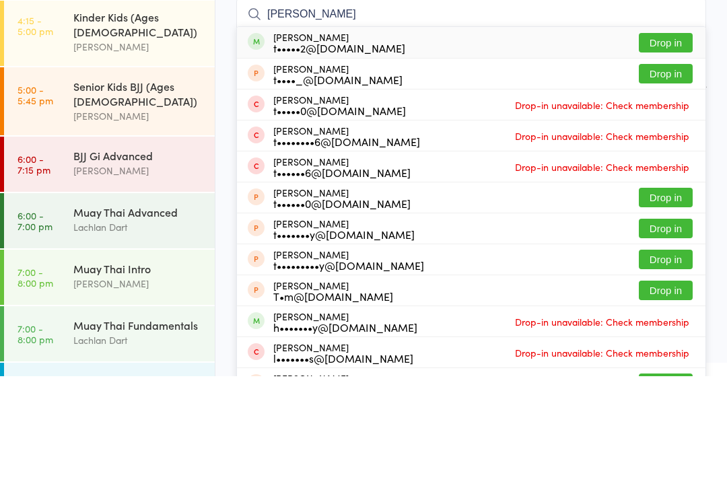
type input "[PERSON_NAME]"
click at [658, 155] on button "Drop in" at bounding box center [666, 165] width 54 height 20
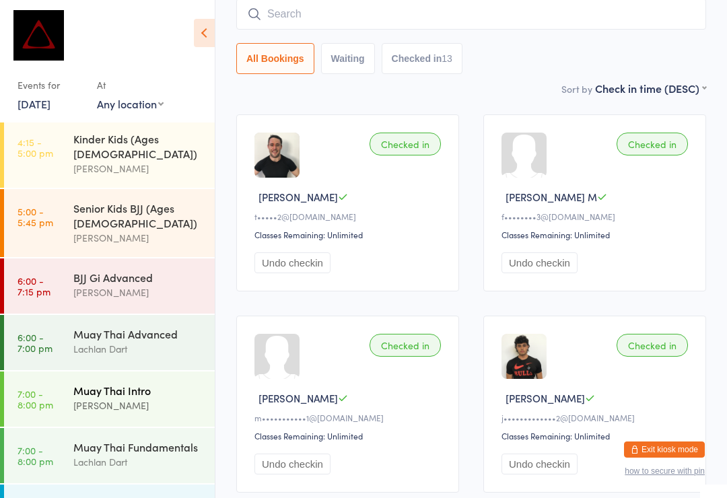
click at [27, 388] on time "7:00 - 8:00 pm" at bounding box center [36, 399] width 36 height 22
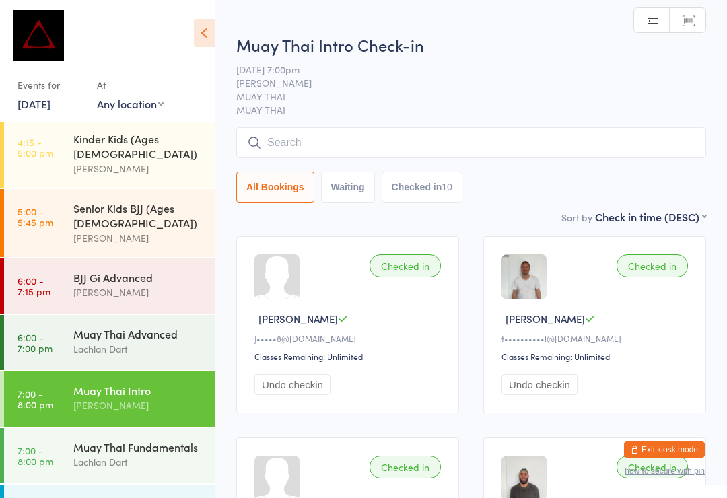
click at [606, 142] on input "search" at bounding box center [471, 142] width 470 height 31
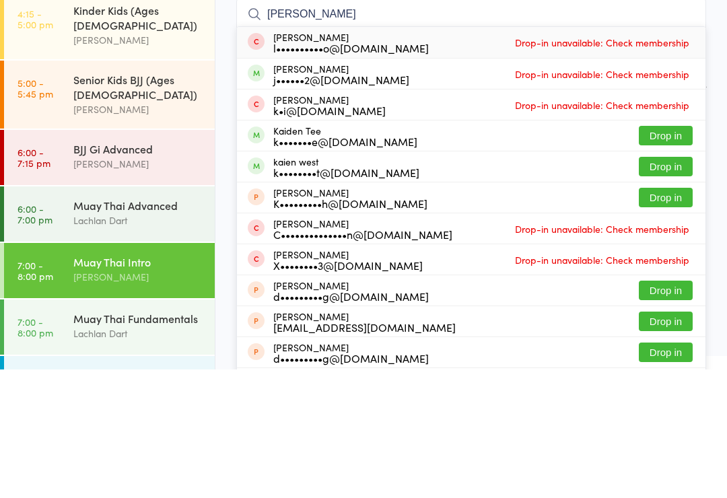
type input "[PERSON_NAME]"
click at [674, 285] on button "Drop in" at bounding box center [666, 295] width 54 height 20
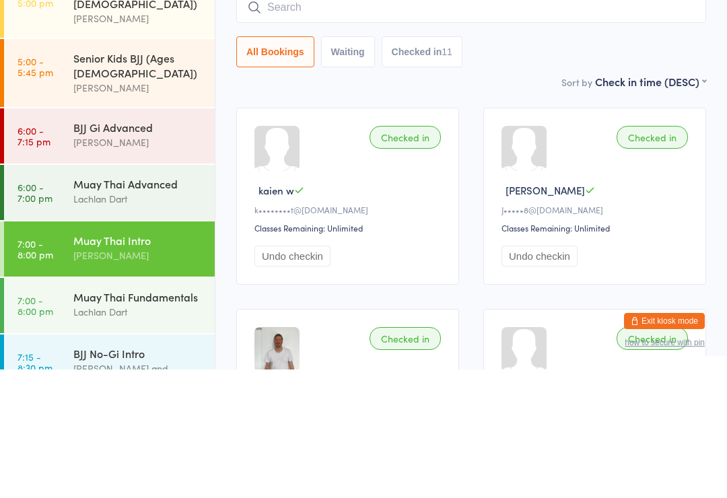
scroll to position [529, 0]
click at [173, 407] on div "Muay Thai Fundamentals Lachlan Dart" at bounding box center [143, 433] width 141 height 53
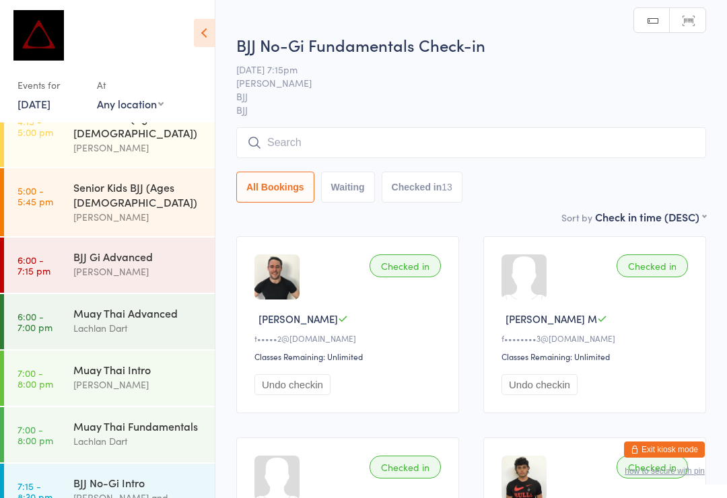
click at [413, 138] on input "search" at bounding box center [471, 142] width 470 height 31
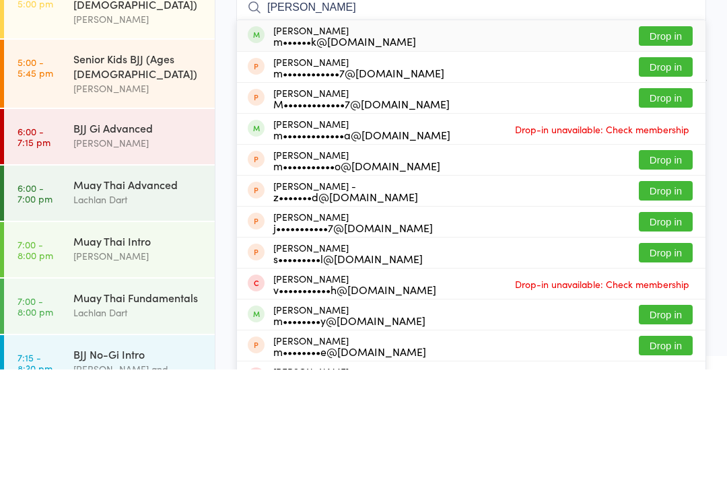
type input "[PERSON_NAME]"
click at [672, 155] on button "Drop in" at bounding box center [666, 165] width 54 height 20
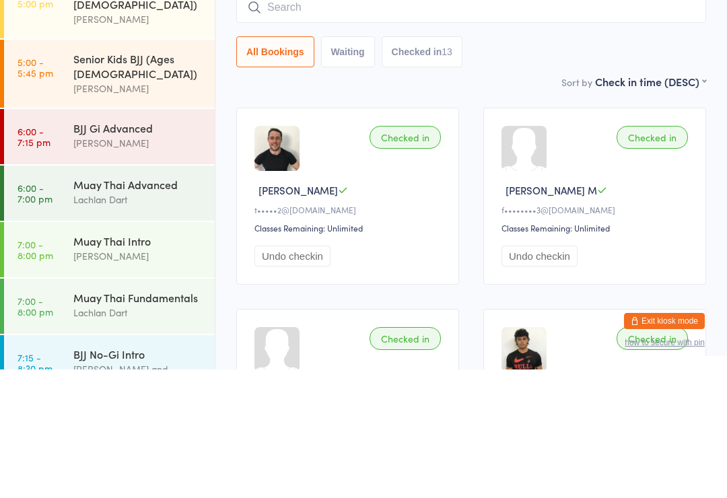
scroll to position [129, 0]
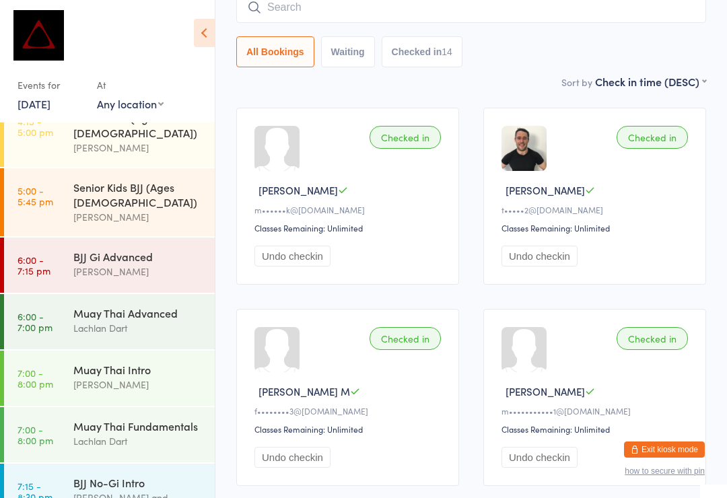
click at [564, 23] on input "search" at bounding box center [471, 7] width 470 height 31
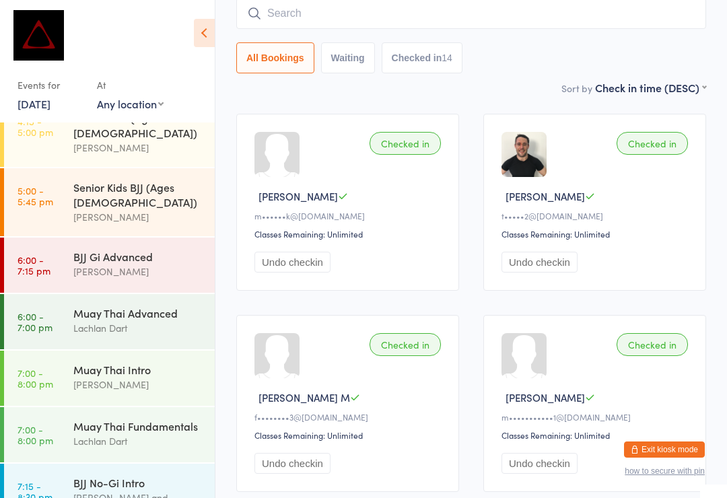
scroll to position [122, 0]
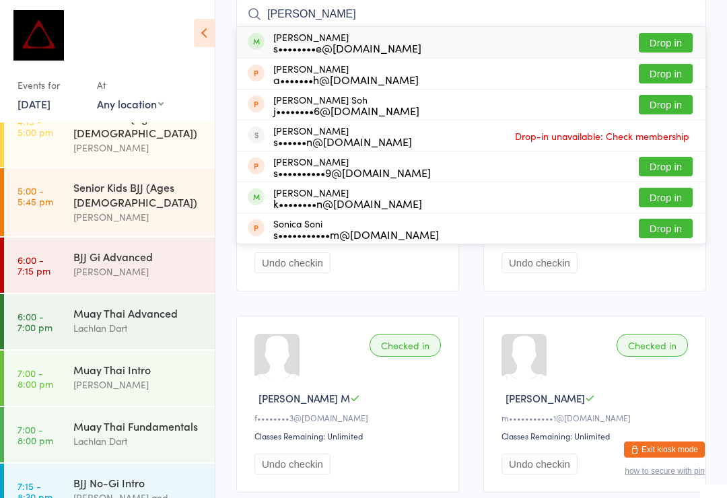
type input "[PERSON_NAME]"
click at [686, 36] on button "Drop in" at bounding box center [666, 43] width 54 height 20
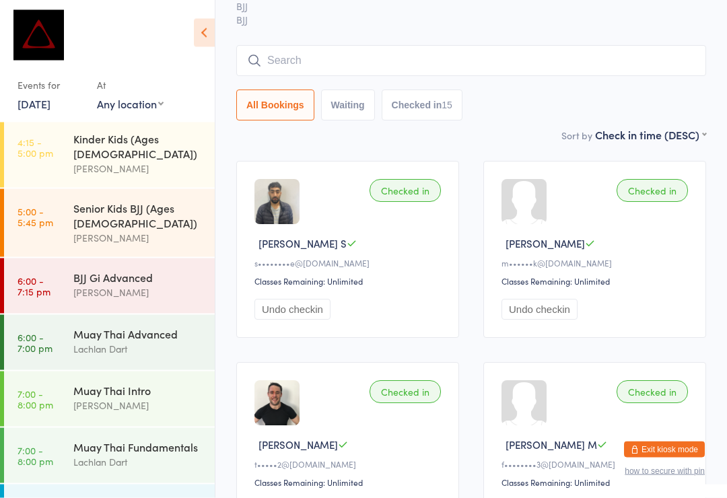
scroll to position [75, 0]
click at [522, 67] on input "search" at bounding box center [471, 60] width 470 height 31
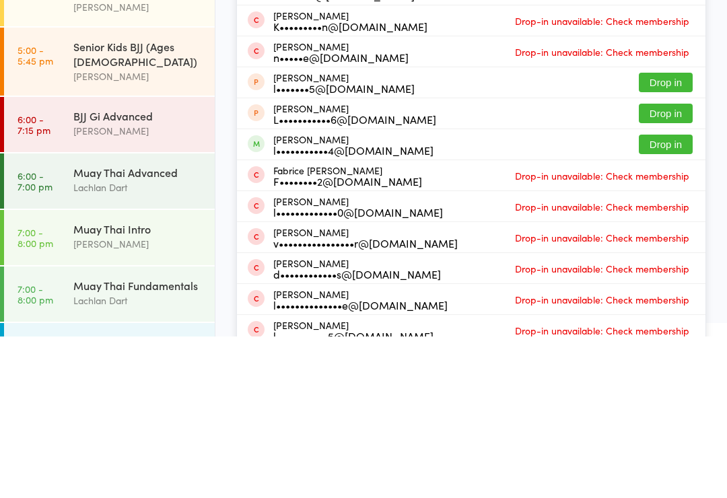
type input "[PERSON_NAME]"
click at [678, 296] on button "Drop in" at bounding box center [666, 306] width 54 height 20
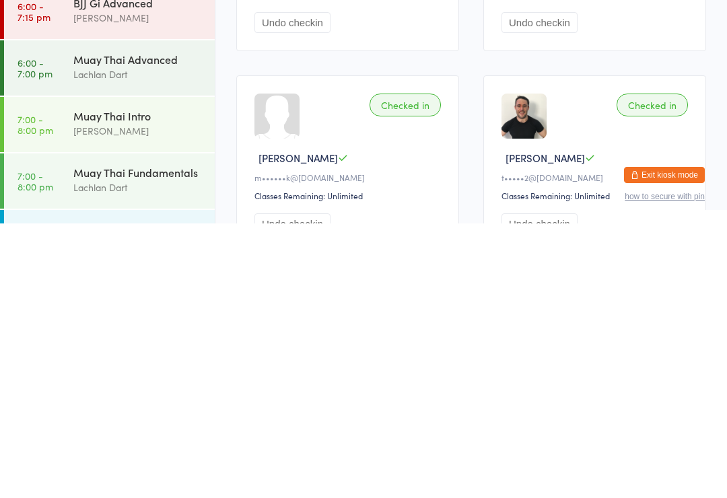
scroll to position [90, 0]
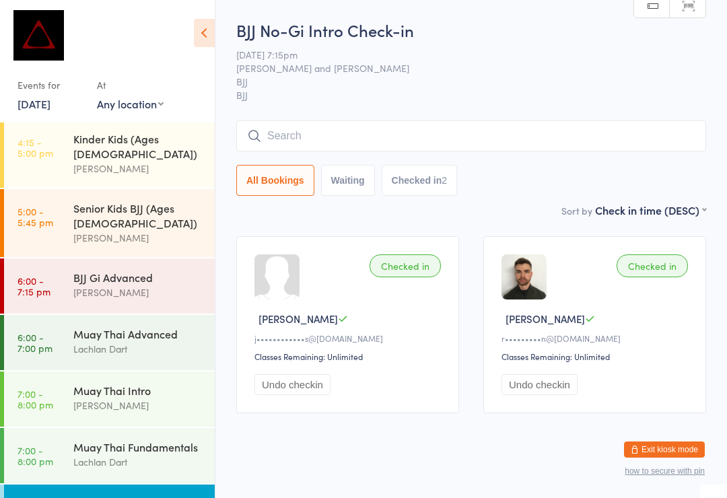
click at [386, 131] on input "search" at bounding box center [471, 135] width 470 height 31
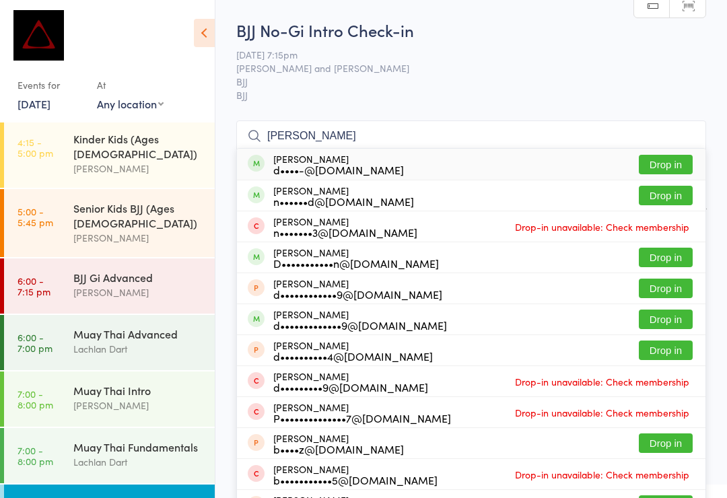
type input "[PERSON_NAME]"
click at [671, 194] on button "Drop in" at bounding box center [666, 196] width 54 height 20
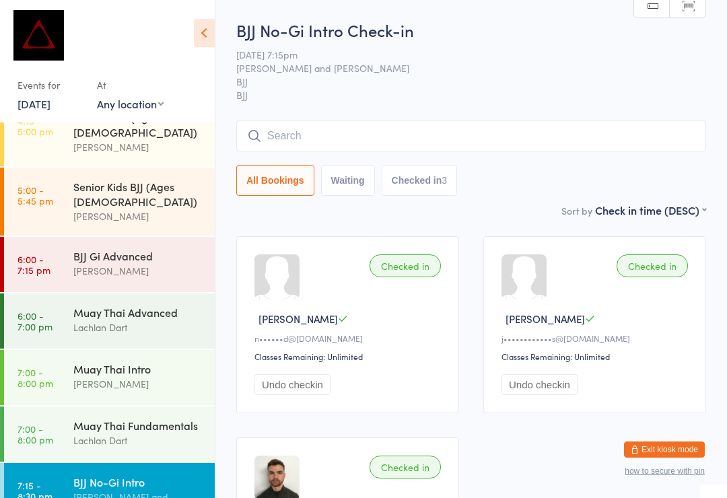
scroll to position [529, 0]
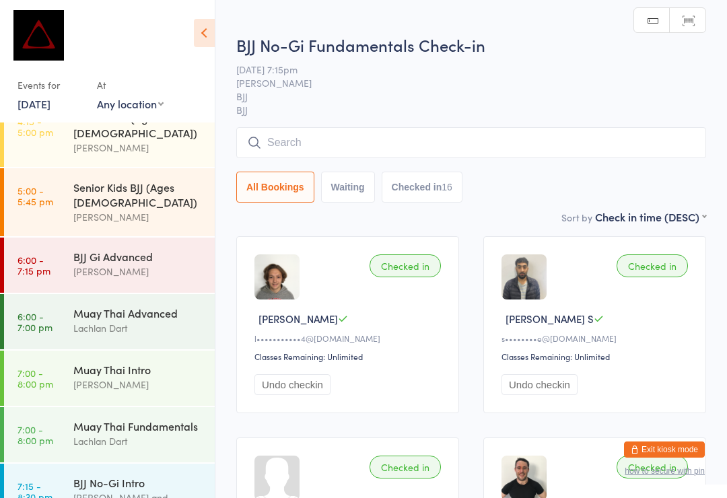
click at [441, 131] on input "search" at bounding box center [471, 142] width 470 height 31
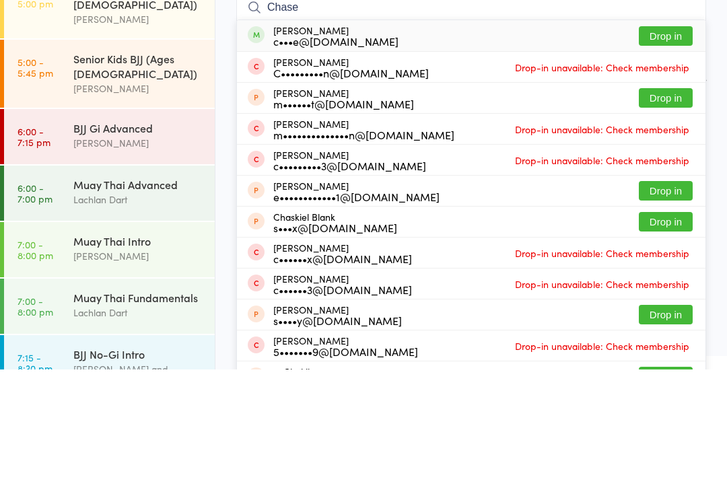
scroll to position [129, 0]
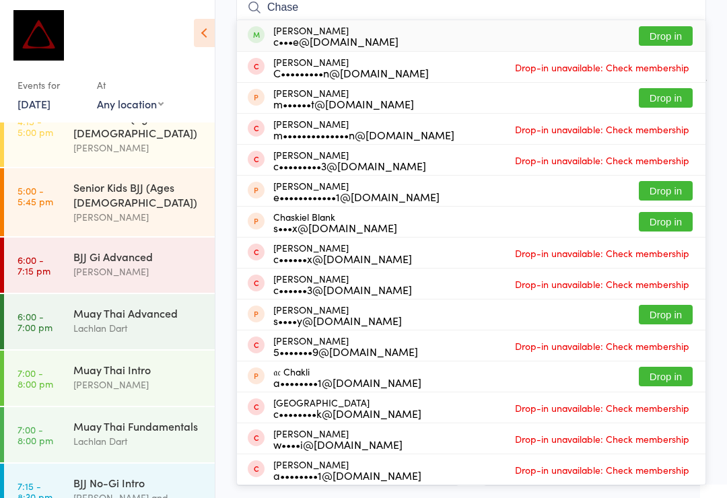
type input "Chase"
click at [676, 39] on button "Drop in" at bounding box center [666, 36] width 54 height 20
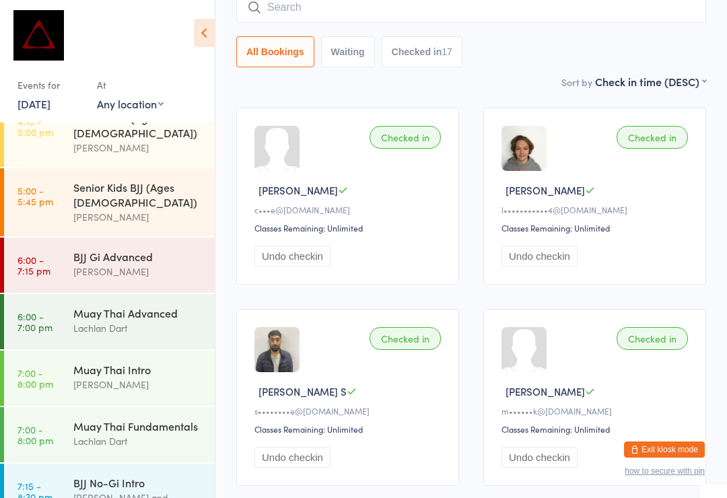
click at [346, 18] on input "search" at bounding box center [471, 7] width 470 height 31
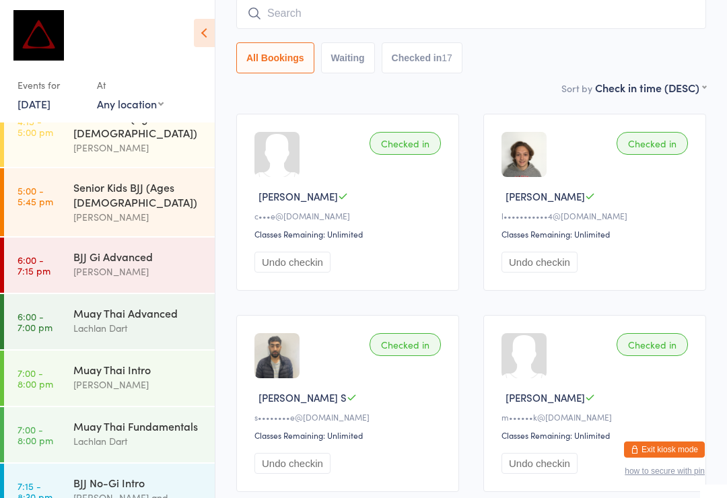
scroll to position [122, 0]
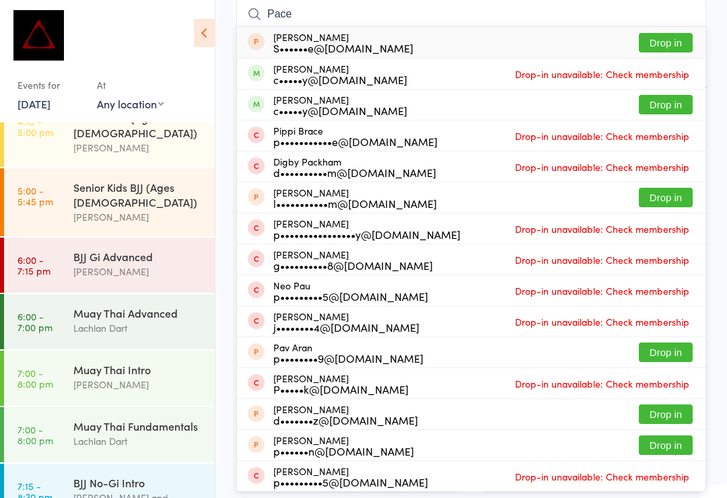
type input "Pace"
click at [691, 102] on button "Drop in" at bounding box center [666, 105] width 54 height 20
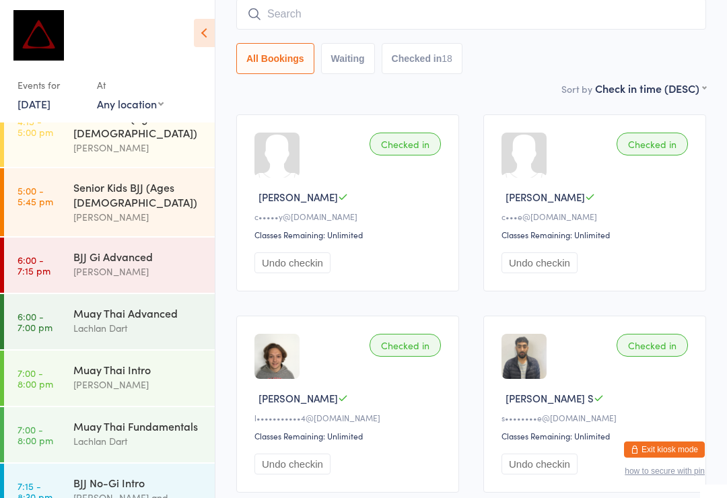
click at [357, 22] on input "search" at bounding box center [471, 14] width 470 height 31
type input "Brenden"
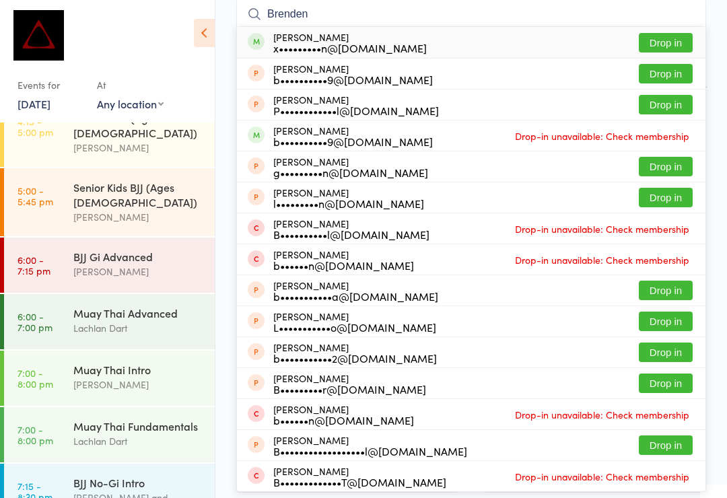
click at [667, 47] on button "Drop in" at bounding box center [666, 43] width 54 height 20
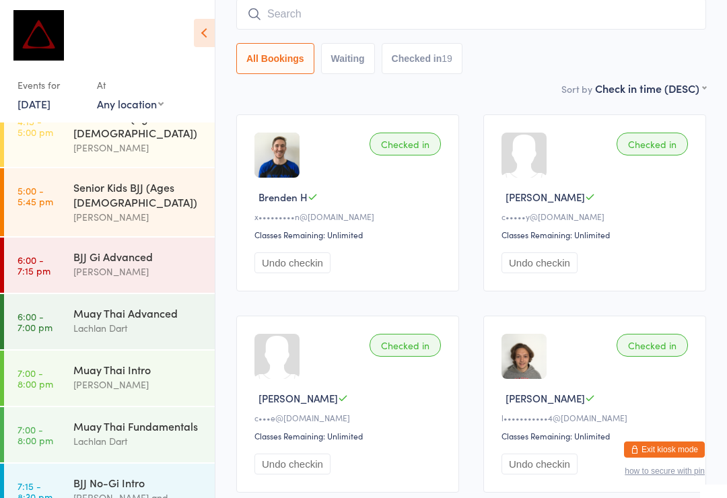
click at [419, 9] on input "search" at bounding box center [471, 14] width 470 height 31
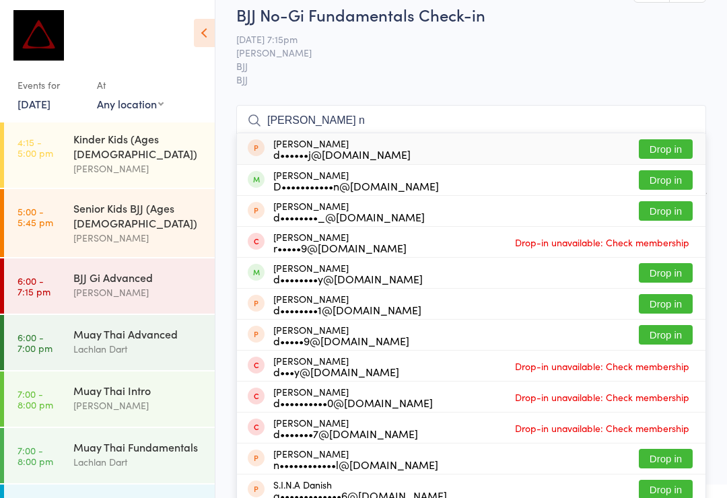
scroll to position [14, 0]
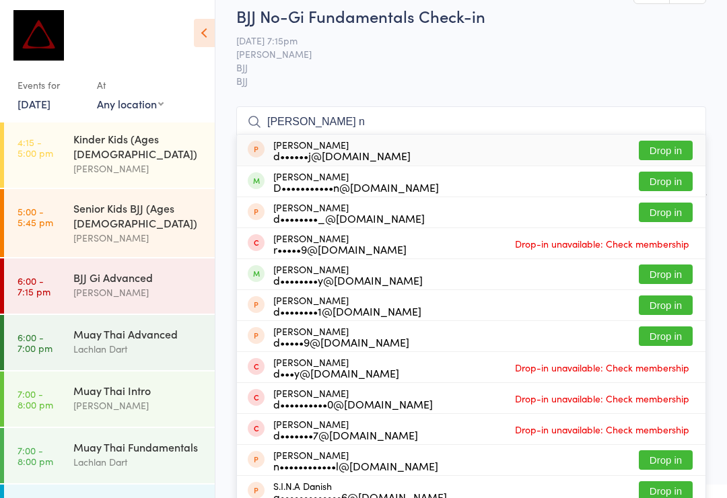
type input "[PERSON_NAME] n"
click at [667, 181] on button "Drop in" at bounding box center [666, 182] width 54 height 20
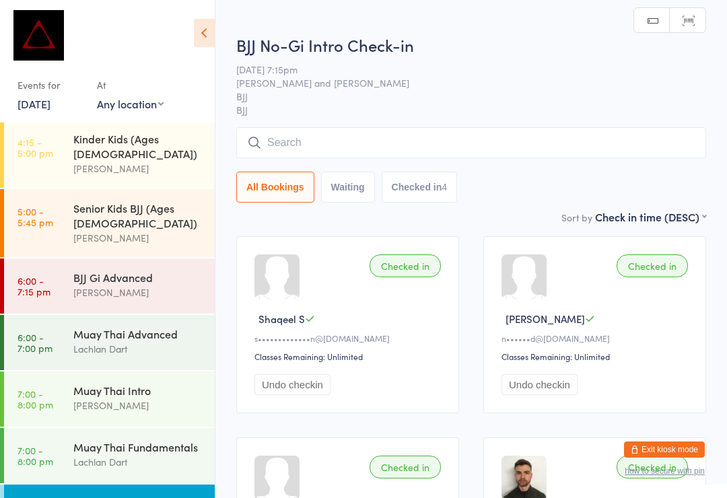
click at [390, 124] on div "BJJ No-Gi Intro Check-in [DATE] 7:15pm [PERSON_NAME] and [PERSON_NAME] BJJ BJJ …" at bounding box center [471, 122] width 470 height 176
click at [371, 137] on input "search" at bounding box center [471, 142] width 470 height 31
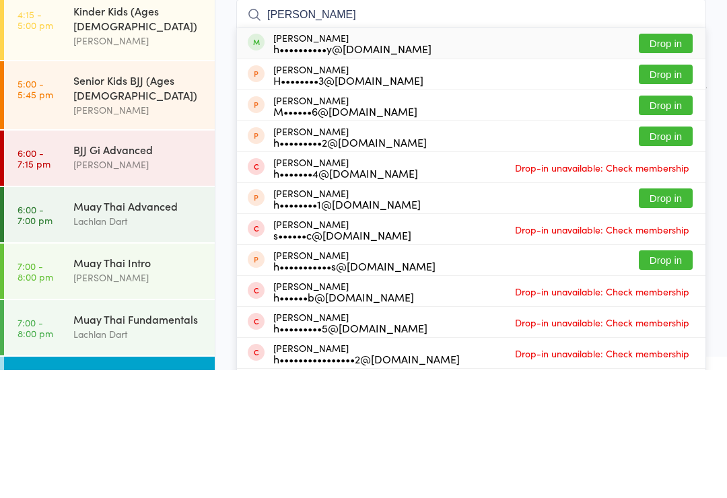
type input "[PERSON_NAME]"
click at [675, 162] on button "Drop in" at bounding box center [666, 172] width 54 height 20
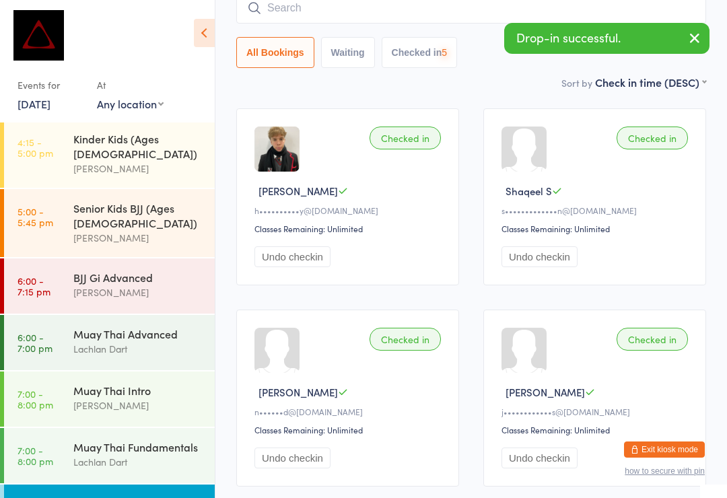
click at [398, 11] on input "search" at bounding box center [471, 8] width 470 height 31
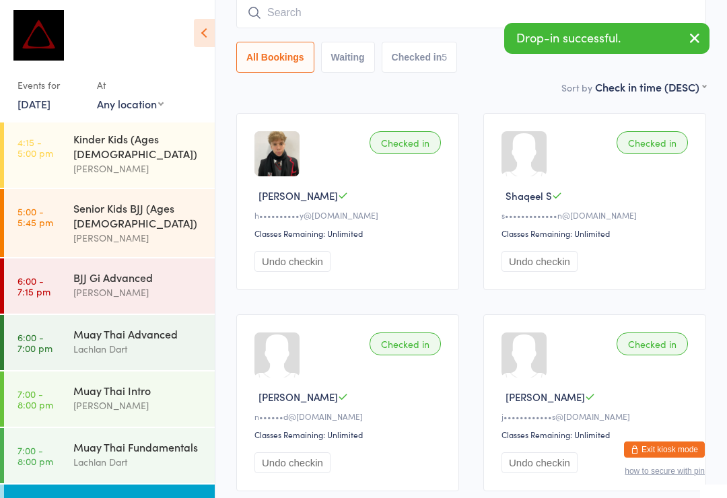
scroll to position [122, 0]
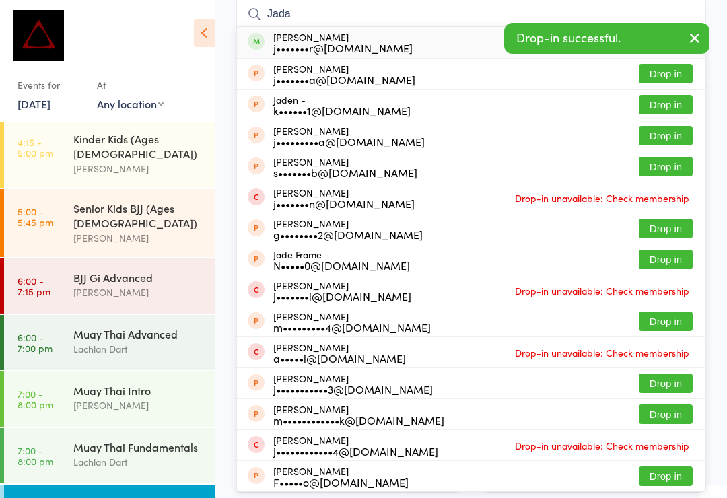
click at [697, 46] on button "button" at bounding box center [695, 39] width 30 height 31
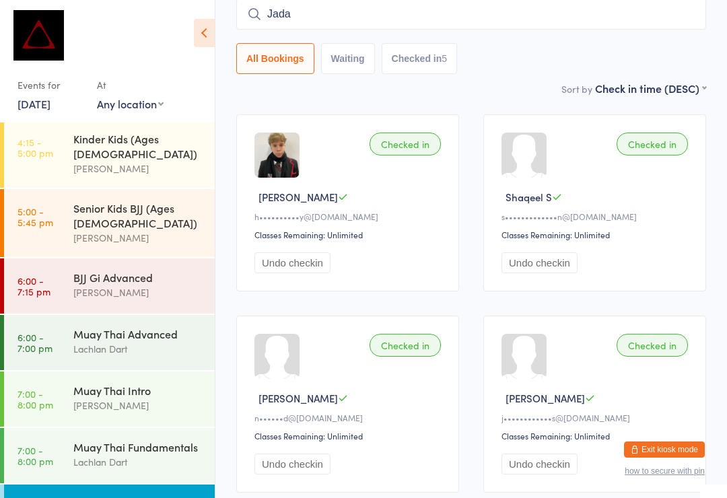
click at [505, 20] on input "Jada" at bounding box center [471, 14] width 470 height 31
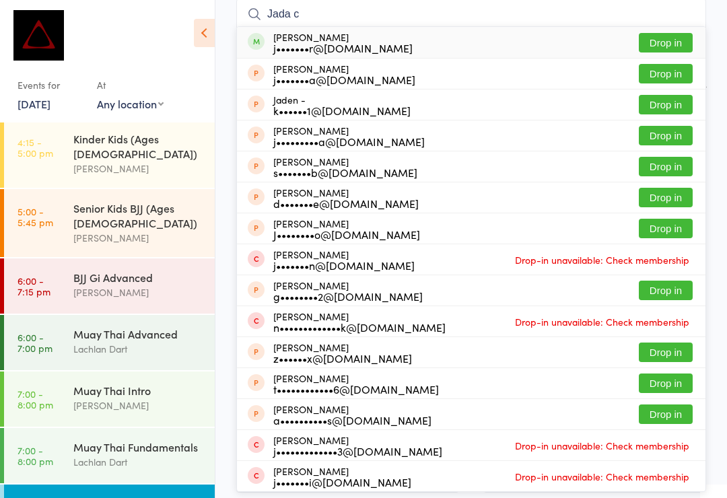
type input "Jada c"
click at [672, 42] on button "Drop in" at bounding box center [666, 43] width 54 height 20
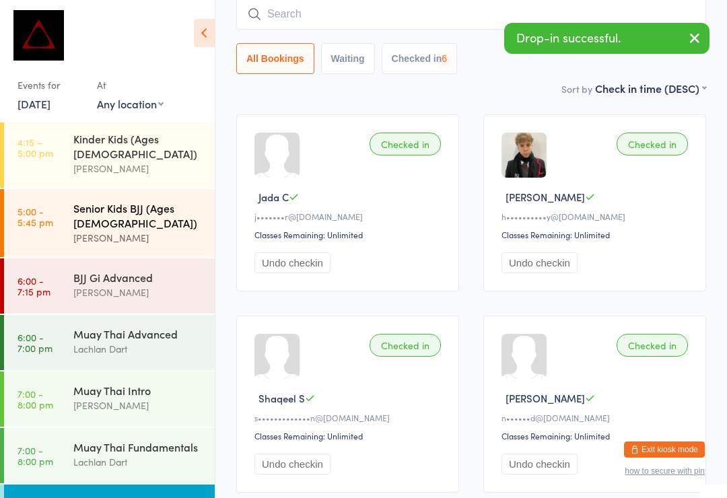
click at [163, 230] on div "[PERSON_NAME]" at bounding box center [138, 237] width 130 height 15
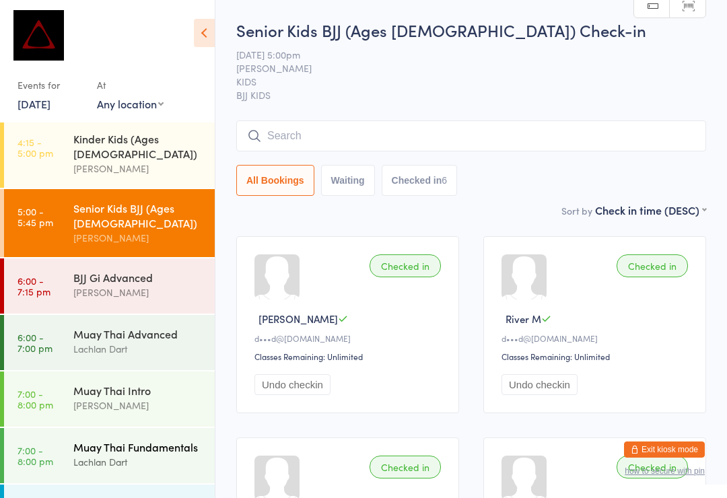
click at [67, 428] on link "7:00 - 8:00 pm Muay Thai Fundamentals Lachlan Dart" at bounding box center [109, 455] width 211 height 55
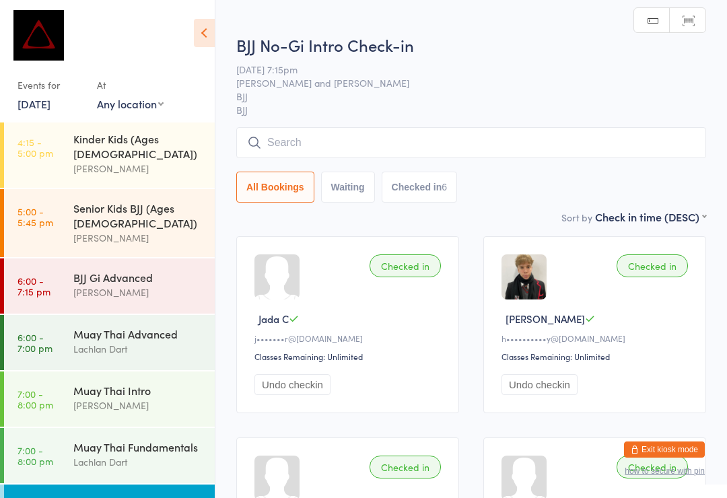
click at [322, 129] on input "search" at bounding box center [471, 142] width 470 height 31
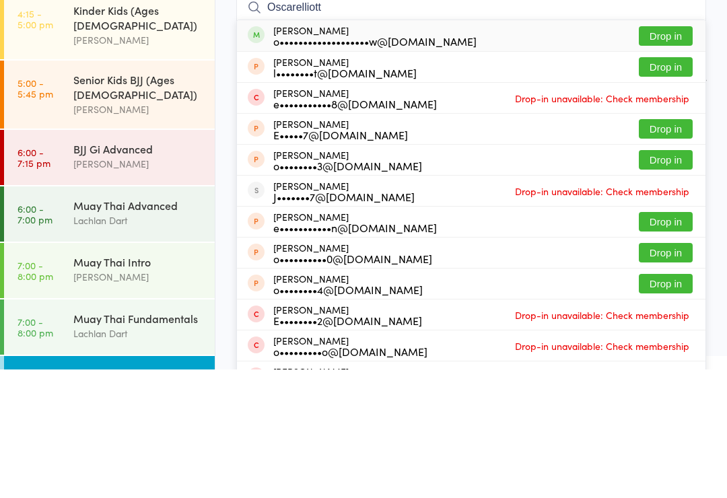
type input "Oscarelliott"
click at [673, 155] on button "Drop in" at bounding box center [666, 165] width 54 height 20
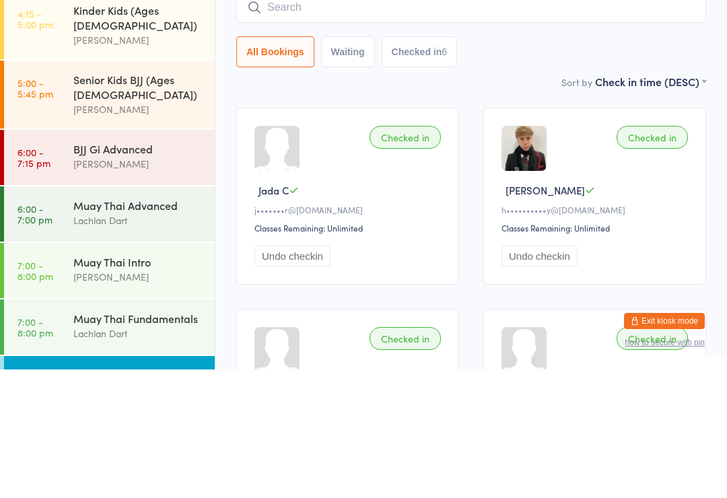
scroll to position [129, 0]
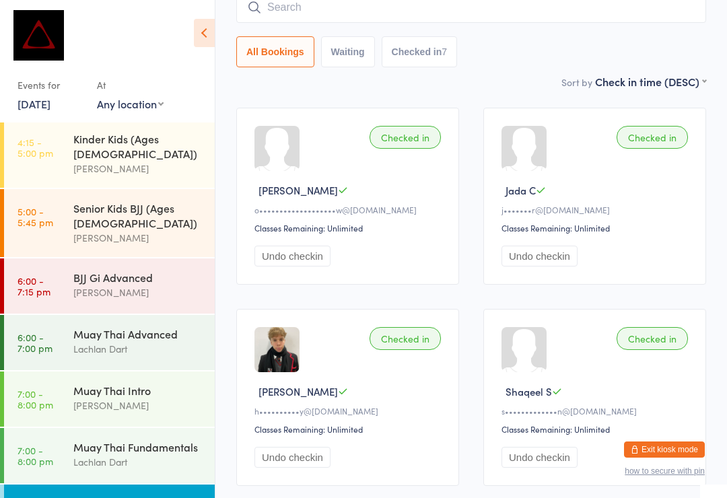
click at [365, 12] on input "search" at bounding box center [471, 7] width 470 height 31
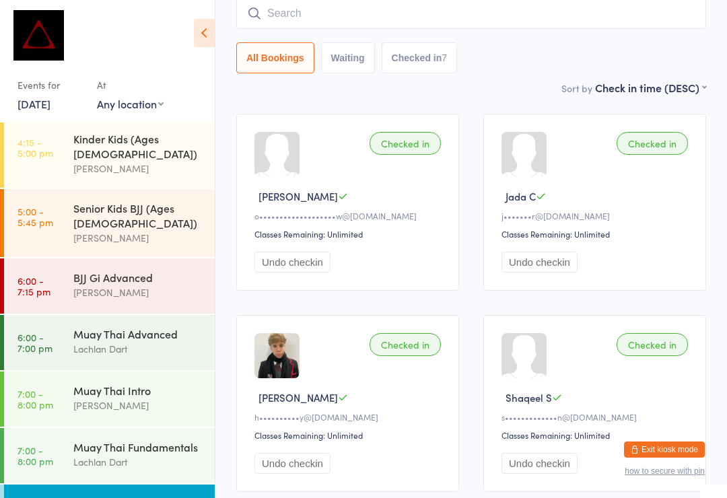
scroll to position [122, 0]
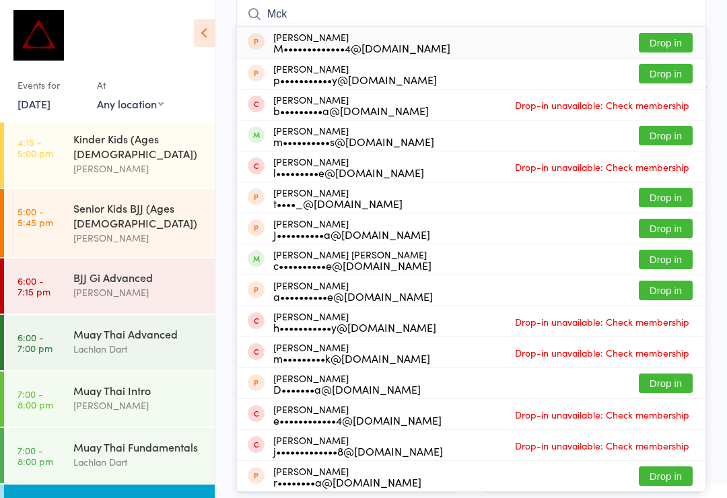
type input "Mck"
click at [674, 135] on button "Drop in" at bounding box center [666, 136] width 54 height 20
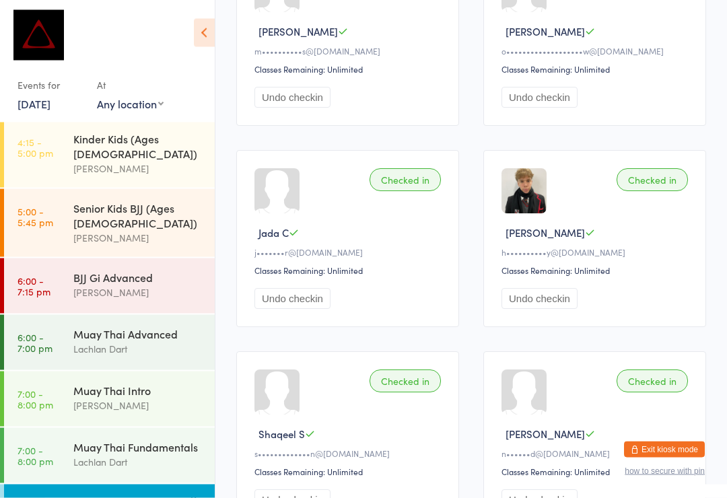
scroll to position [287, 0]
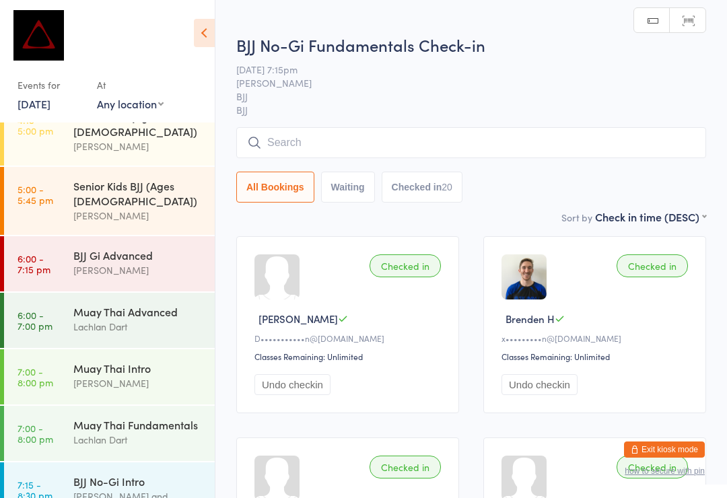
scroll to position [529, 0]
click at [390, 139] on input "search" at bounding box center [471, 142] width 470 height 31
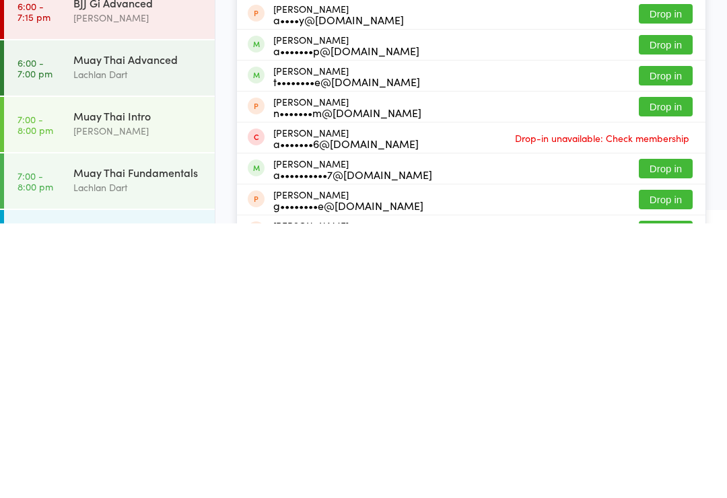
scroll to position [94, 0]
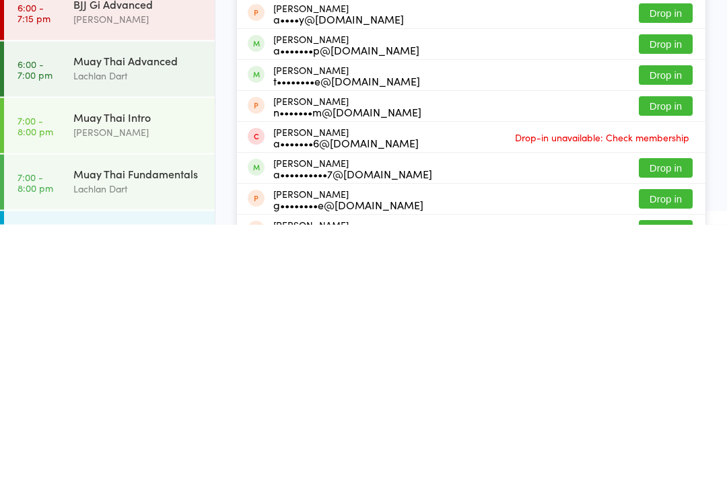
type input "Angus a"
click at [666, 432] on button "Drop in" at bounding box center [666, 442] width 54 height 20
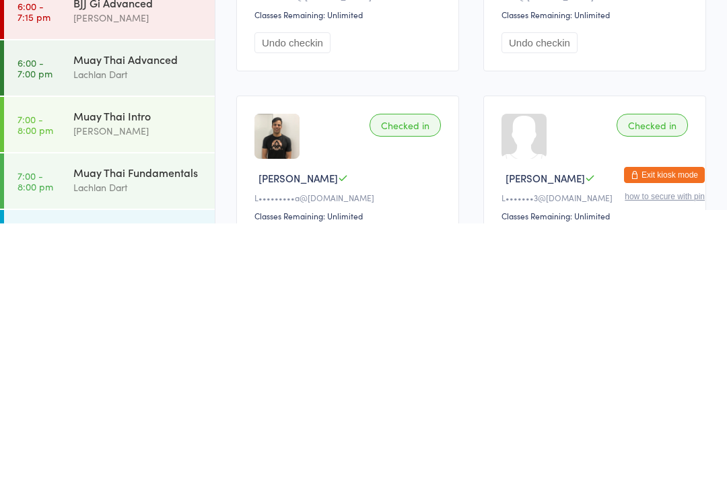
scroll to position [1710, 0]
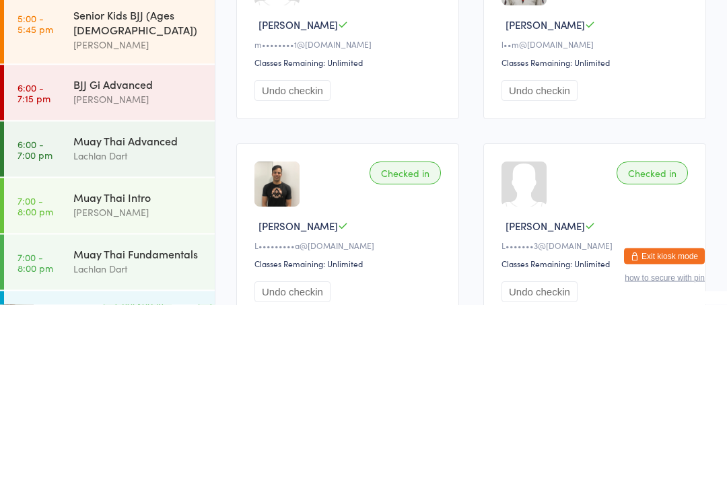
click at [566, 274] on button "Undo checkin" at bounding box center [539, 284] width 76 height 21
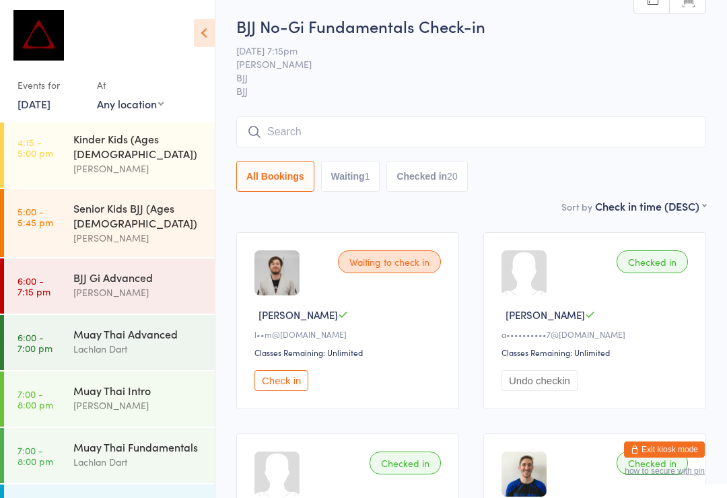
scroll to position [2, 0]
